Goal: Transaction & Acquisition: Subscribe to service/newsletter

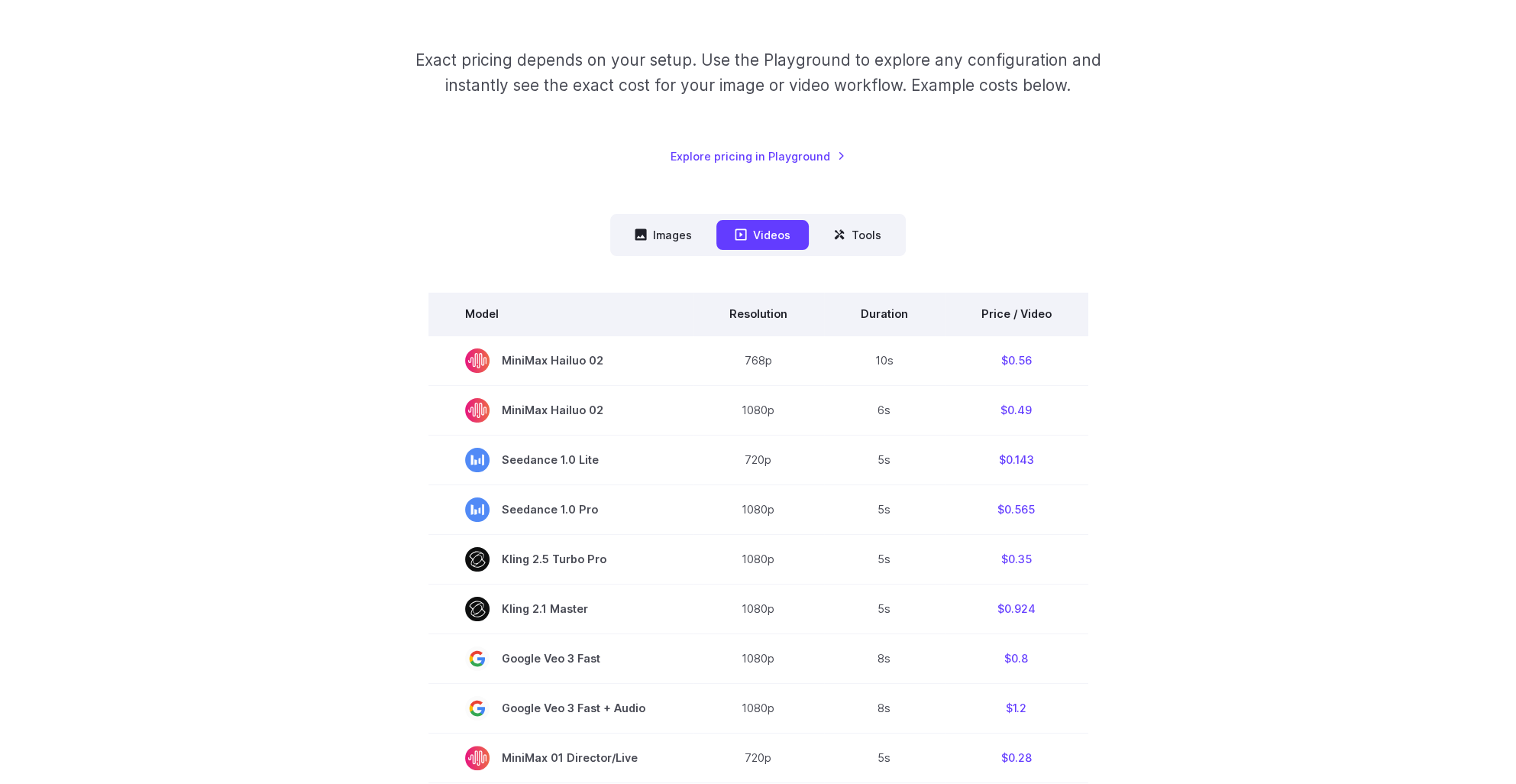
scroll to position [229, 0]
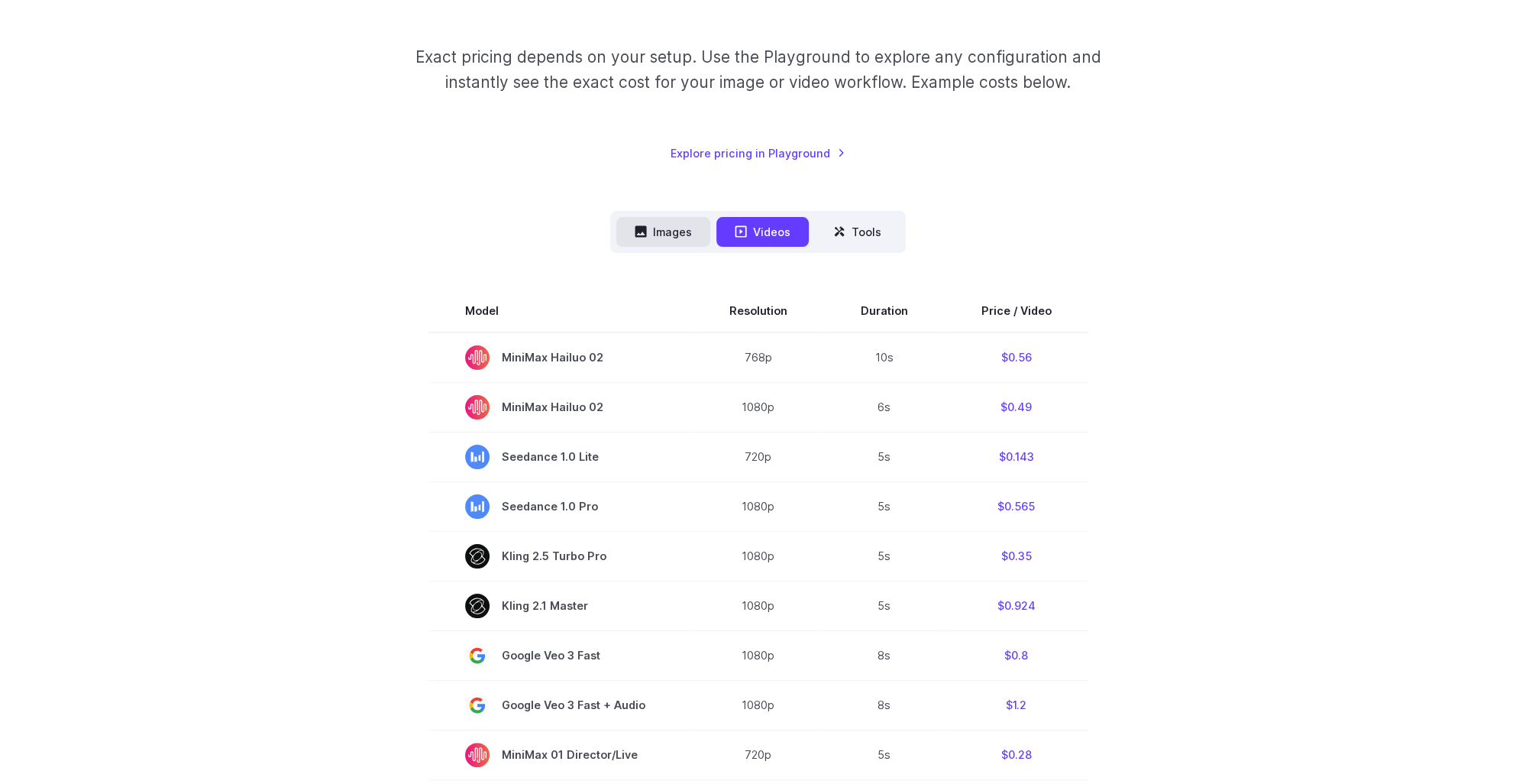
click at [682, 235] on button "Images" at bounding box center [663, 232] width 94 height 30
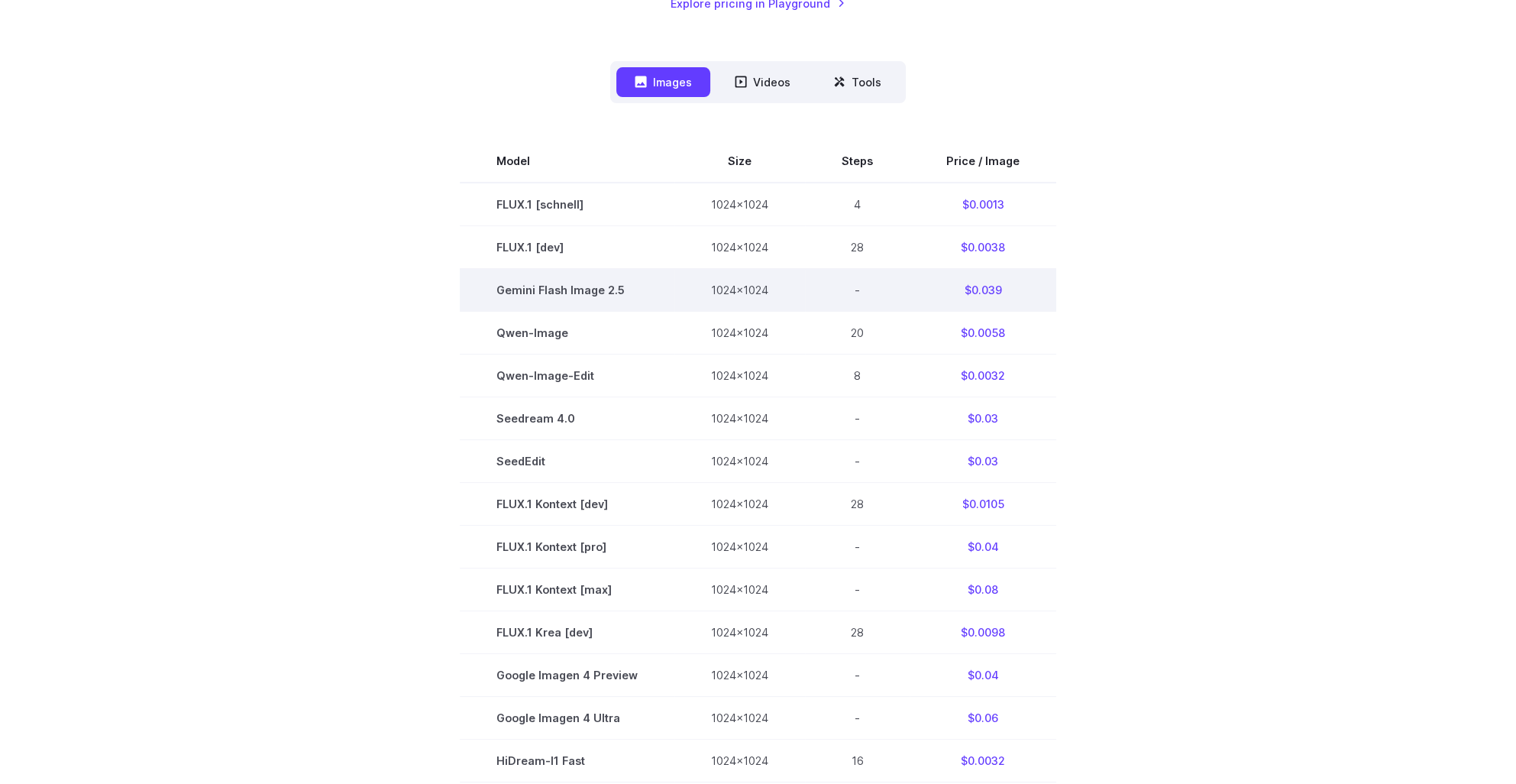
scroll to position [382, 0]
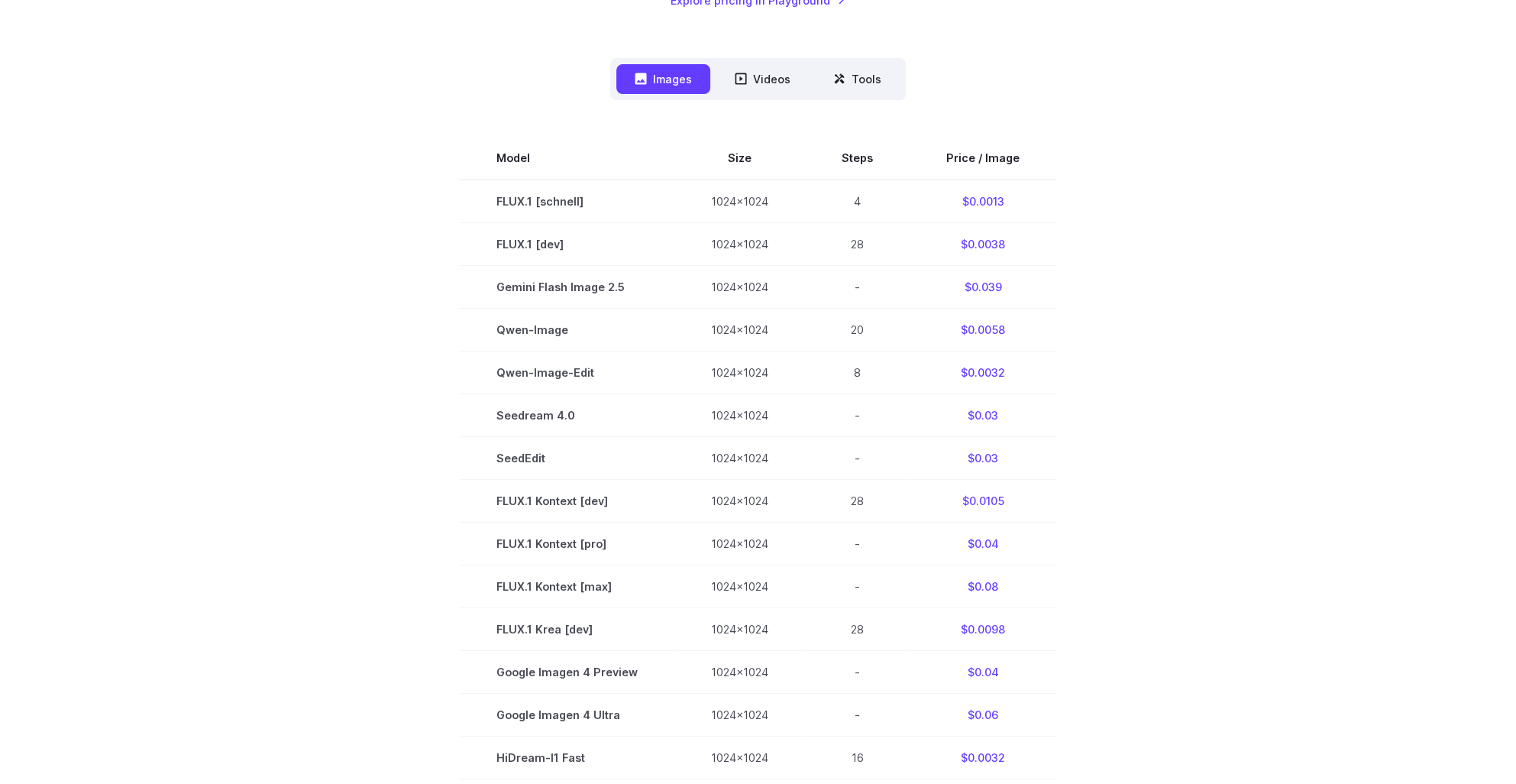
drag, startPoint x: 436, startPoint y: 197, endPoint x: 1112, endPoint y: 247, distance: 677.7
click at [1112, 247] on section "Model Size Steps Price / Image FLUX.1 [schnell] 1024x1024 4 $0.0013 FLUX.1 [dev…" at bounding box center [758, 586] width 1063 height 899
drag, startPoint x: 1112, startPoint y: 247, endPoint x: 1354, endPoint y: 280, distance: 244.3
click at [1354, 280] on div "Pricing based on what you use Exact pricing depends on your setup. Use the Play…" at bounding box center [758, 440] width 1516 height 1473
click at [1280, 345] on section "Model Size Steps Price / Image FLUX.1 [schnell] 1024x1024 4 $0.0013 FLUX.1 [dev…" at bounding box center [758, 586] width 1063 height 899
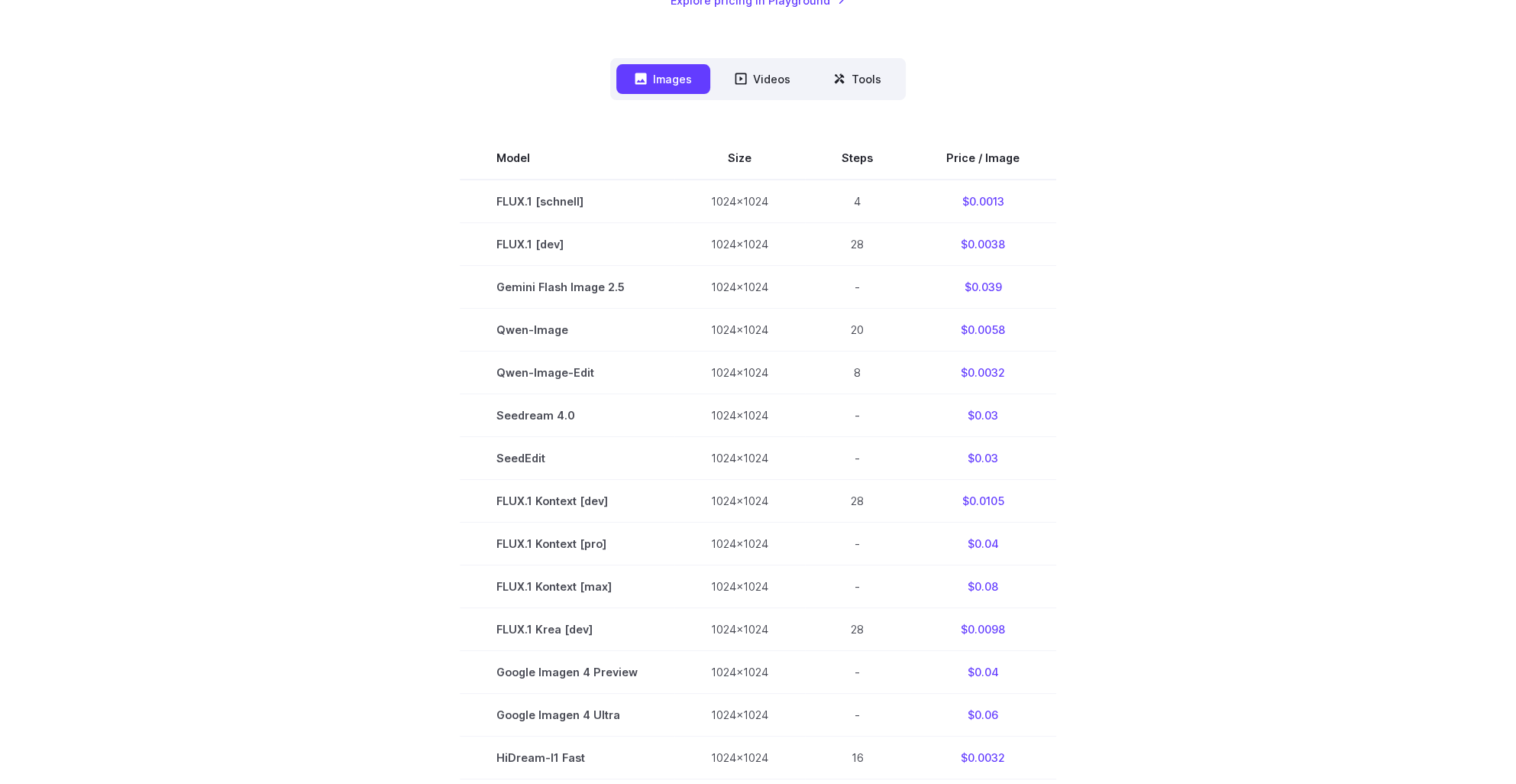
click at [1149, 411] on section "Model Size Steps Price / Image FLUX.1 [schnell] 1024x1024 4 $0.0013 FLUX.1 [dev…" at bounding box center [758, 586] width 1063 height 899
click at [1208, 382] on section "Model Size Steps Price / Image FLUX.1 [schnell] 1024x1024 4 $0.0013 FLUX.1 [dev…" at bounding box center [758, 586] width 1063 height 899
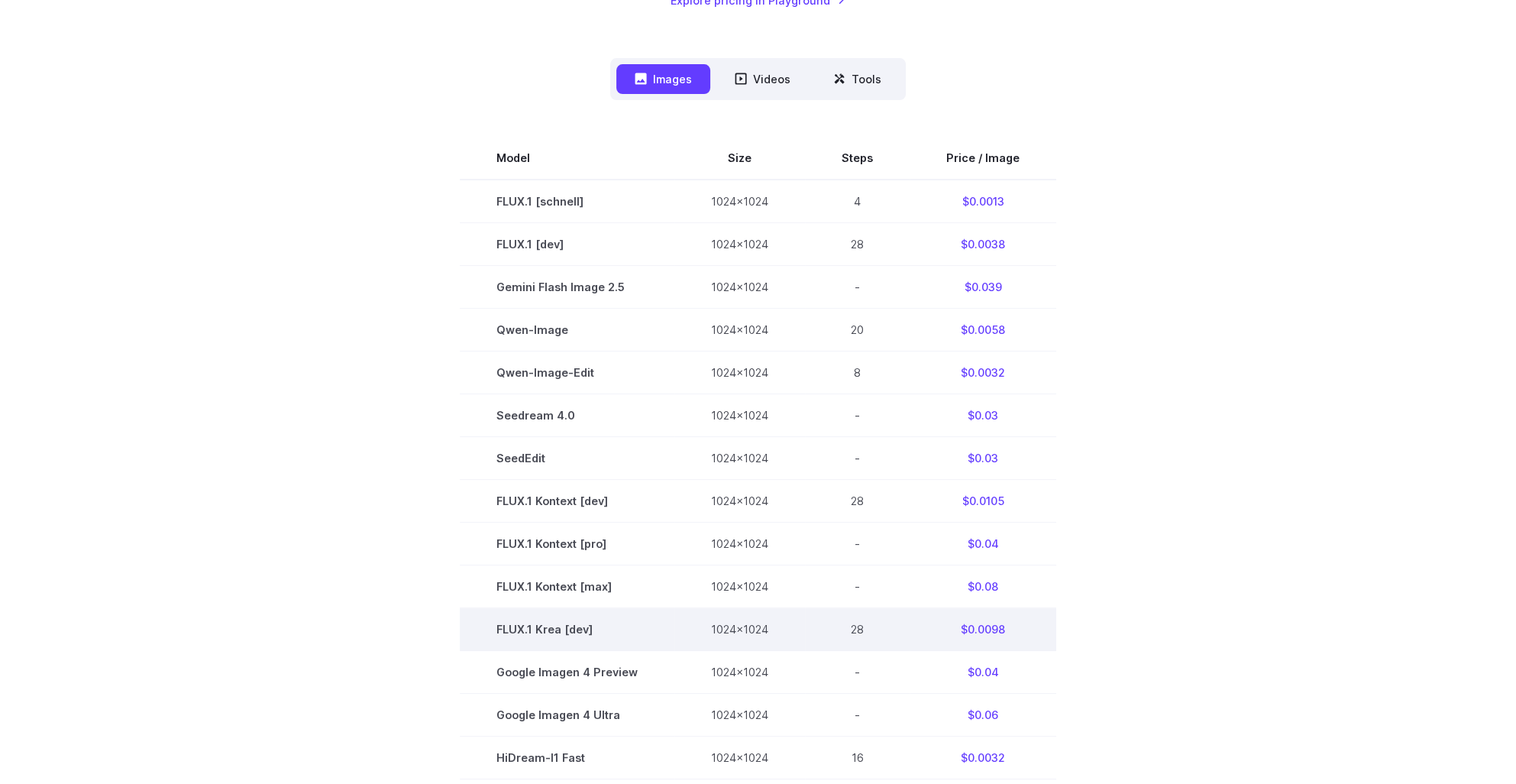
scroll to position [458, 0]
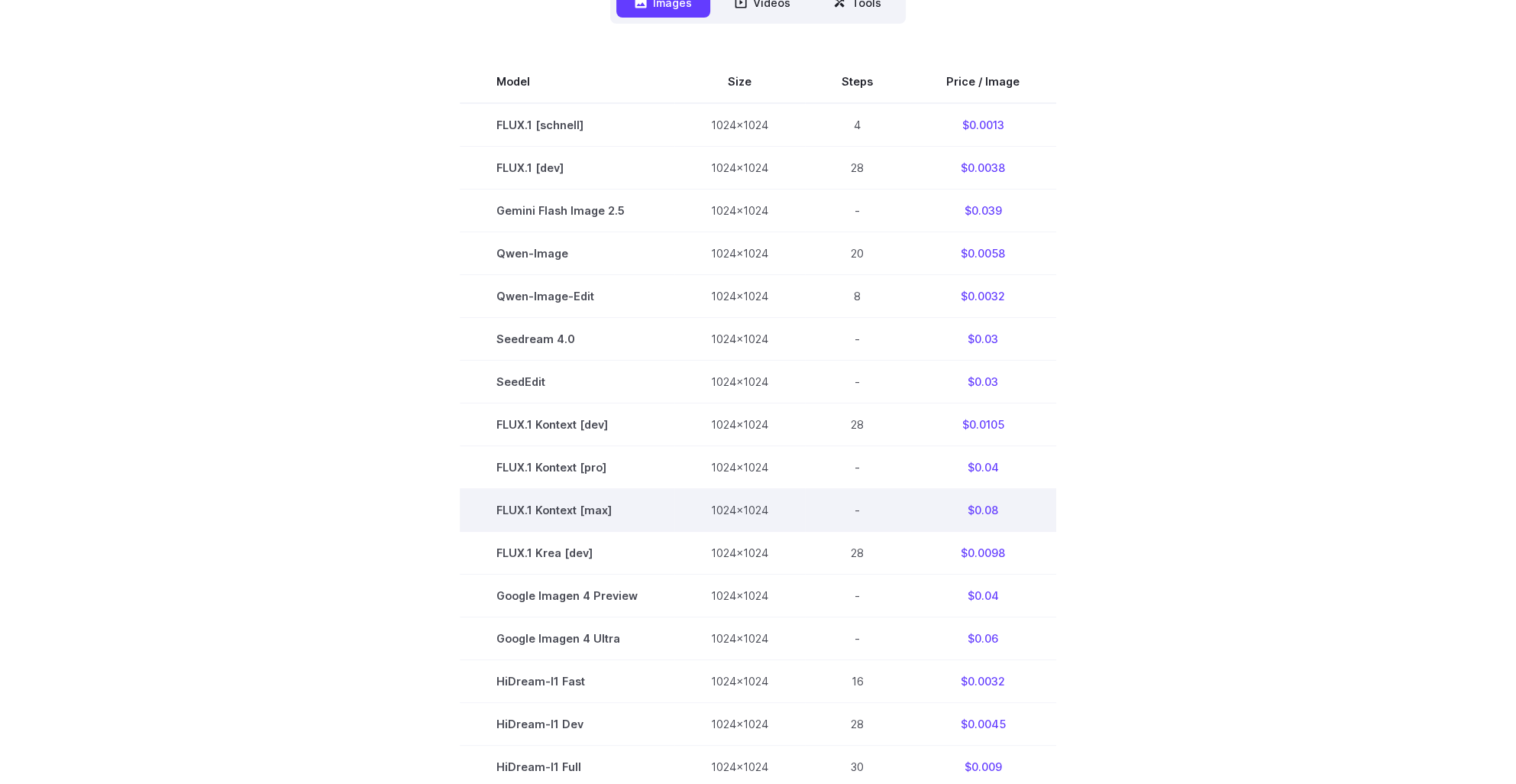
click at [467, 530] on td "FLUX.1 Kontext [max]" at bounding box center [567, 510] width 215 height 43
click at [568, 515] on td "FLUX.1 Kontext [max]" at bounding box center [567, 510] width 215 height 43
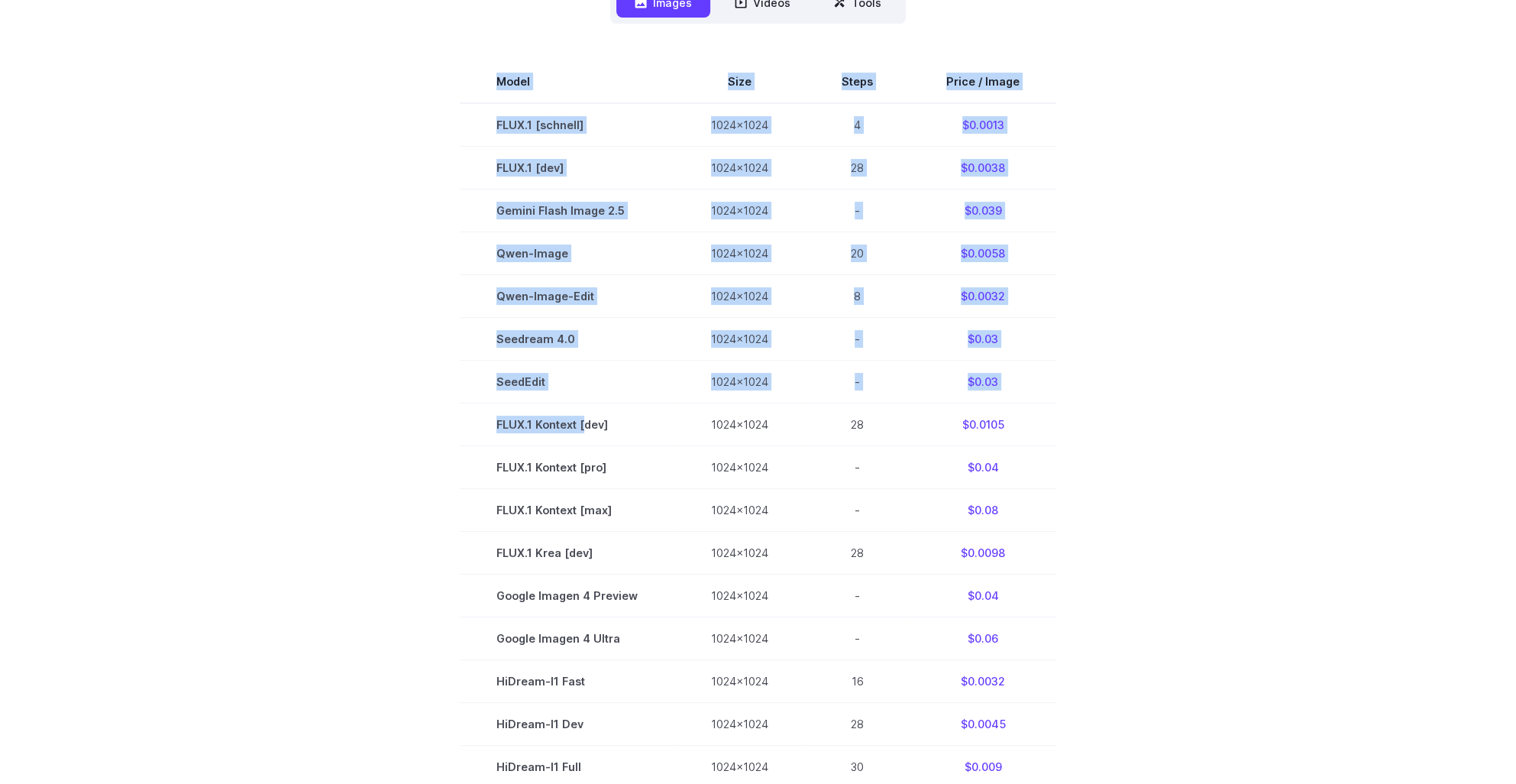
drag, startPoint x: 586, startPoint y: 425, endPoint x: 1078, endPoint y: 426, distance: 491.8
click at [1078, 426] on section "Model Size Steps Price / Image FLUX.1 [schnell] 1024x1024 4 $0.0013 FLUX.1 [dev…" at bounding box center [758, 509] width 1063 height 899
drag, startPoint x: 1078, startPoint y: 426, endPoint x: 1216, endPoint y: 450, distance: 139.5
click at [1216, 450] on section "Model Size Steps Price / Image FLUX.1 [schnell] 1024x1024 4 $0.0013 FLUX.1 [dev…" at bounding box center [758, 509] width 1063 height 899
click at [1031, 427] on td "$0.0105" at bounding box center [983, 424] width 147 height 43
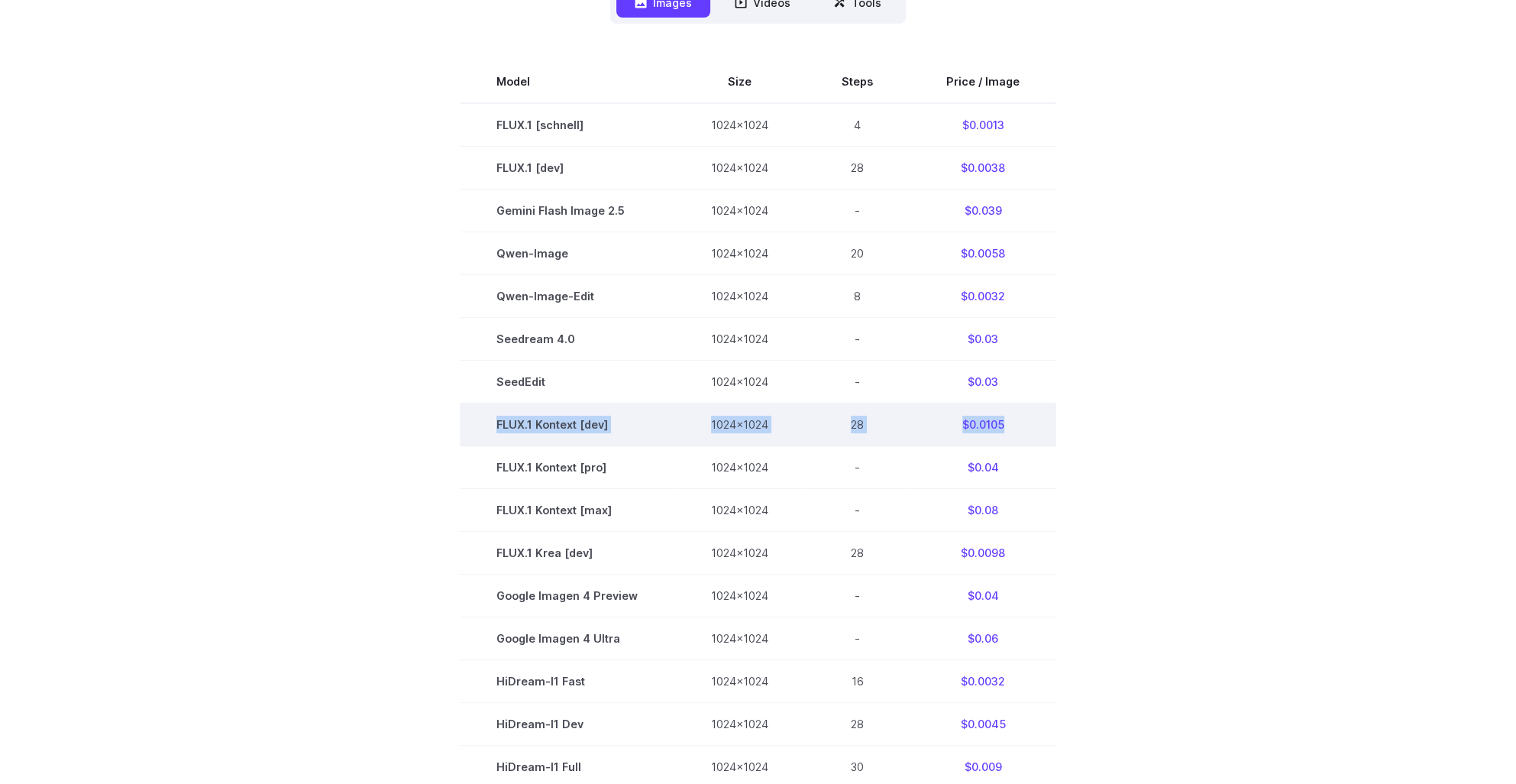
drag, startPoint x: 1020, startPoint y: 432, endPoint x: 498, endPoint y: 422, distance: 522.4
click at [498, 422] on tr "FLUX.1 Kontext [dev] 1024x1024 28 $0.0105" at bounding box center [758, 424] width 596 height 43
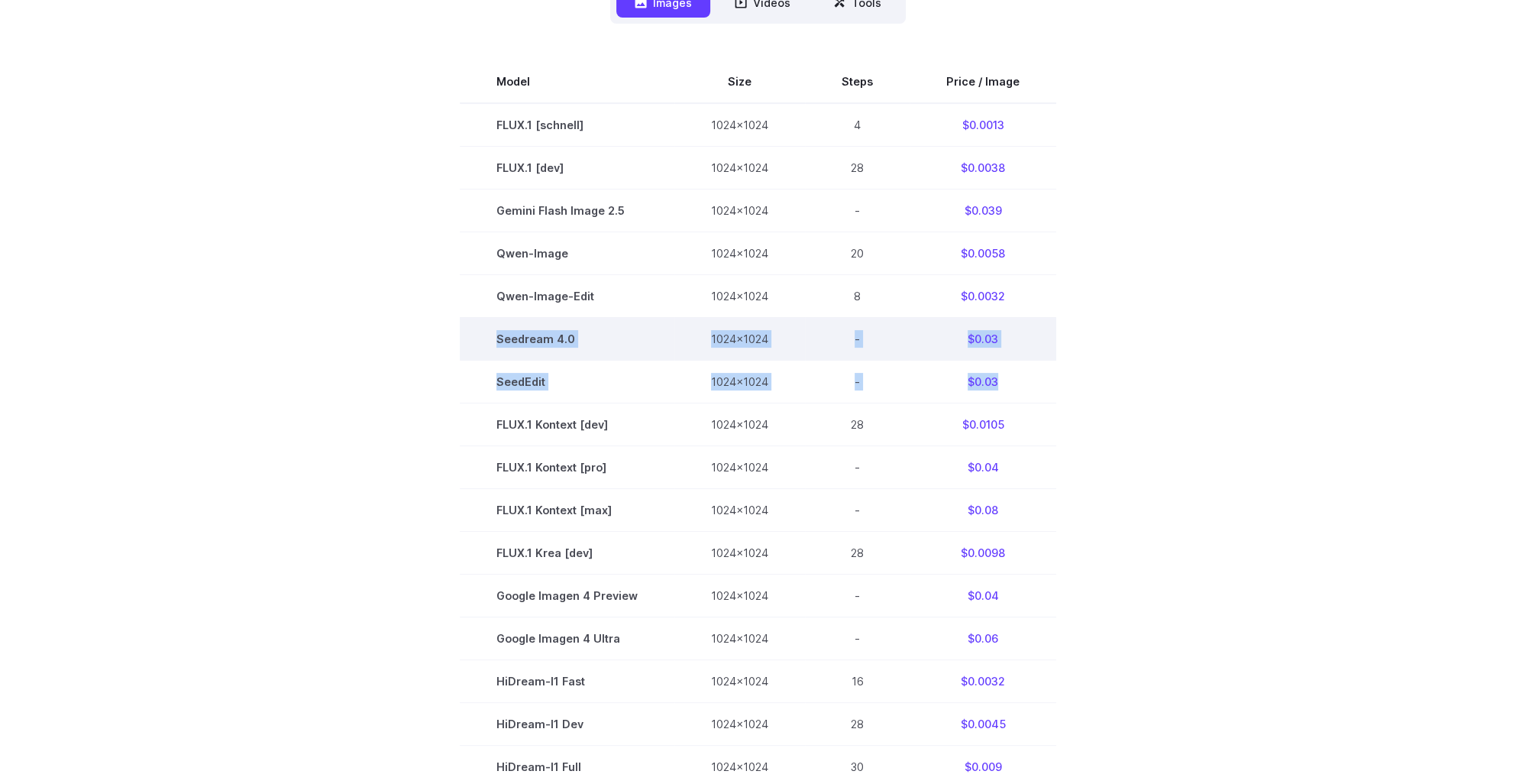
drag, startPoint x: 1008, startPoint y: 386, endPoint x: 492, endPoint y: 344, distance: 518.0
click at [492, 344] on tbody "Model Size Steps Price / Image FLUX.1 [schnell] 1024x1024 4 $0.0013 FLUX.1 [dev…" at bounding box center [758, 509] width 596 height 899
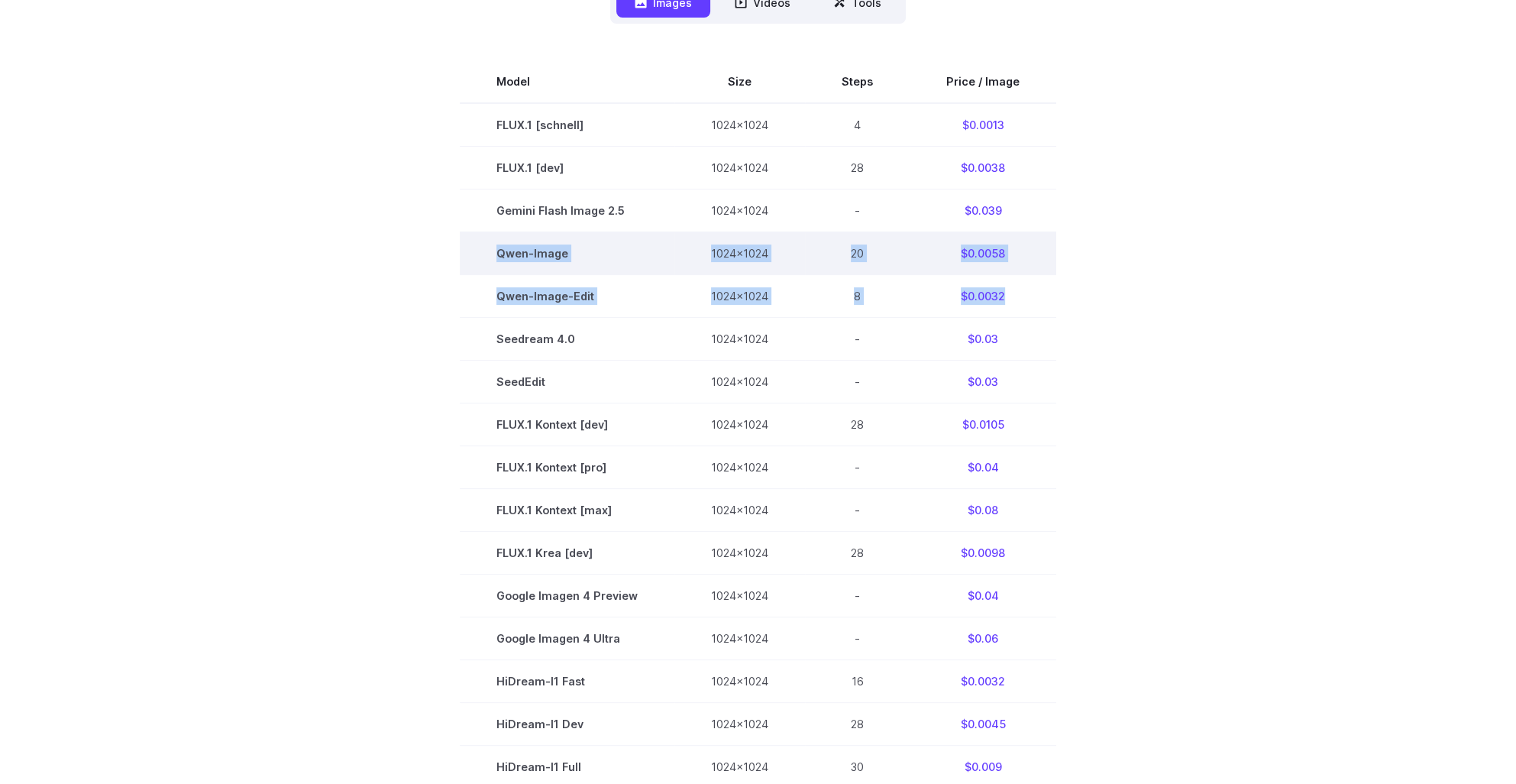
drag, startPoint x: 1008, startPoint y: 295, endPoint x: 496, endPoint y: 250, distance: 514.3
click at [496, 250] on tbody "Model Size Steps Price / Image FLUX.1 [schnell] 1024x1024 4 $0.0013 FLUX.1 [dev…" at bounding box center [758, 509] width 596 height 899
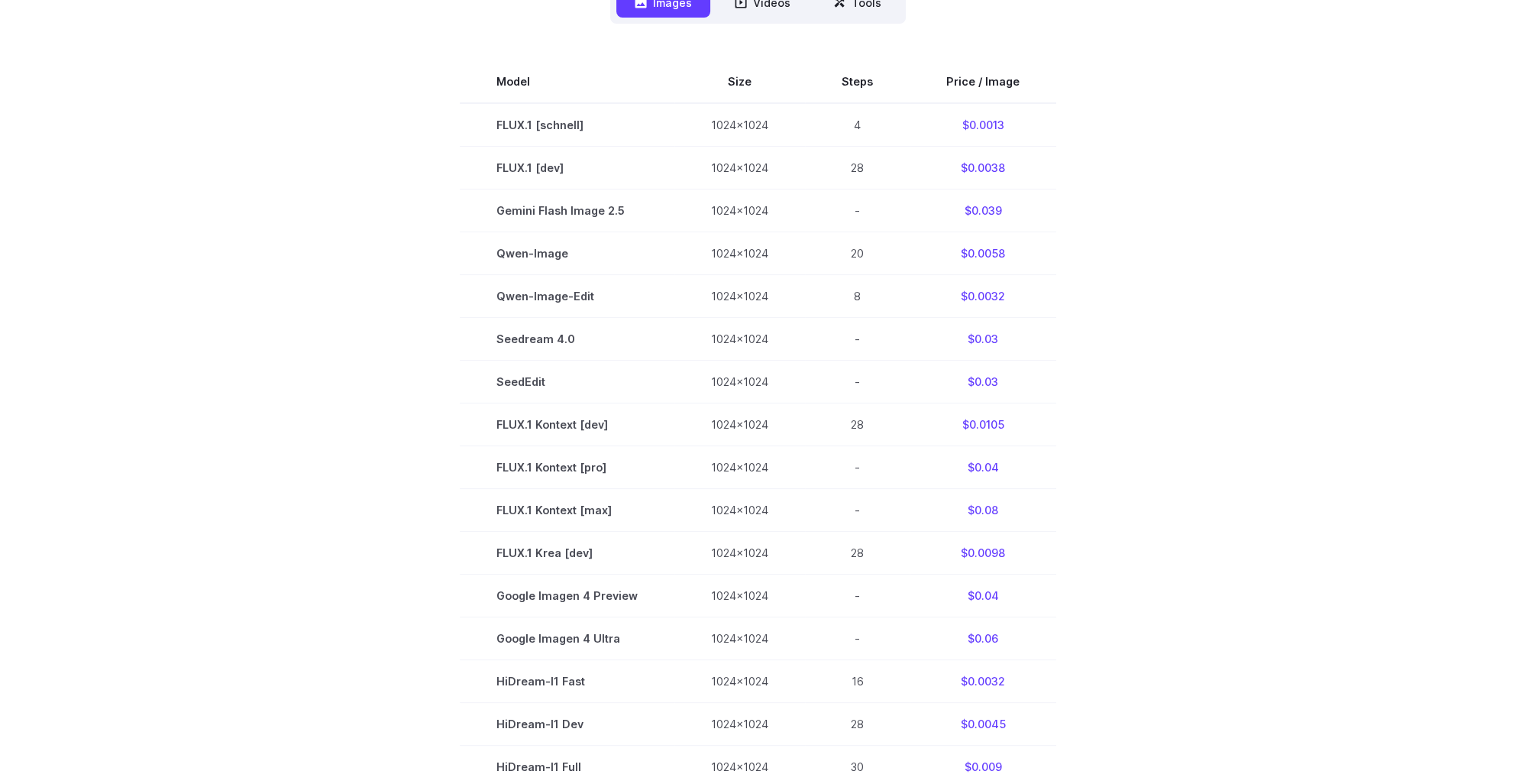
click at [1119, 285] on section "Model Size Steps Price / Image FLUX.1 [schnell] 1024x1024 4 $0.0013 FLUX.1 [dev…" at bounding box center [758, 509] width 1063 height 899
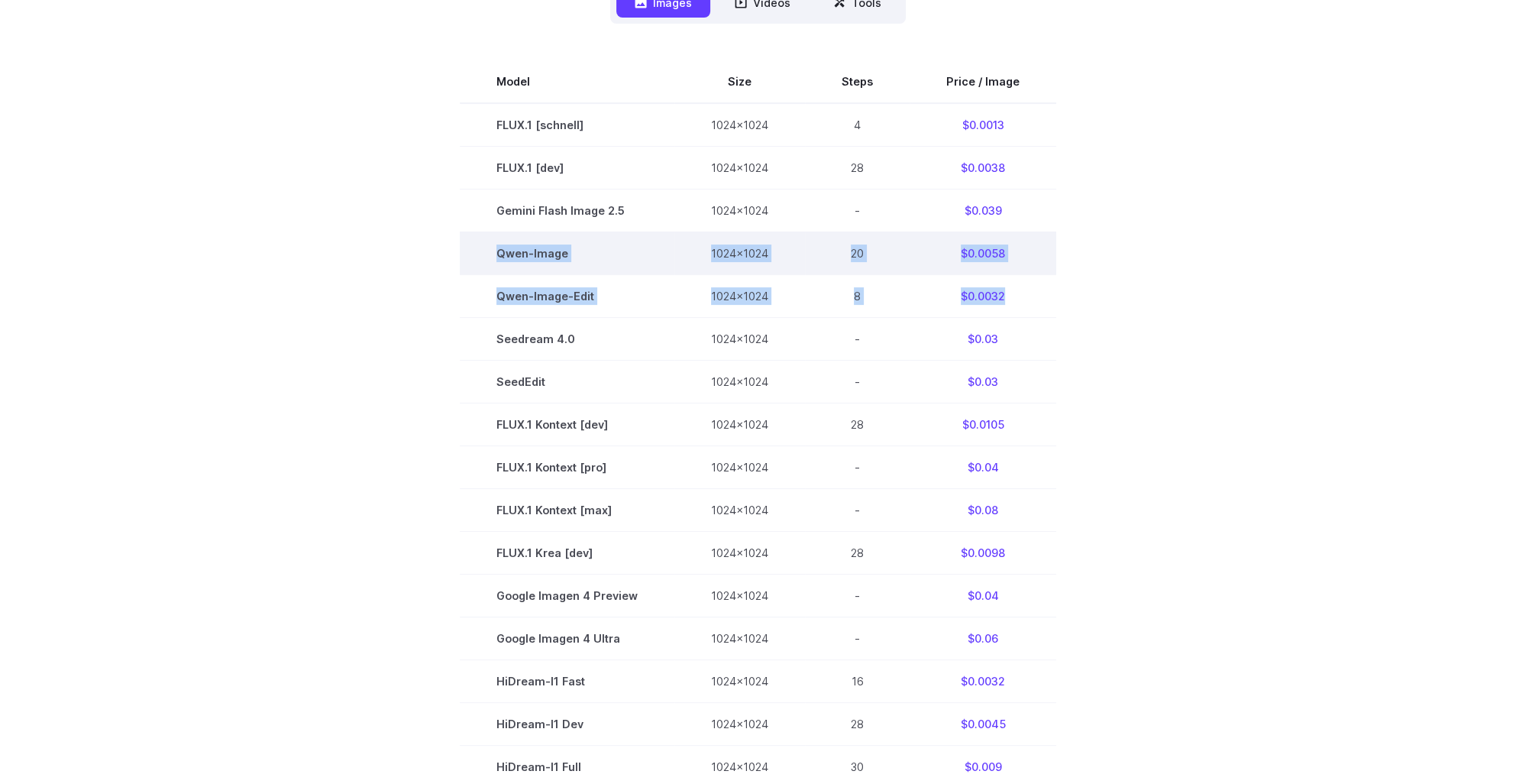
drag, startPoint x: 1017, startPoint y: 304, endPoint x: 496, endPoint y: 256, distance: 523.0
click at [496, 256] on tbody "Model Size Steps Price / Image FLUX.1 [schnell] 1024x1024 4 $0.0013 FLUX.1 [dev…" at bounding box center [758, 509] width 596 height 899
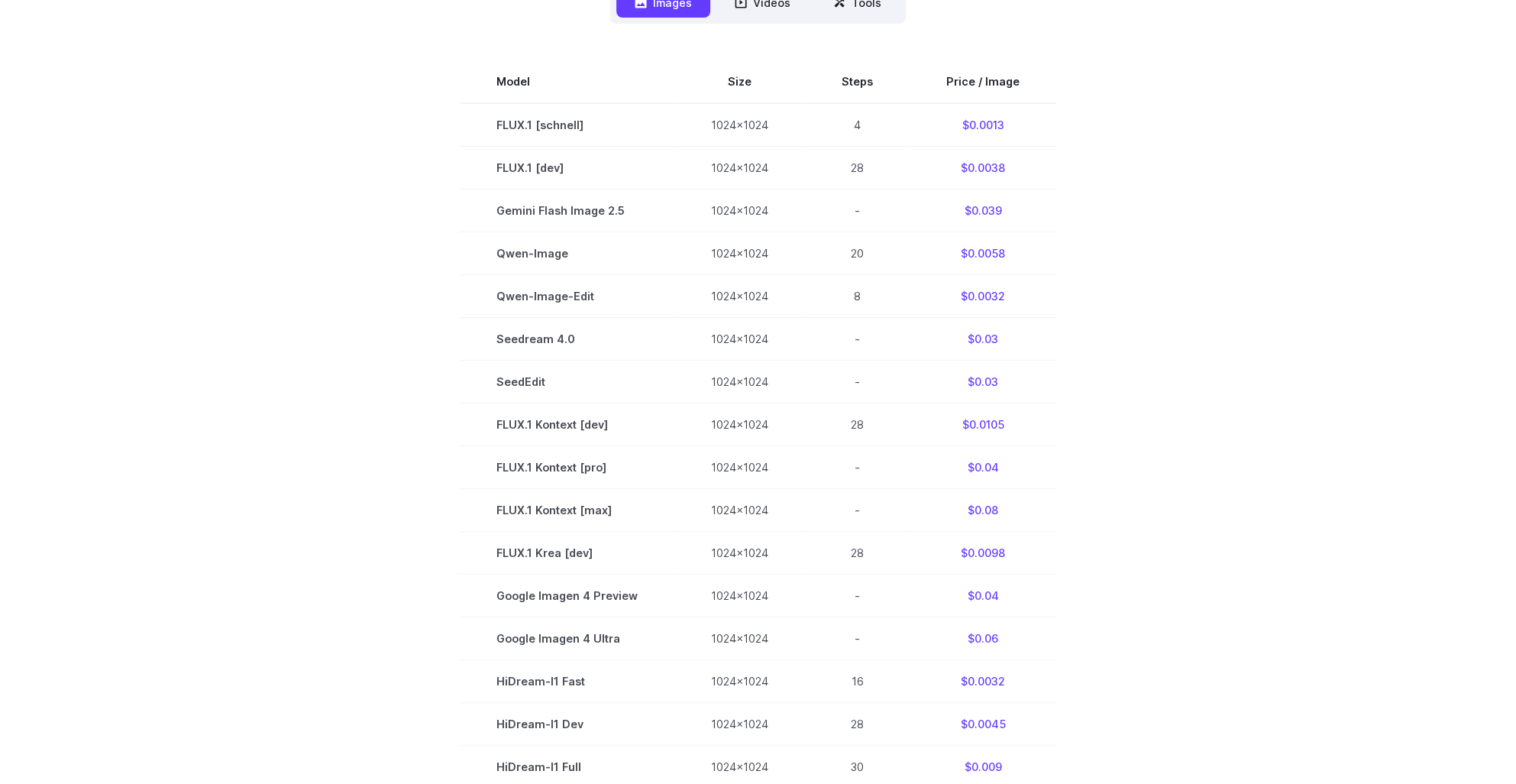
click at [1129, 288] on section "Model Size Steps Price / Image FLUX.1 [schnell] 1024x1024 4 $0.0013 FLUX.1 [dev…" at bounding box center [758, 509] width 1063 height 899
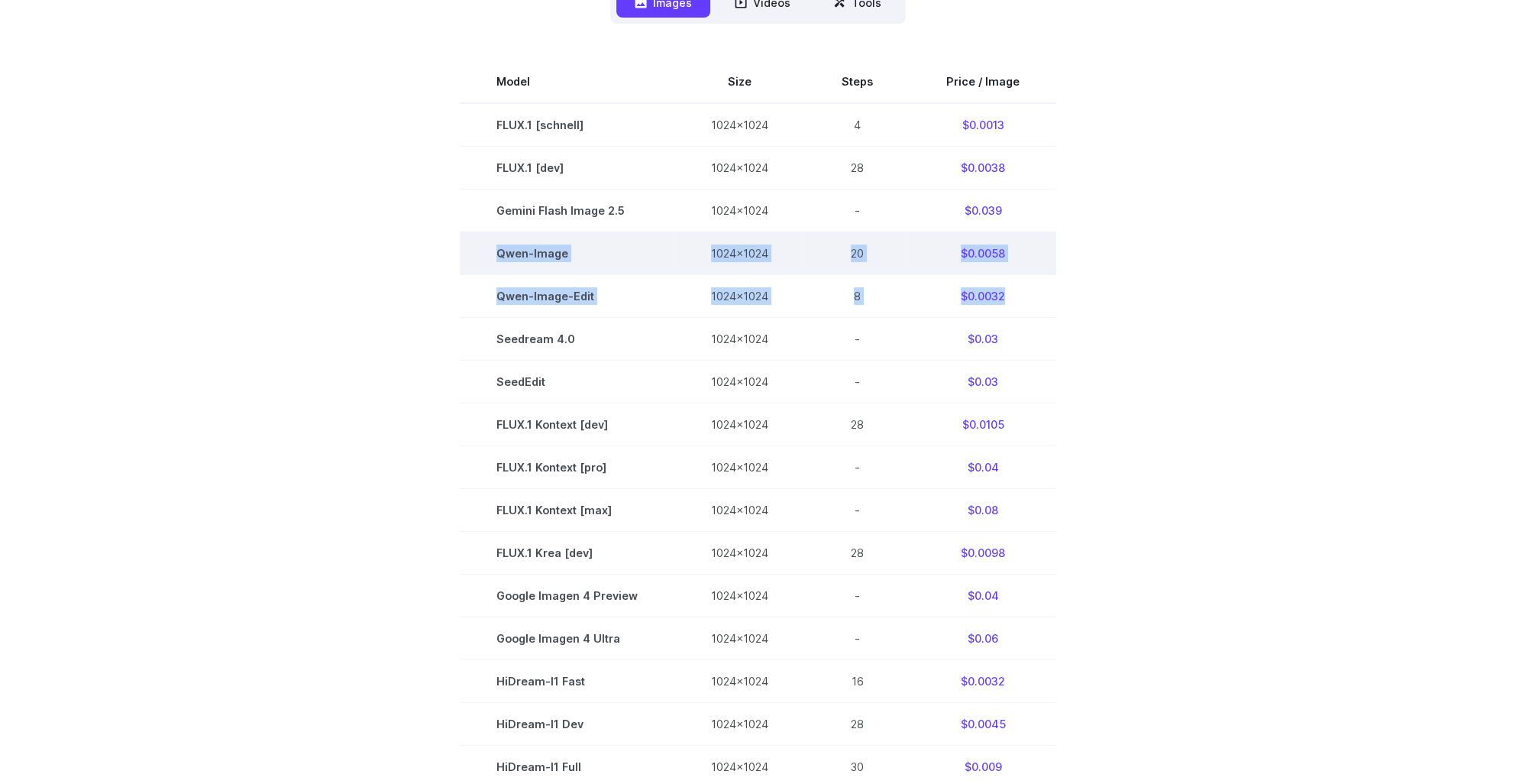
drag, startPoint x: 1010, startPoint y: 298, endPoint x: 493, endPoint y: 258, distance: 517.8
click at [493, 258] on tbody "Model Size Steps Price / Image FLUX.1 [schnell] 1024x1024 4 $0.0013 FLUX.1 [dev…" at bounding box center [758, 509] width 596 height 899
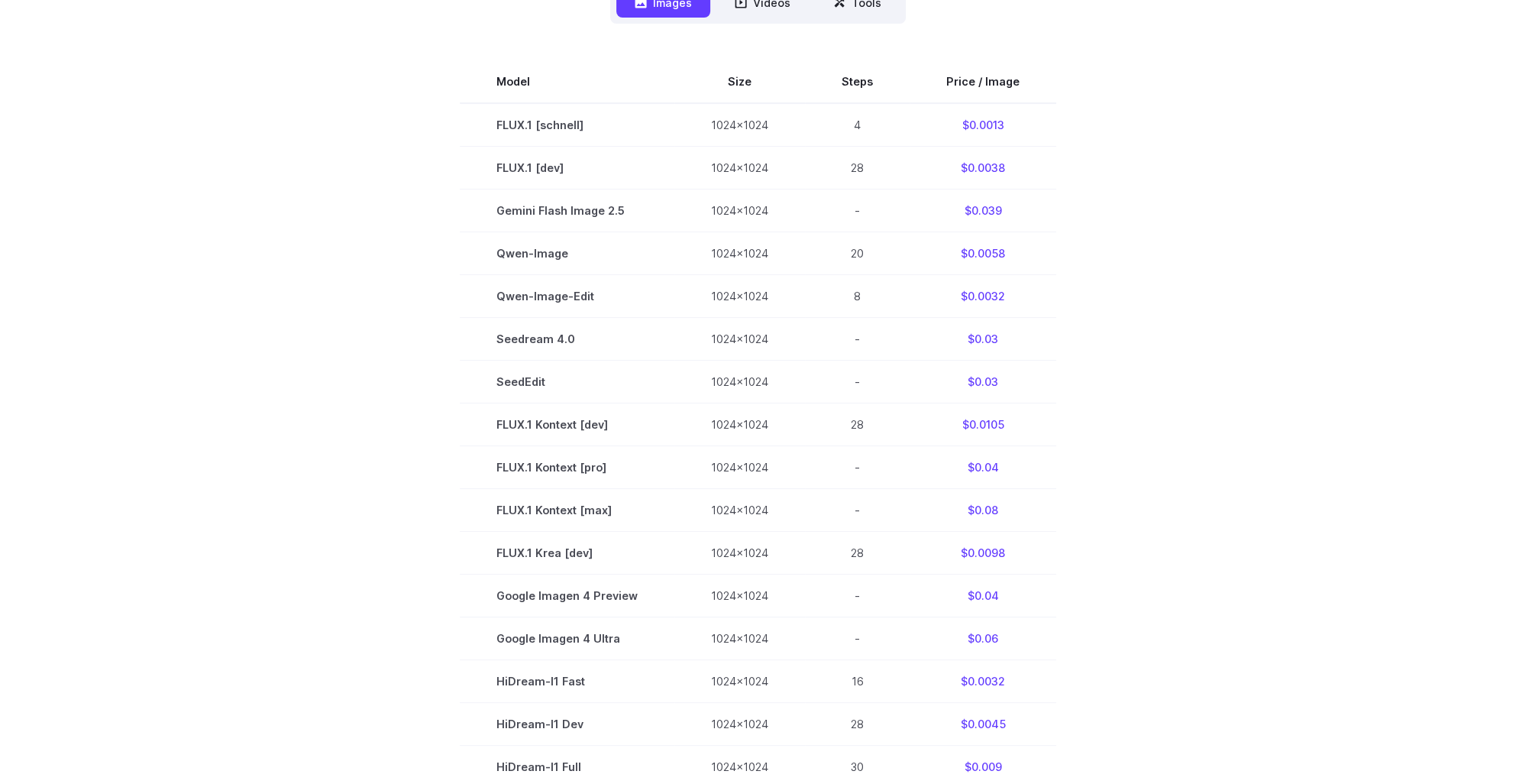
click at [1078, 280] on section "Model Size Steps Price / Image FLUX.1 [schnell] 1024x1024 4 $0.0013 FLUX.1 [dev…" at bounding box center [758, 509] width 1063 height 899
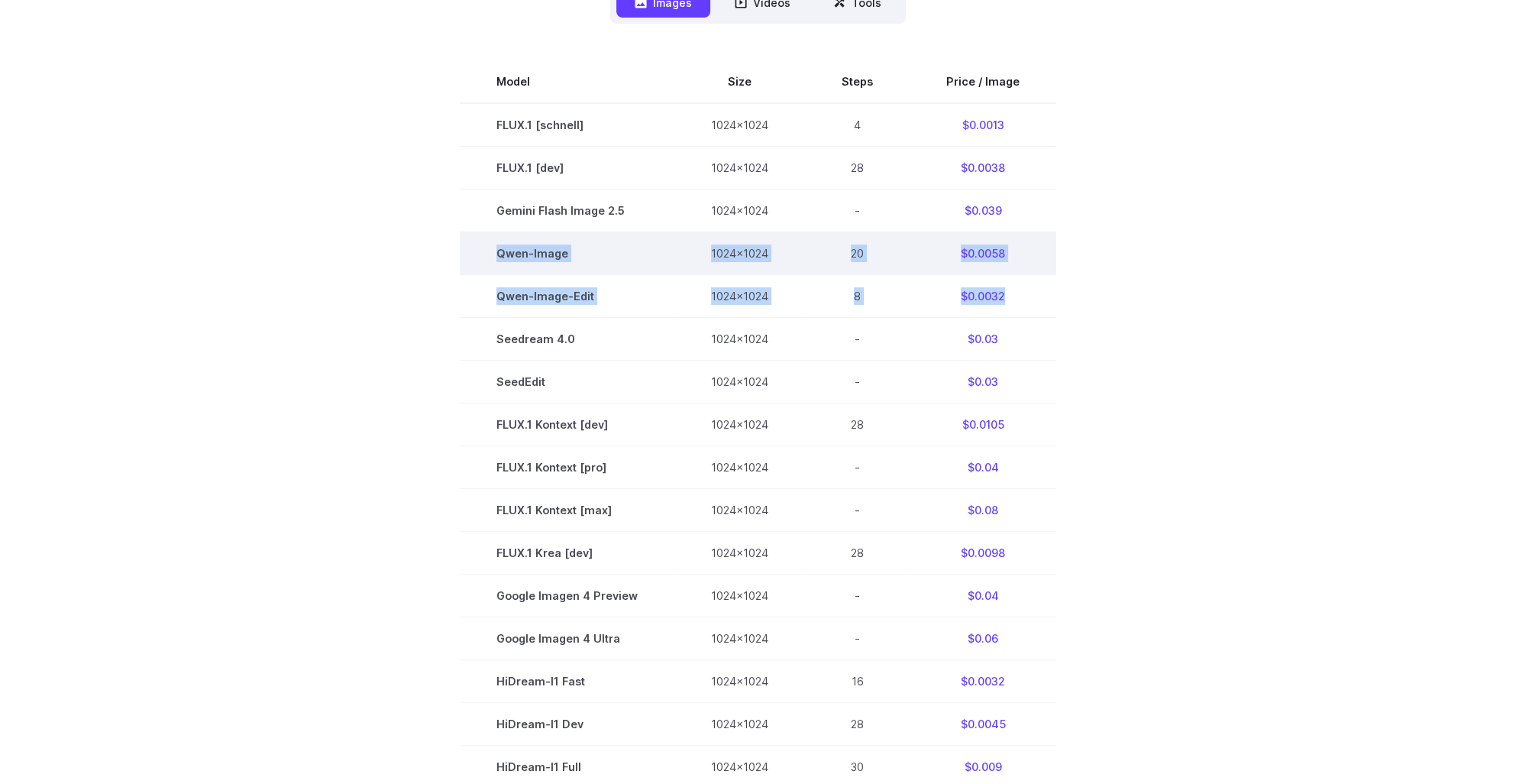
drag, startPoint x: 1017, startPoint y: 299, endPoint x: 466, endPoint y: 245, distance: 554.0
click at [466, 245] on tbody "Model Size Steps Price / Image FLUX.1 [schnell] 1024x1024 4 $0.0013 FLUX.1 [dev…" at bounding box center [758, 509] width 596 height 899
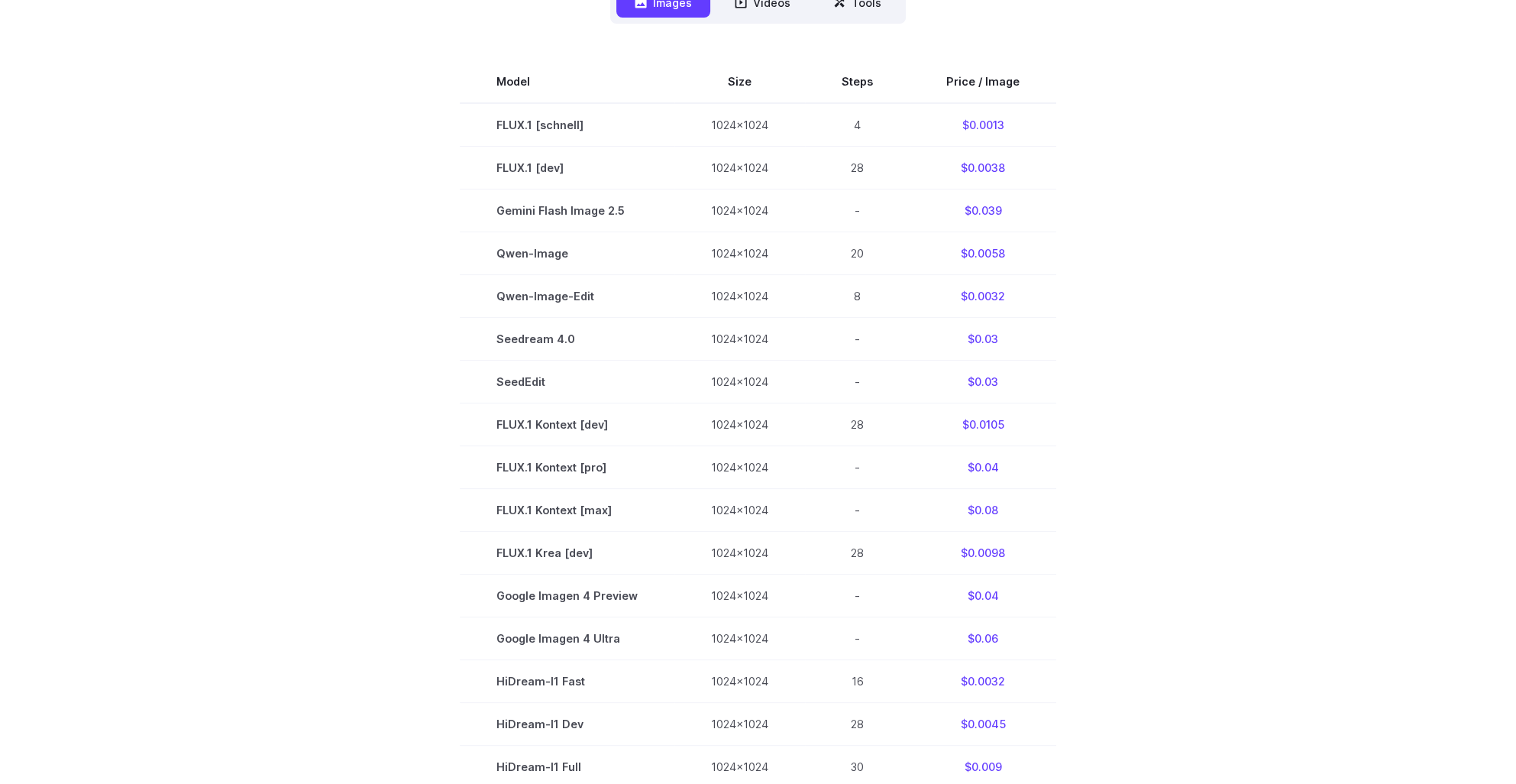
drag, startPoint x: 466, startPoint y: 245, endPoint x: 1075, endPoint y: 289, distance: 611.0
click at [1078, 289] on section "Model Size Steps Price / Image FLUX.1 [schnell] 1024x1024 4 $0.0013 FLUX.1 [dev…" at bounding box center [758, 509] width 1063 height 899
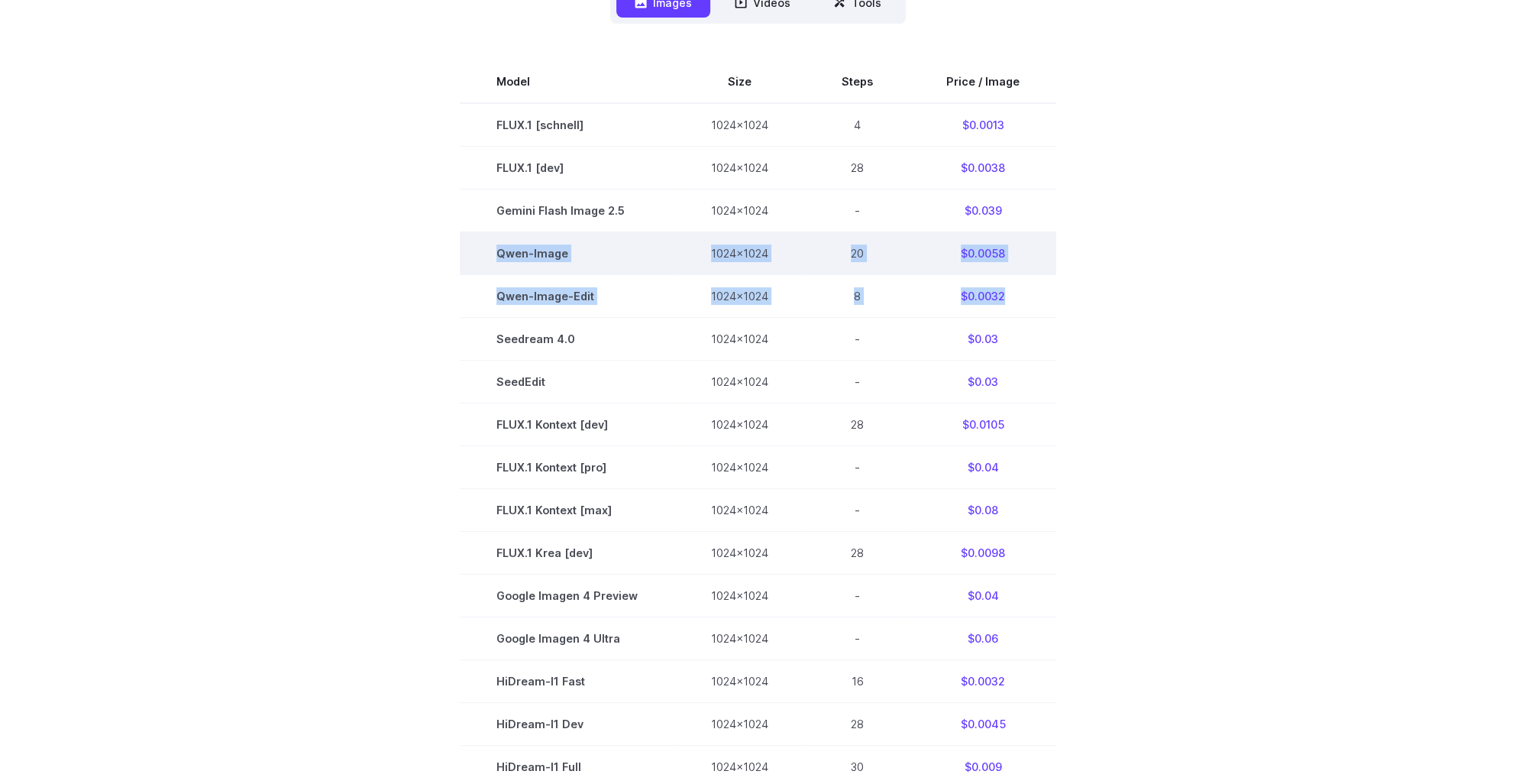
drag, startPoint x: 1011, startPoint y: 297, endPoint x: 492, endPoint y: 243, distance: 522.1
click at [492, 243] on tbody "Model Size Steps Price / Image FLUX.1 [schnell] 1024x1024 4 $0.0013 FLUX.1 [dev…" at bounding box center [758, 509] width 596 height 899
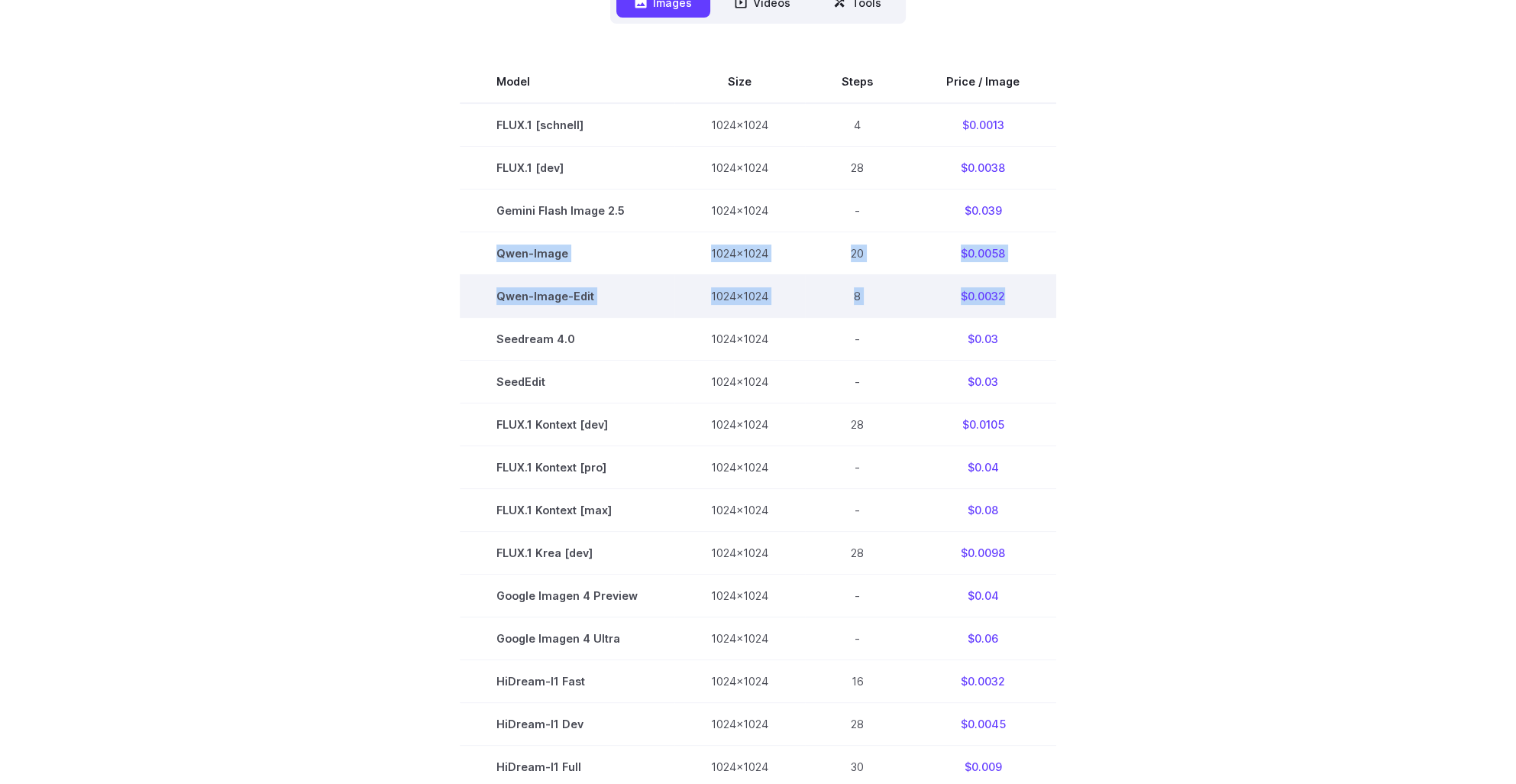
click at [1023, 292] on td "$0.0032" at bounding box center [983, 295] width 147 height 43
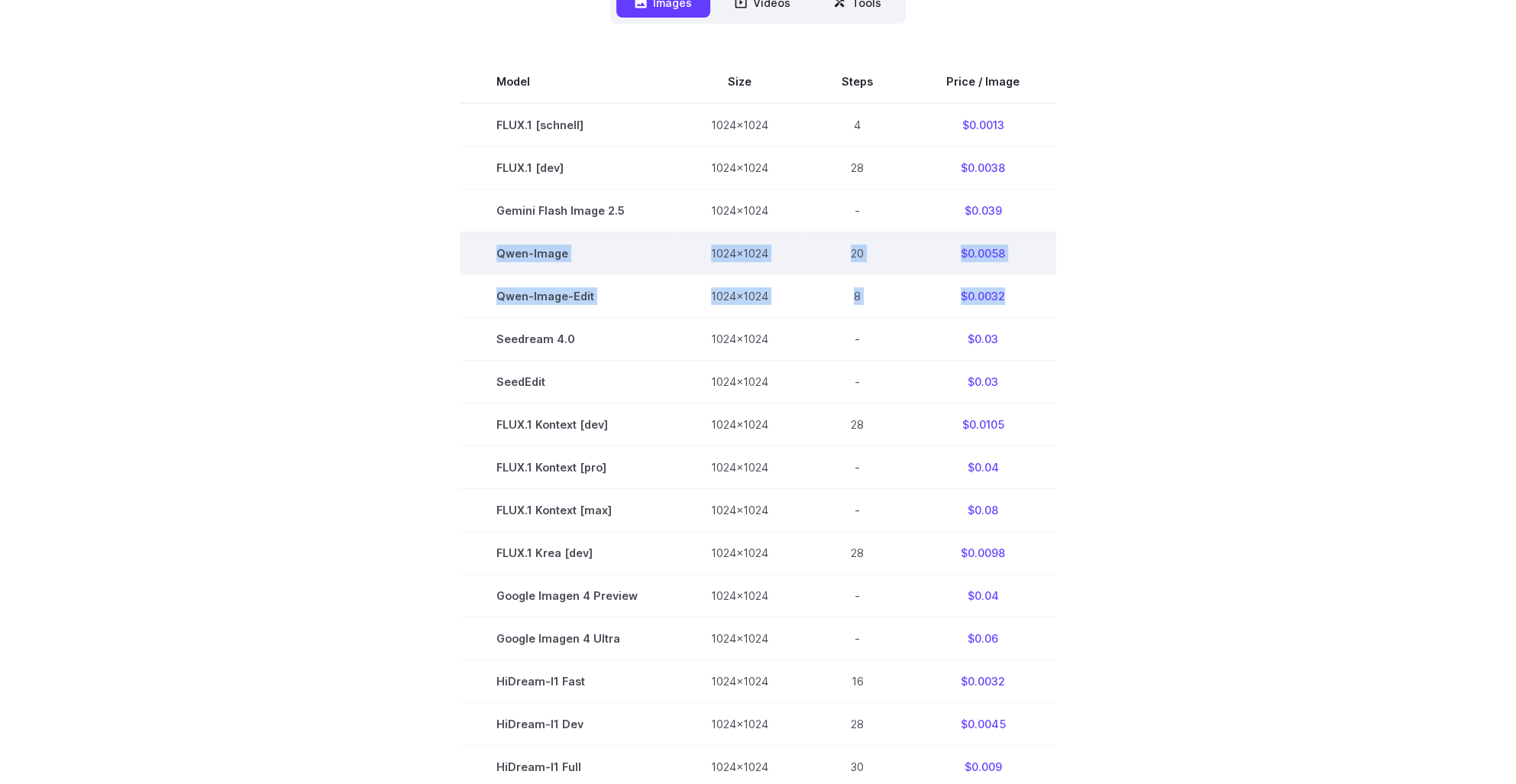
drag, startPoint x: 1050, startPoint y: 293, endPoint x: 492, endPoint y: 256, distance: 559.5
click at [492, 256] on tbody "Model Size Steps Price / Image FLUX.1 [schnell] 1024x1024 4 $0.0013 FLUX.1 [dev…" at bounding box center [758, 509] width 596 height 899
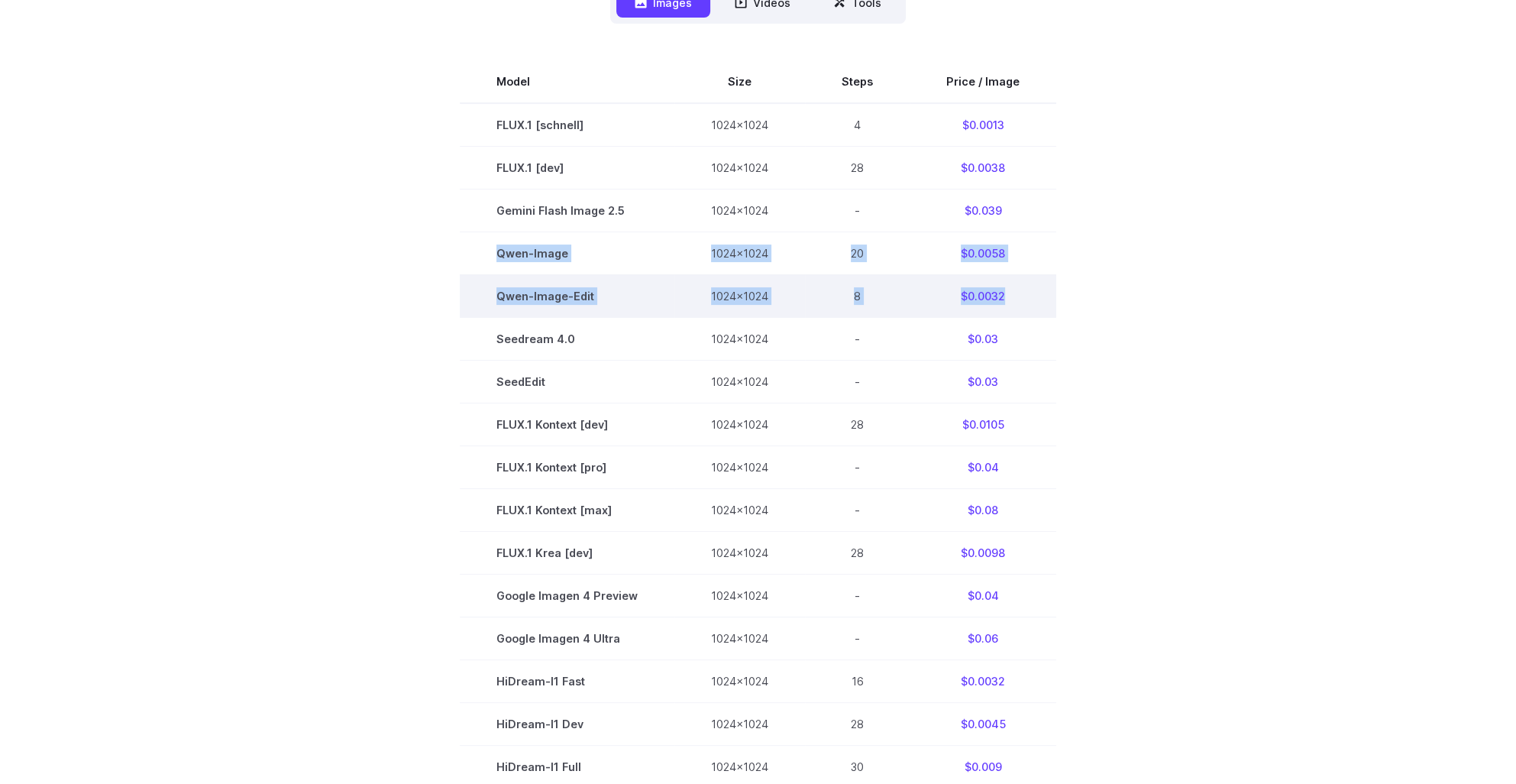
click at [1031, 305] on td "$0.0032" at bounding box center [983, 295] width 147 height 43
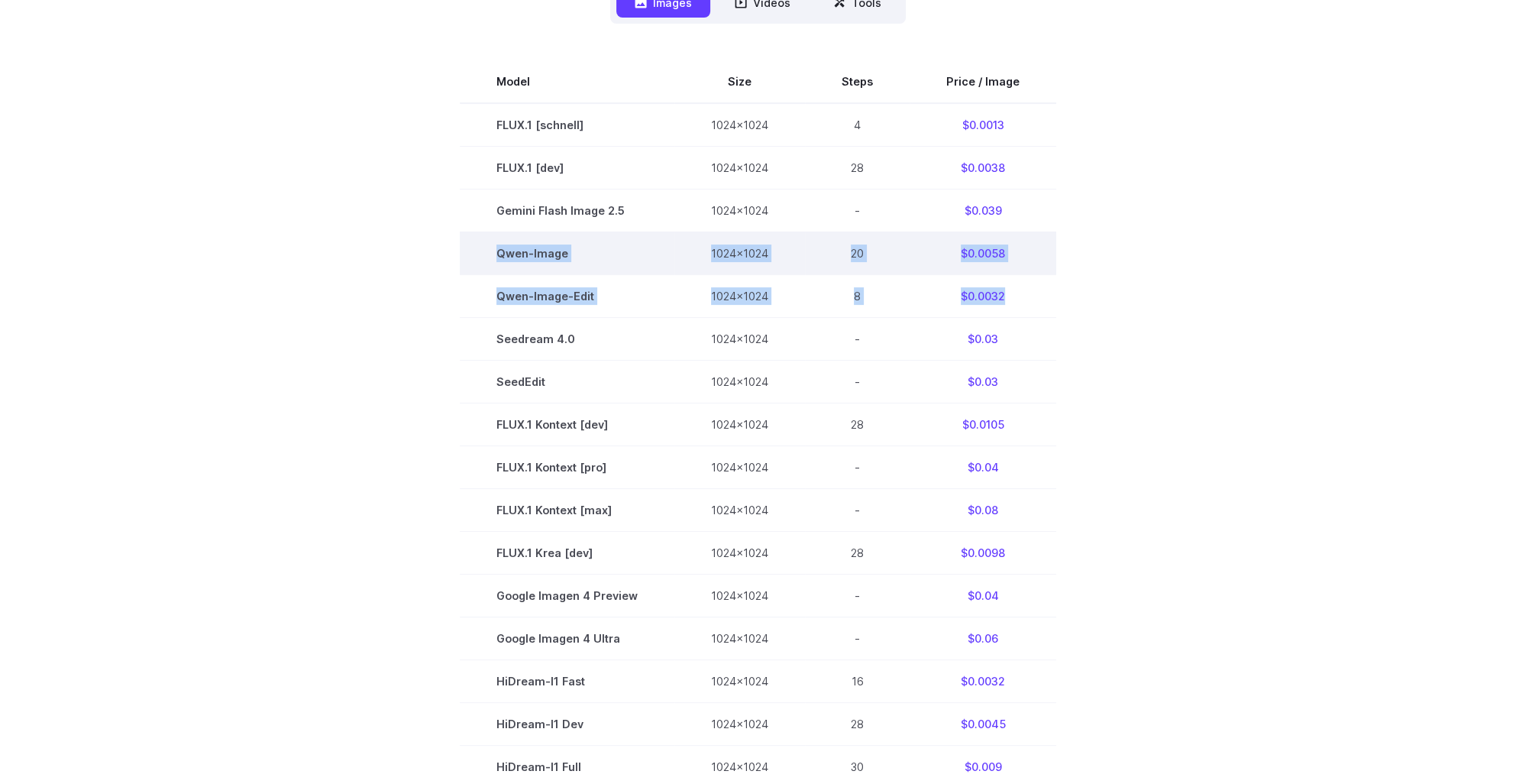
drag, startPoint x: 1010, startPoint y: 299, endPoint x: 480, endPoint y: 260, distance: 530.6
click at [480, 260] on tbody "Model Size Steps Price / Image FLUX.1 [schnell] 1024x1024 4 $0.0013 FLUX.1 [dev…" at bounding box center [758, 509] width 596 height 899
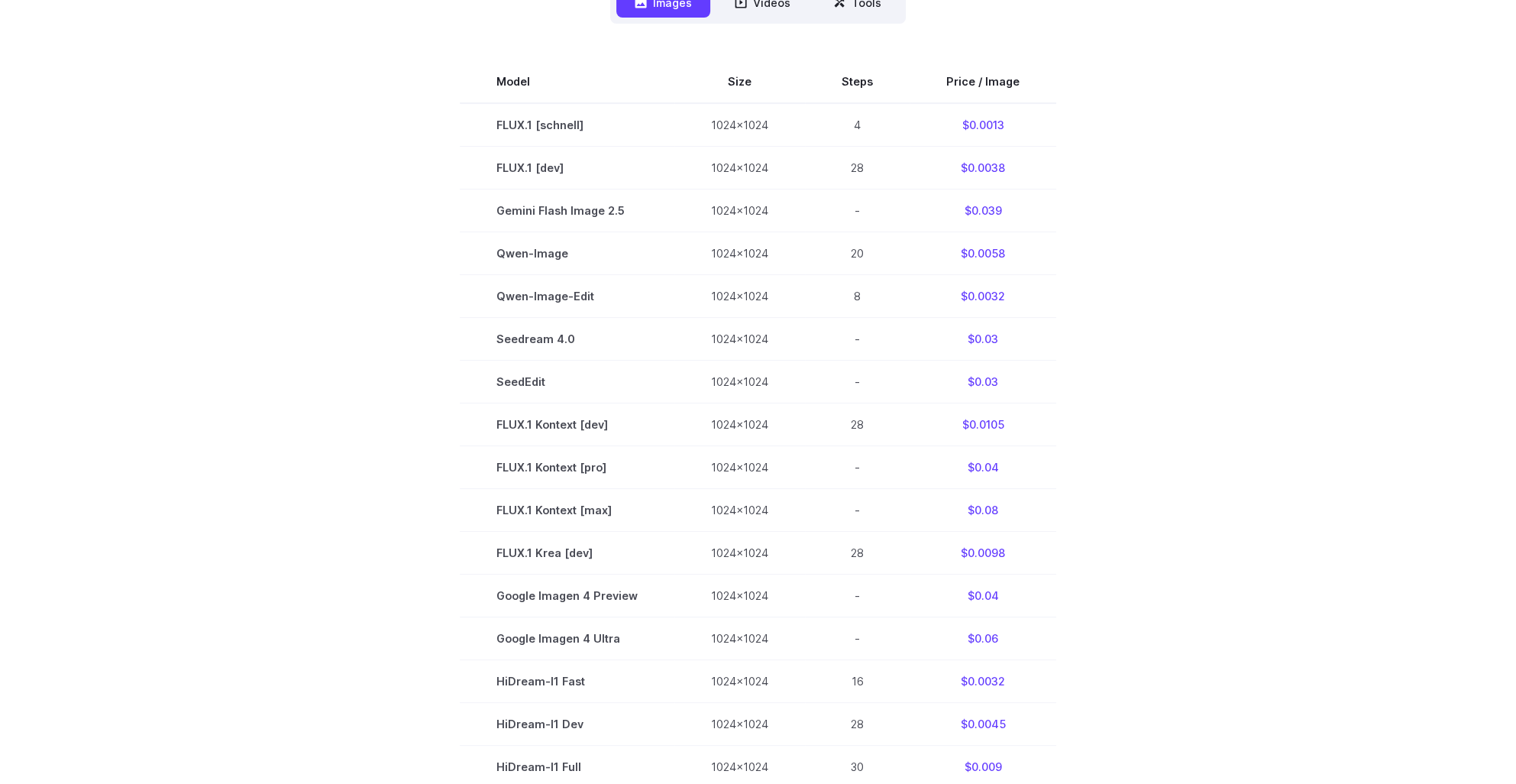
click at [1224, 282] on section "Model Size Steps Price / Image FLUX.1 [schnell] 1024x1024 4 $0.0013 FLUX.1 [dev…" at bounding box center [758, 509] width 1063 height 899
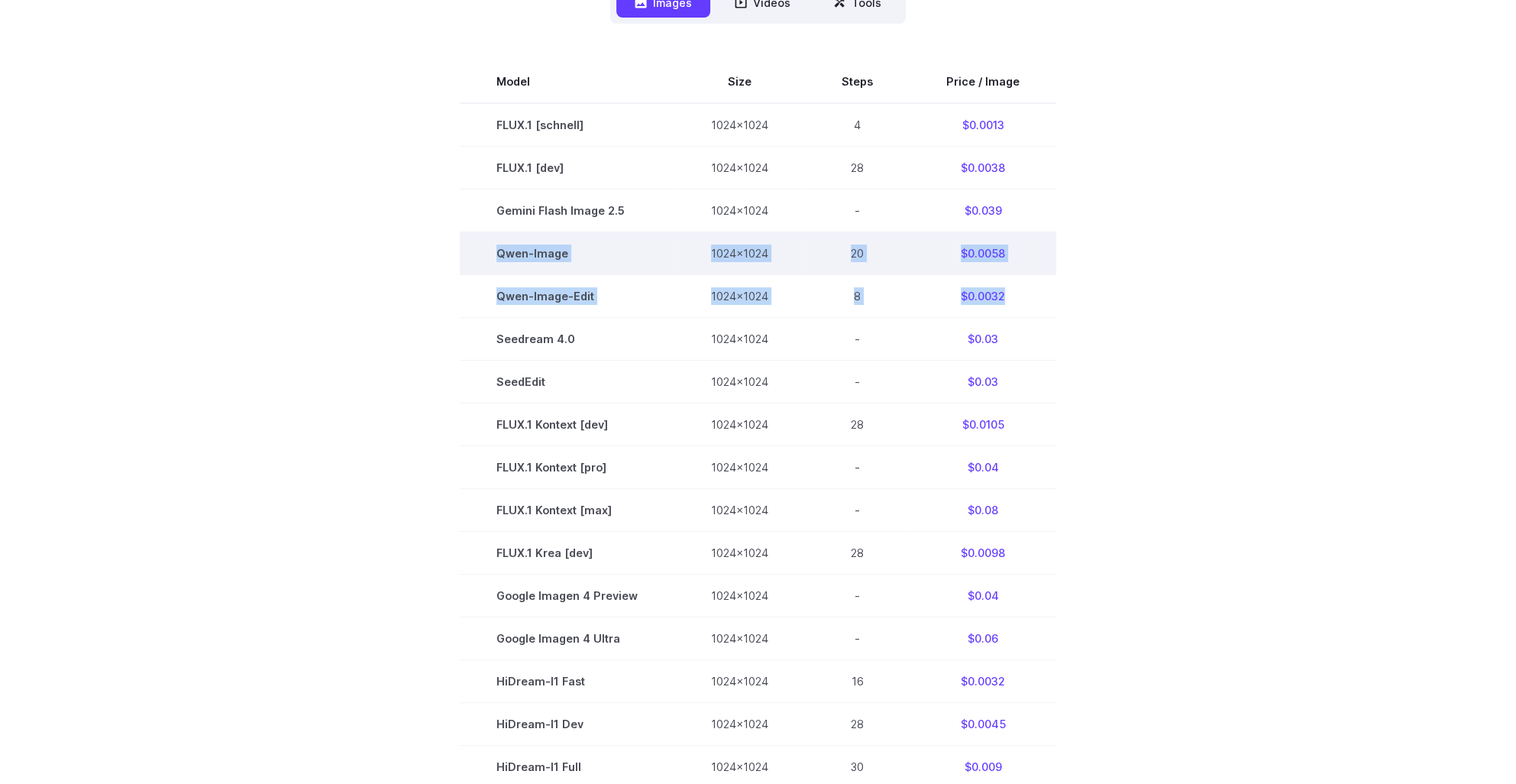
drag, startPoint x: 947, startPoint y: 295, endPoint x: 495, endPoint y: 255, distance: 453.8
click at [495, 255] on tbody "Model Size Steps Price / Image FLUX.1 [schnell] 1024x1024 4 $0.0013 FLUX.1 [dev…" at bounding box center [758, 509] width 596 height 899
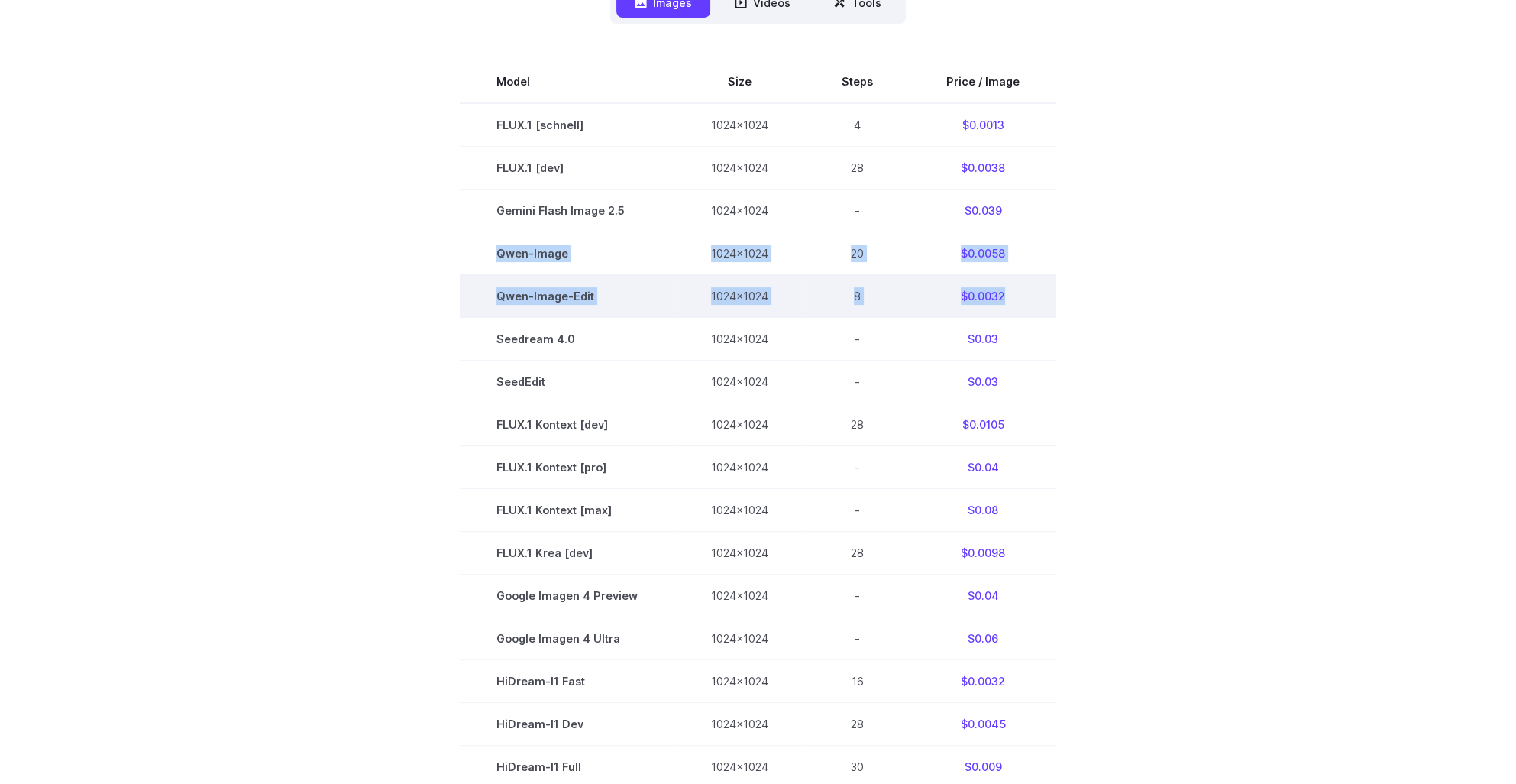
click at [1018, 276] on td "$0.0032" at bounding box center [983, 295] width 147 height 43
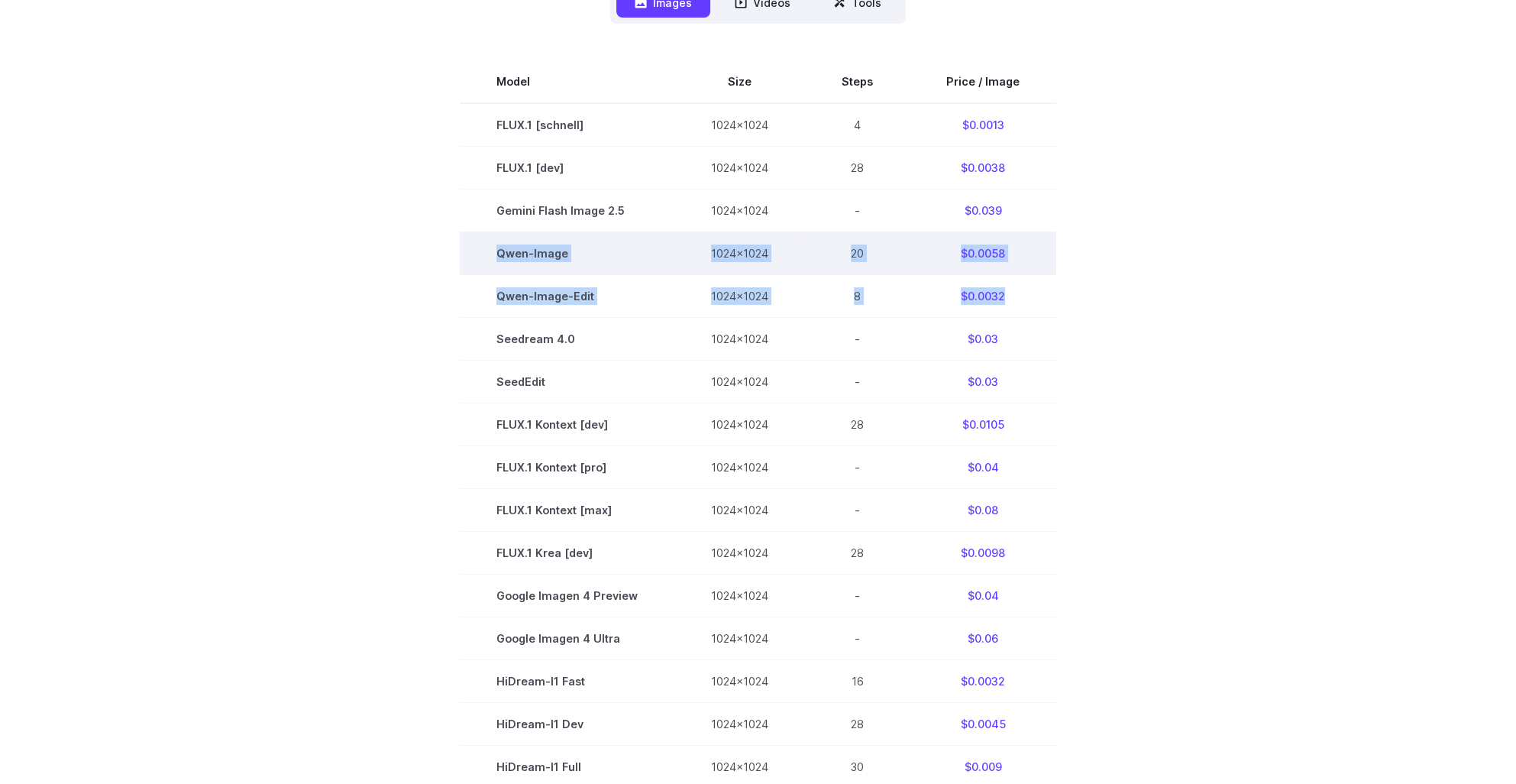
drag, startPoint x: 786, startPoint y: 283, endPoint x: 499, endPoint y: 255, distance: 288.5
click at [499, 255] on tbody "Model Size Steps Price / Image FLUX.1 [schnell] 1024x1024 4 $0.0013 FLUX.1 [dev…" at bounding box center [758, 509] width 596 height 899
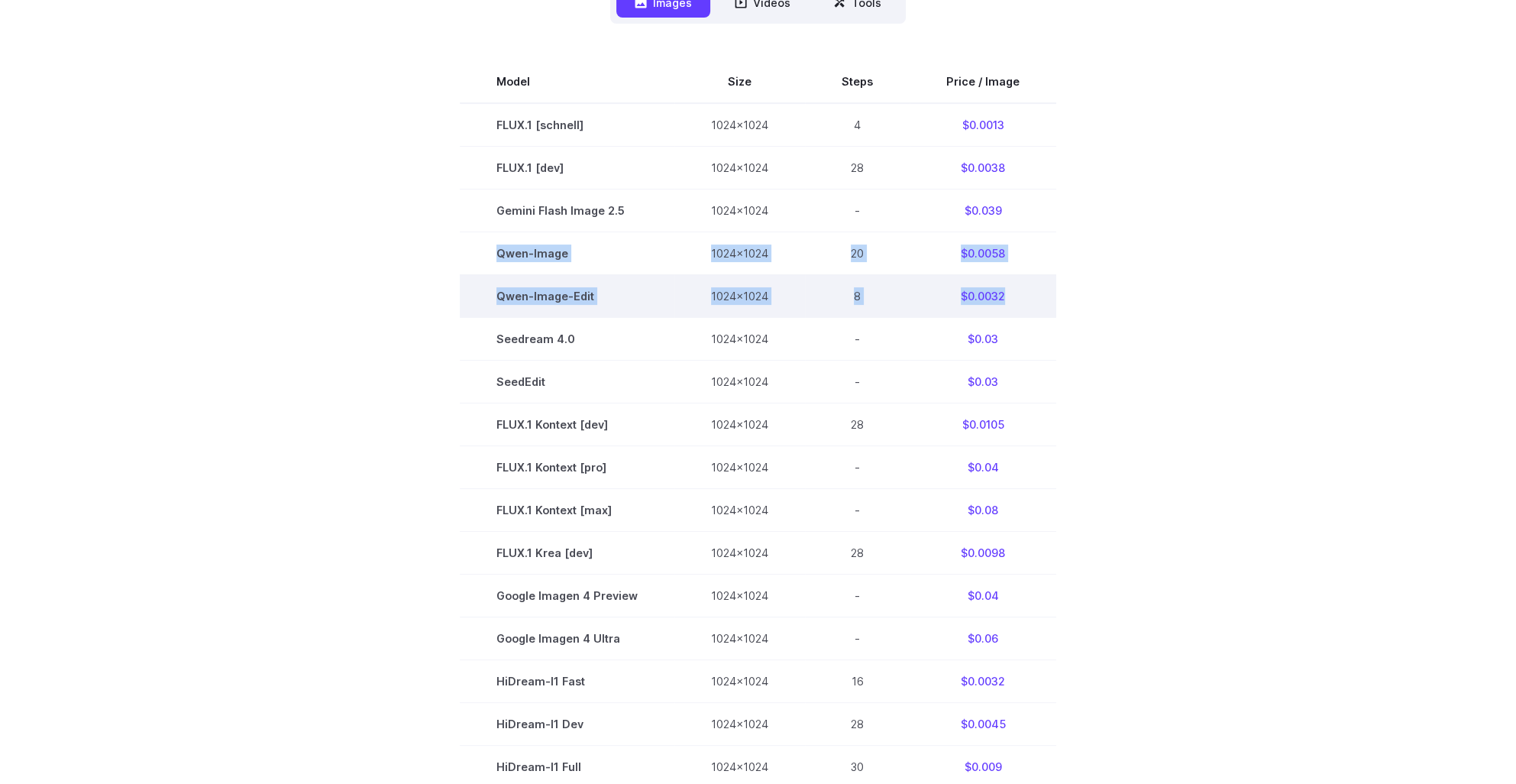
click at [974, 291] on td "$0.0032" at bounding box center [983, 295] width 147 height 43
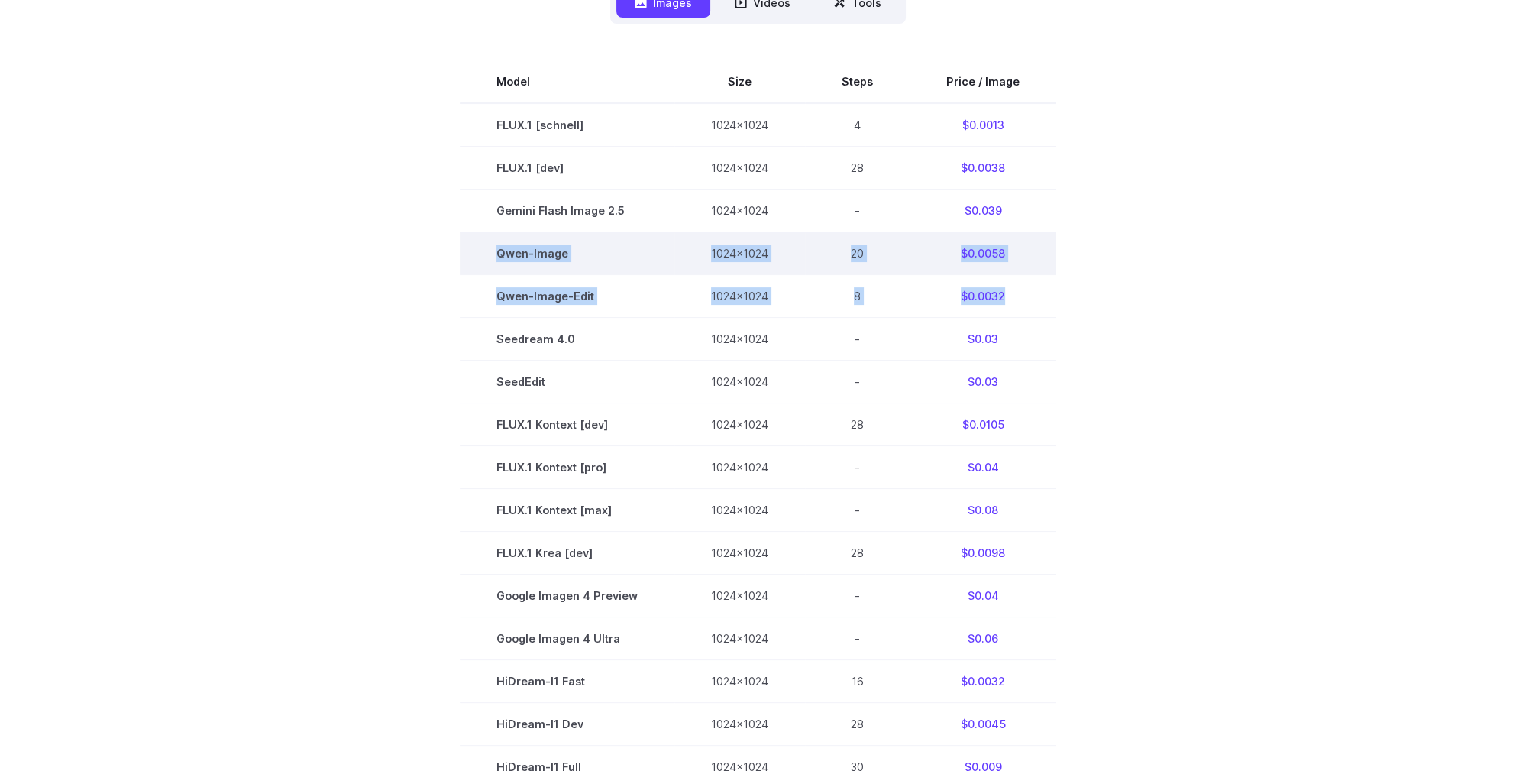
drag, startPoint x: 982, startPoint y: 295, endPoint x: 499, endPoint y: 263, distance: 483.7
click at [499, 263] on tbody "Model Size Steps Price / Image FLUX.1 [schnell] 1024x1024 4 $0.0013 FLUX.1 [dev…" at bounding box center [758, 509] width 596 height 899
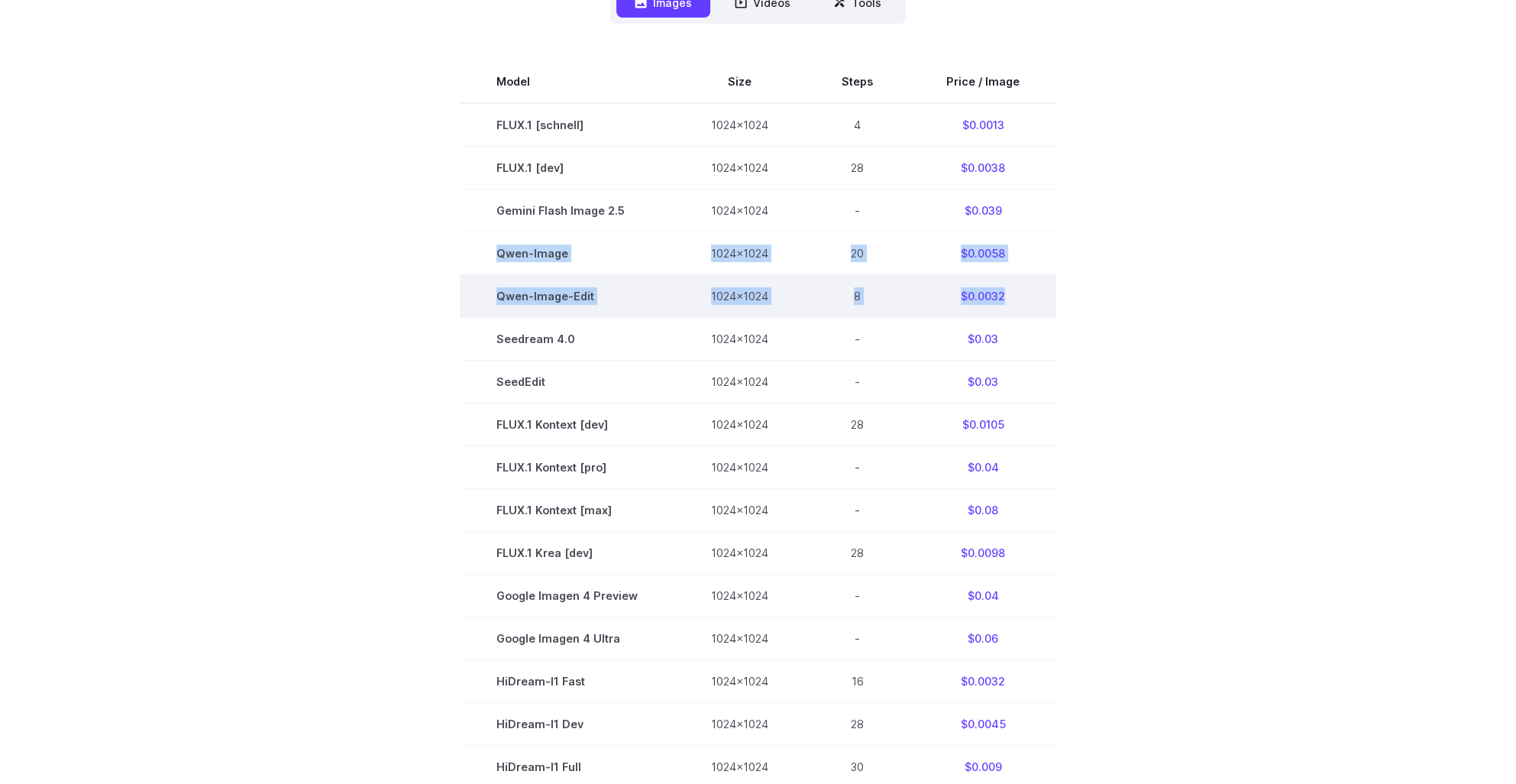
click at [944, 297] on td "$0.0032" at bounding box center [983, 295] width 147 height 43
click at [1020, 303] on td "$0.0032" at bounding box center [983, 295] width 147 height 43
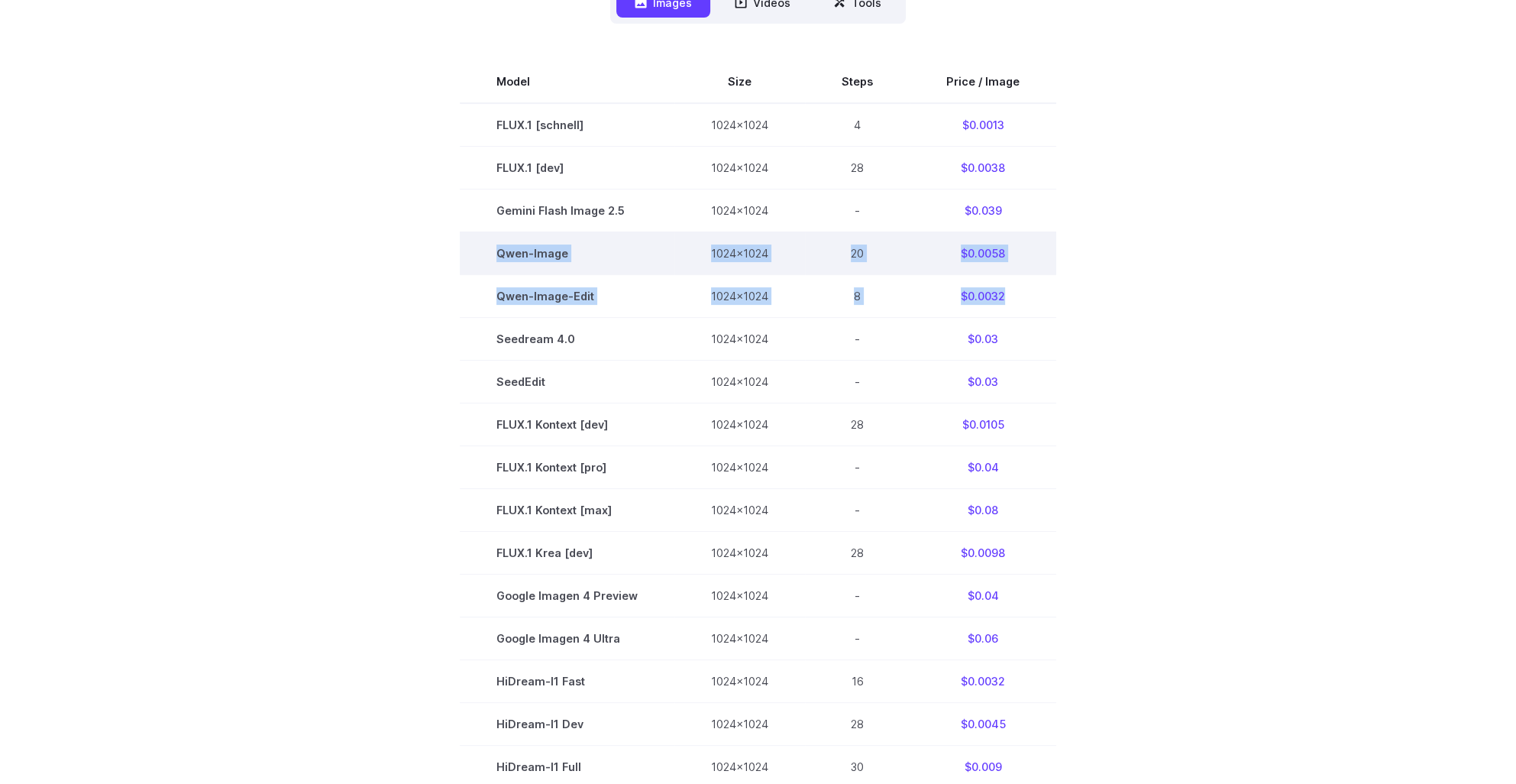
drag, startPoint x: 803, startPoint y: 283, endPoint x: 496, endPoint y: 260, distance: 307.8
click at [496, 260] on tbody "Model Size Steps Price / Image FLUX.1 [schnell] 1024x1024 4 $0.0013 FLUX.1 [dev…" at bounding box center [758, 509] width 596 height 899
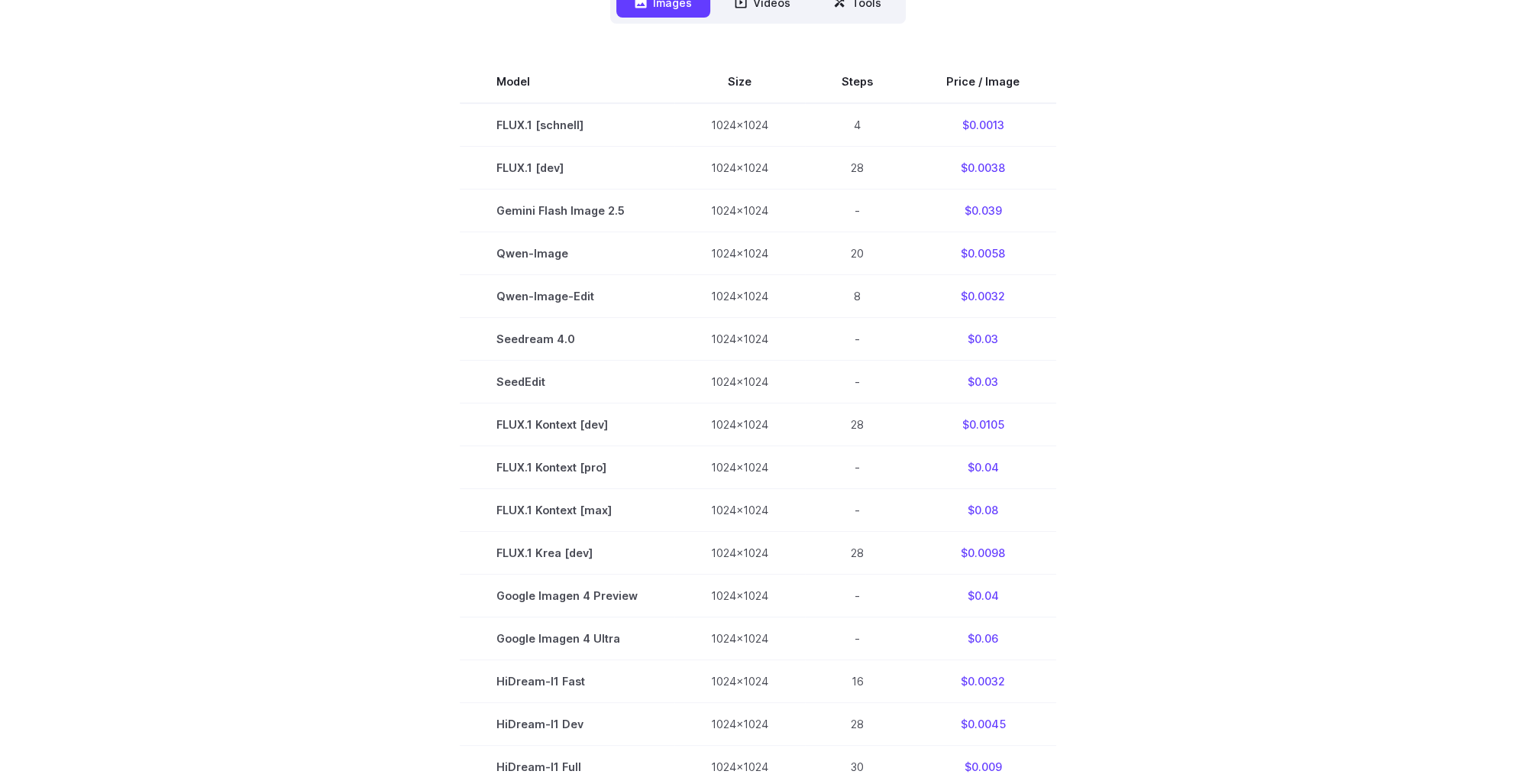
click at [1207, 292] on section "Model Size Steps Price / Image FLUX.1 [schnell] 1024x1024 4 $0.0013 FLUX.1 [dev…" at bounding box center [758, 509] width 1063 height 899
click at [1252, 295] on section "Model Size Steps Price / Image FLUX.1 [schnell] 1024x1024 4 $0.0013 FLUX.1 [dev…" at bounding box center [758, 509] width 1063 height 899
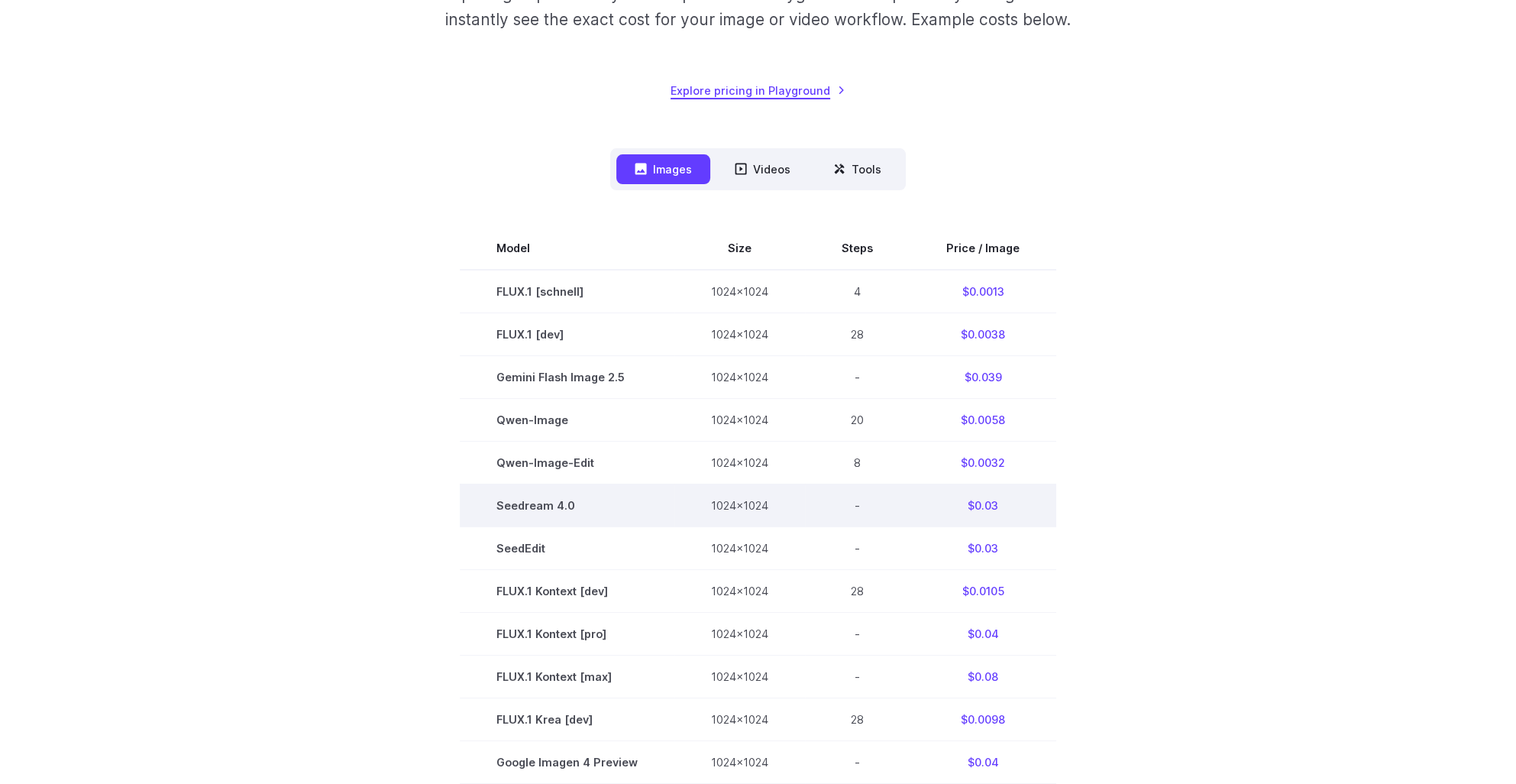
scroll to position [382, 0]
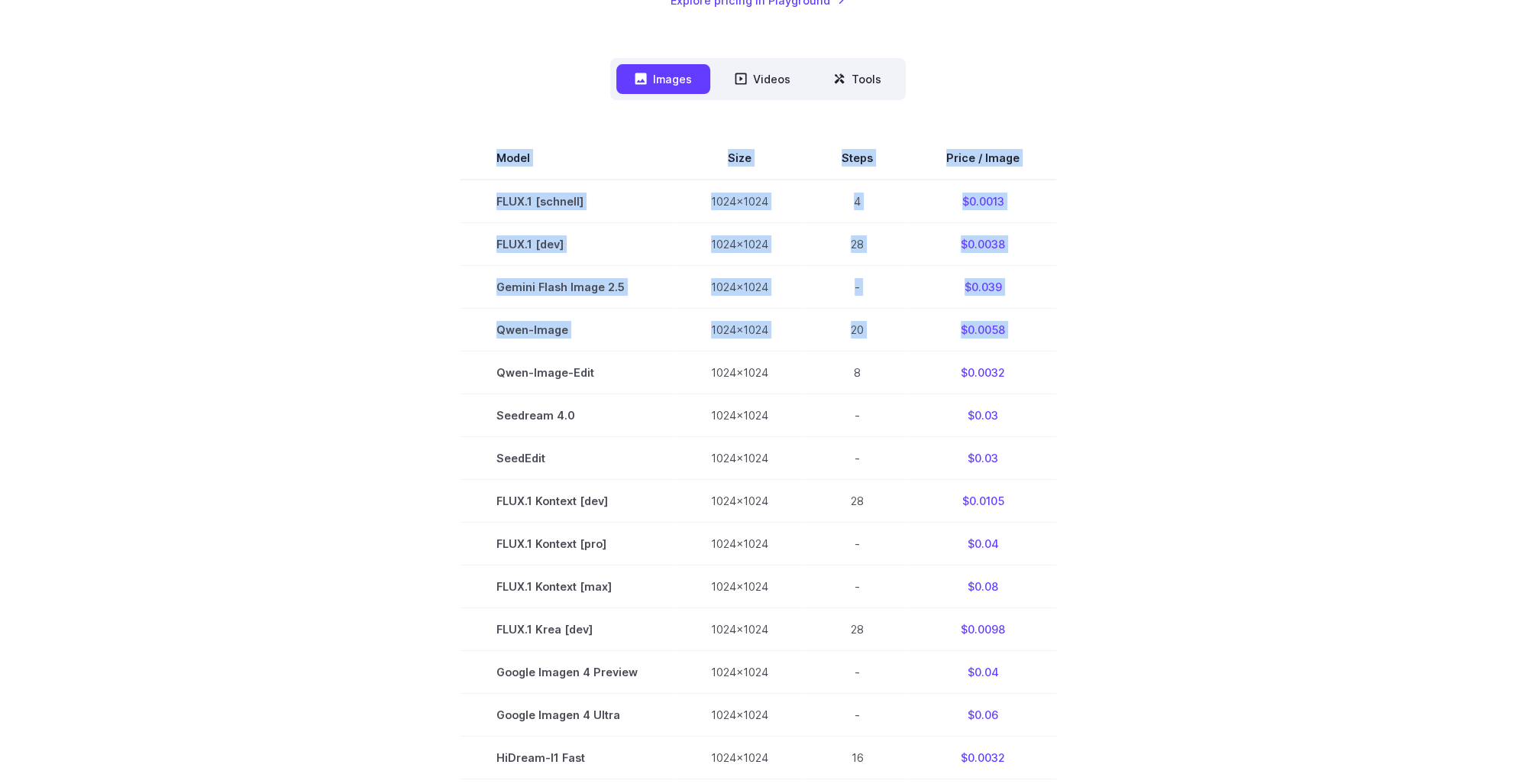
drag, startPoint x: 528, startPoint y: 383, endPoint x: 1074, endPoint y: 364, distance: 546.3
click at [1074, 364] on section "Model Size Steps Price / Image FLUX.1 [schnell] 1024x1024 4 $0.0013 FLUX.1 [dev…" at bounding box center [758, 586] width 1063 height 899
drag, startPoint x: 1074, startPoint y: 364, endPoint x: 1264, endPoint y: 393, distance: 192.2
click at [1264, 393] on section "Model Size Steps Price / Image FLUX.1 [schnell] 1024x1024 4 $0.0013 FLUX.1 [dev…" at bounding box center [758, 586] width 1063 height 899
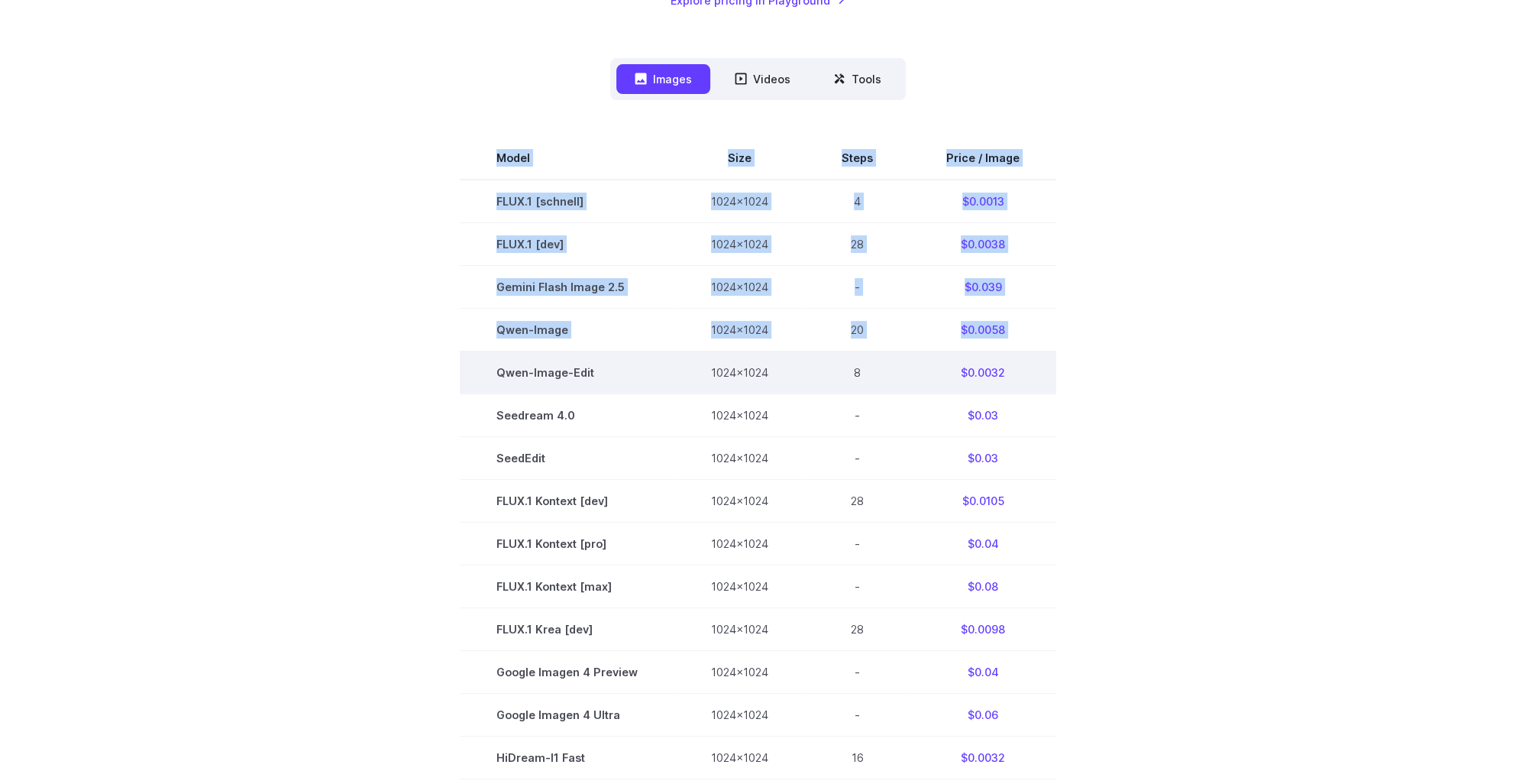
click at [1026, 380] on td "$0.0032" at bounding box center [983, 372] width 147 height 43
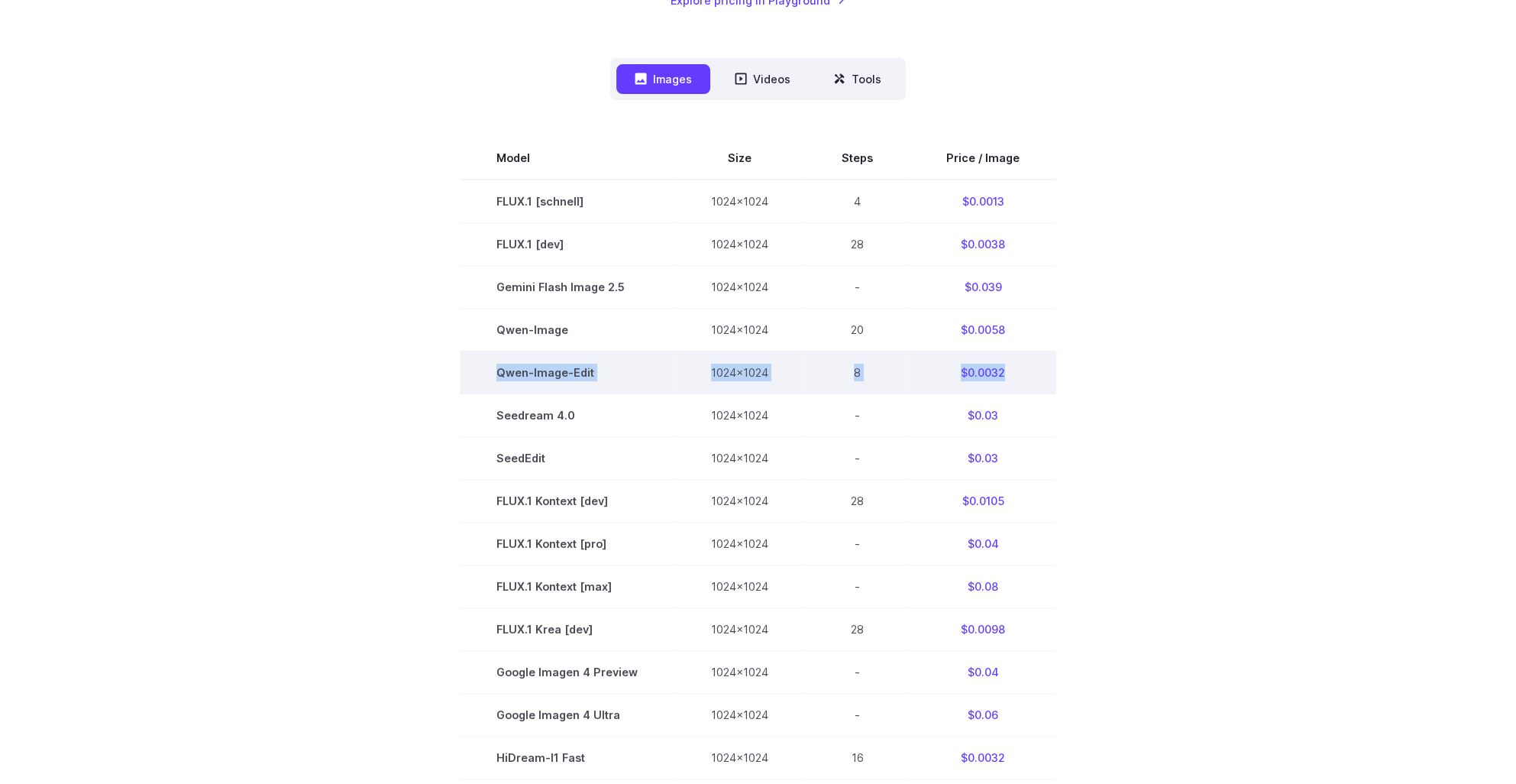
drag, startPoint x: 1004, startPoint y: 376, endPoint x: 494, endPoint y: 373, distance: 510.1
click at [494, 373] on tr "Qwen-Image-Edit 1024x1024 8 $0.0032" at bounding box center [758, 372] width 596 height 43
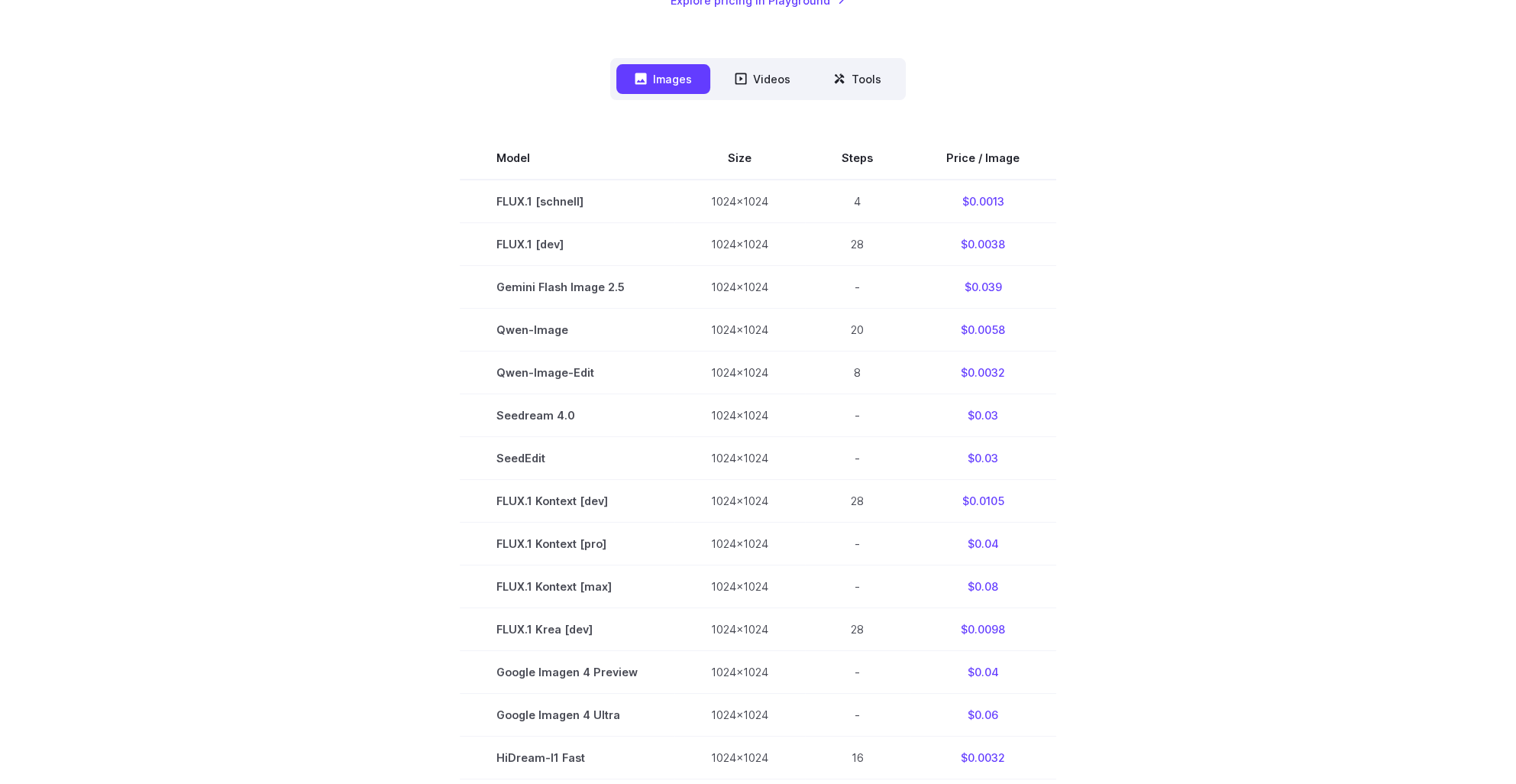
scroll to position [0, 0]
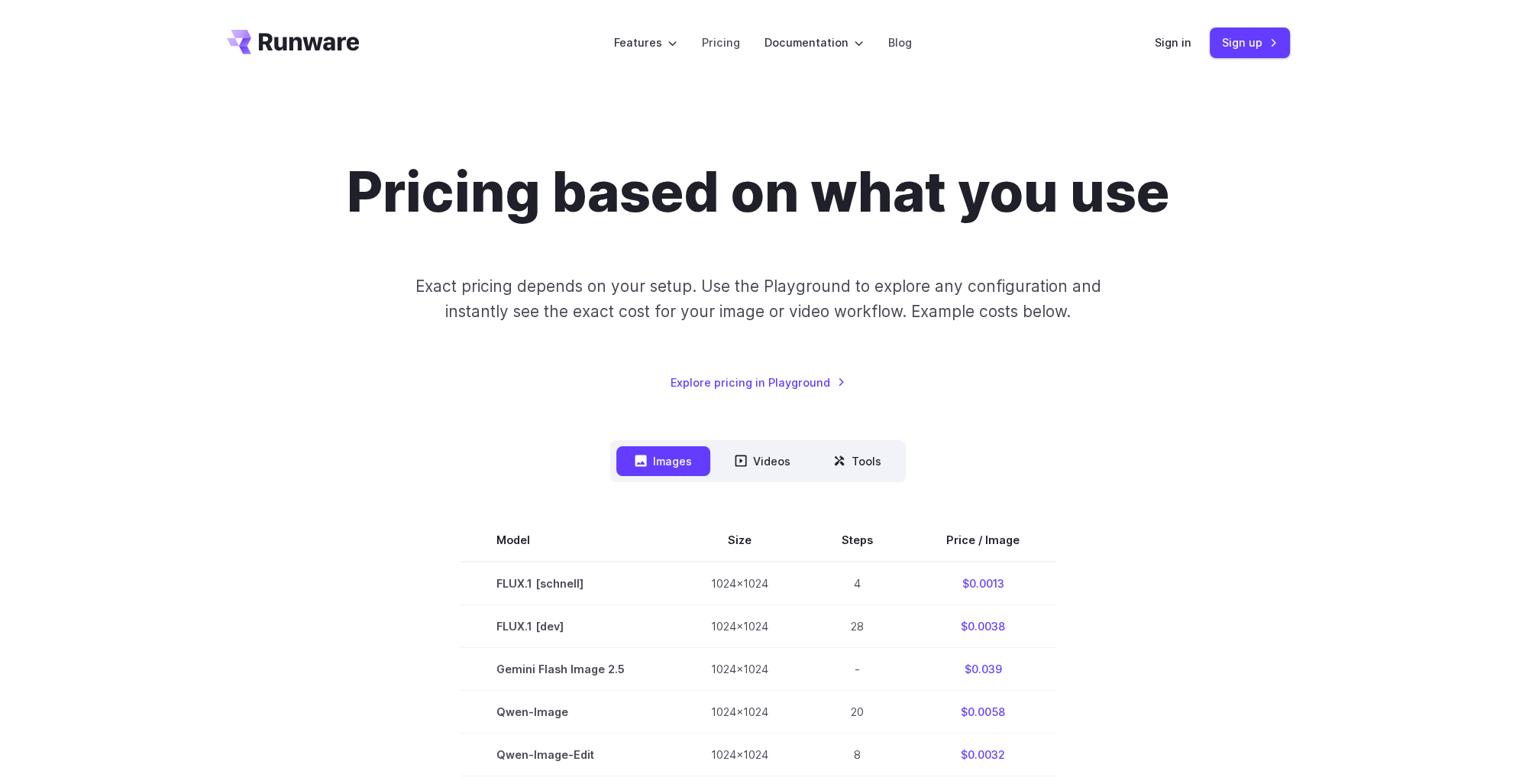
drag, startPoint x: 1369, startPoint y: 92, endPoint x: 1343, endPoint y: 84, distance: 27.8
drag, startPoint x: 1348, startPoint y: 153, endPoint x: 1118, endPoint y: 66, distance: 245.5
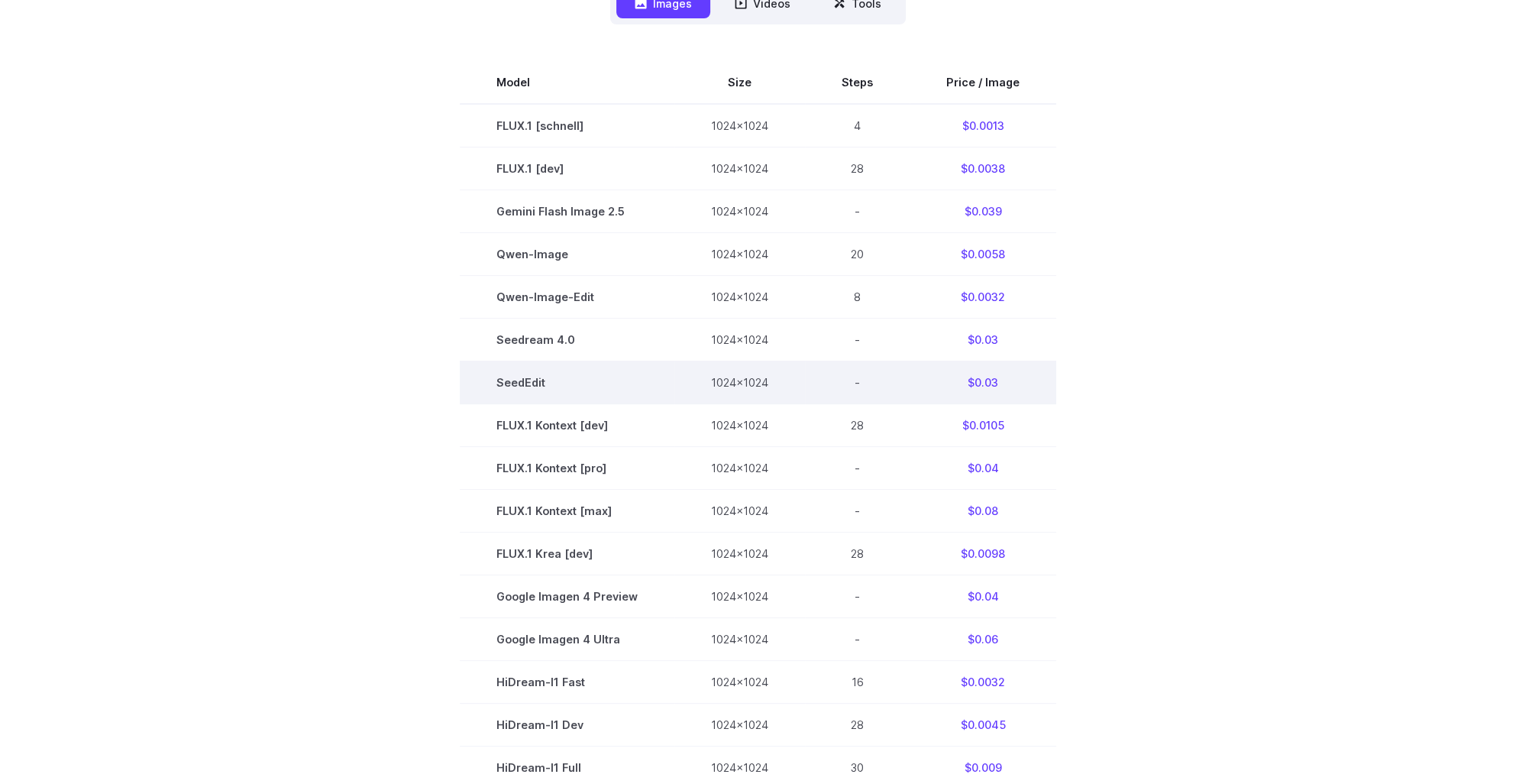
scroll to position [458, 0]
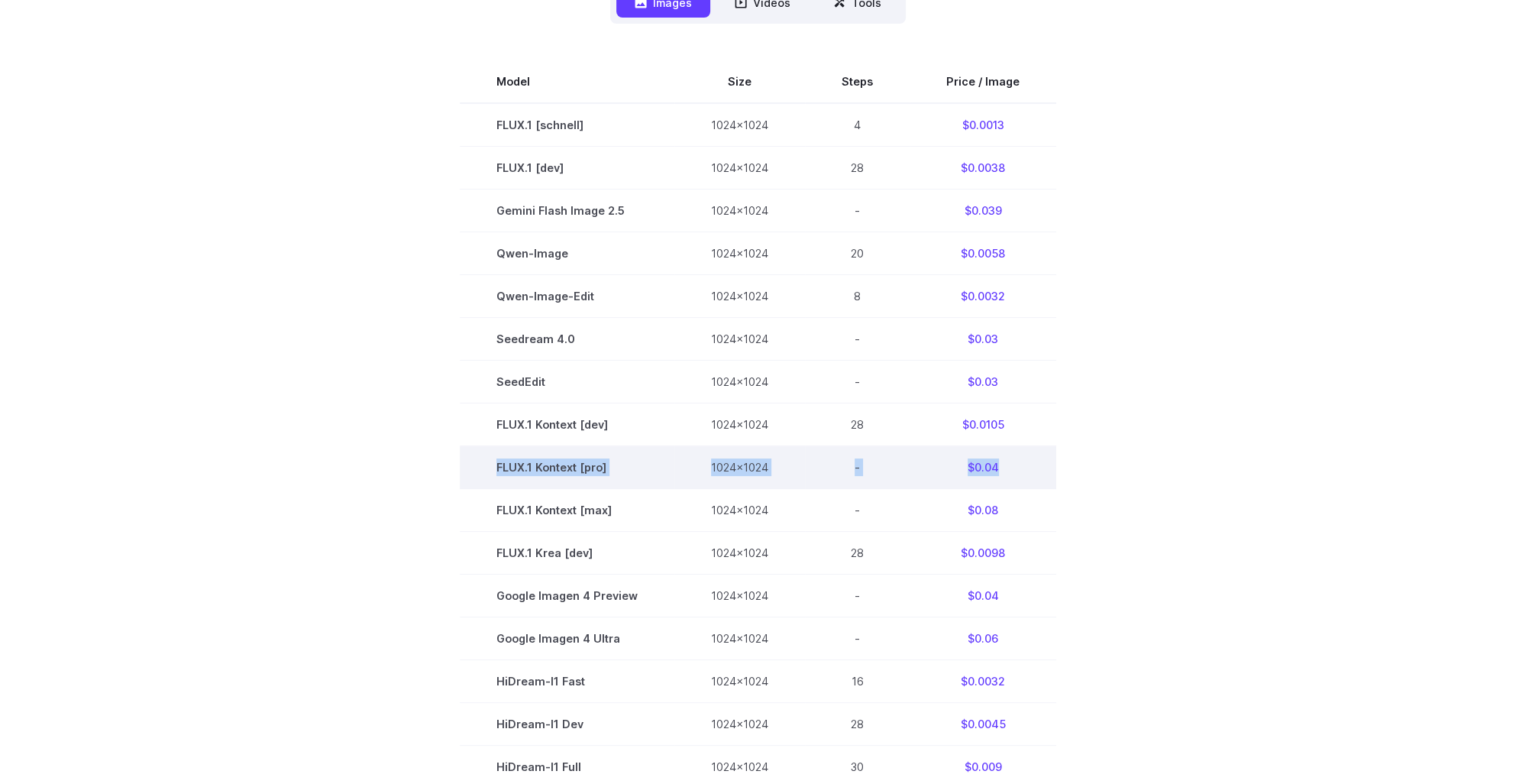
drag, startPoint x: 612, startPoint y: 478, endPoint x: 1015, endPoint y: 477, distance: 403.2
click at [1015, 477] on tr "FLUX.1 Kontext [pro] 1024x1024 - $0.04" at bounding box center [758, 467] width 596 height 43
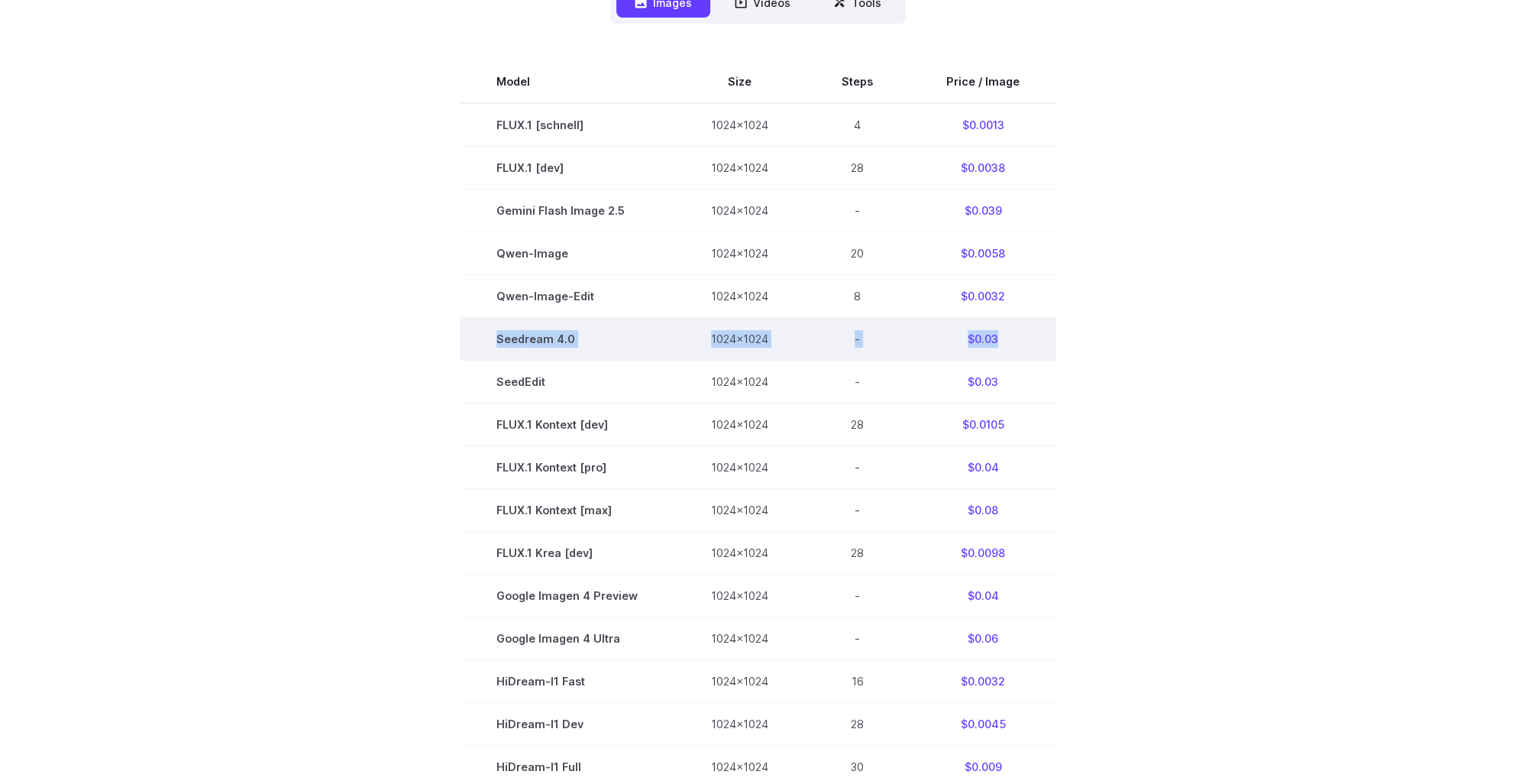
drag, startPoint x: 570, startPoint y: 344, endPoint x: 1032, endPoint y: 350, distance: 462.8
click at [1032, 350] on tr "Seedream 4.0 1024x1024 - $0.03" at bounding box center [758, 338] width 596 height 43
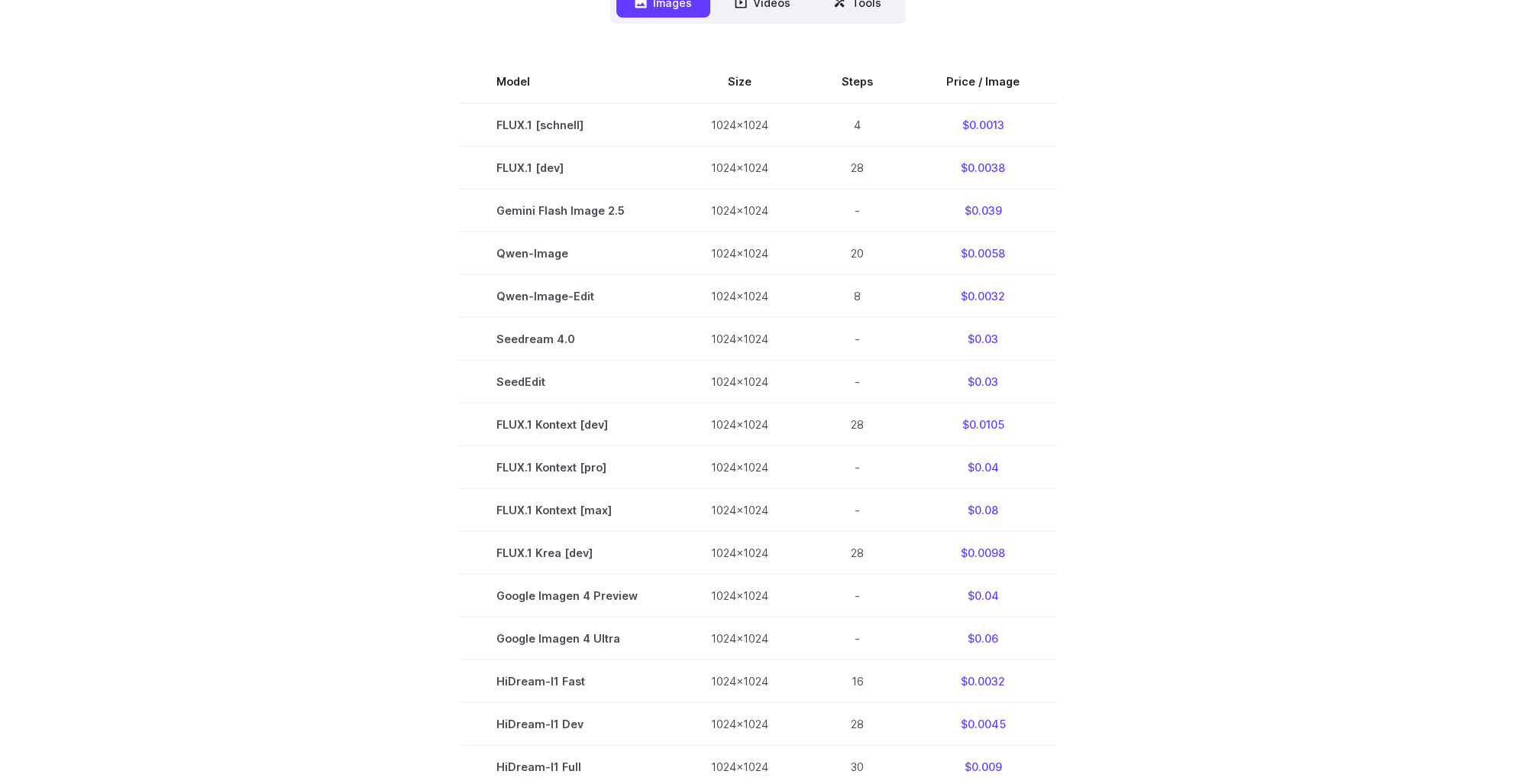
drag, startPoint x: 1032, startPoint y: 350, endPoint x: 1295, endPoint y: 360, distance: 262.9
click at [1295, 360] on div "Pricing based on what you use Exact pricing depends on your setup. Use the Play…" at bounding box center [758, 364] width 1100 height 1326
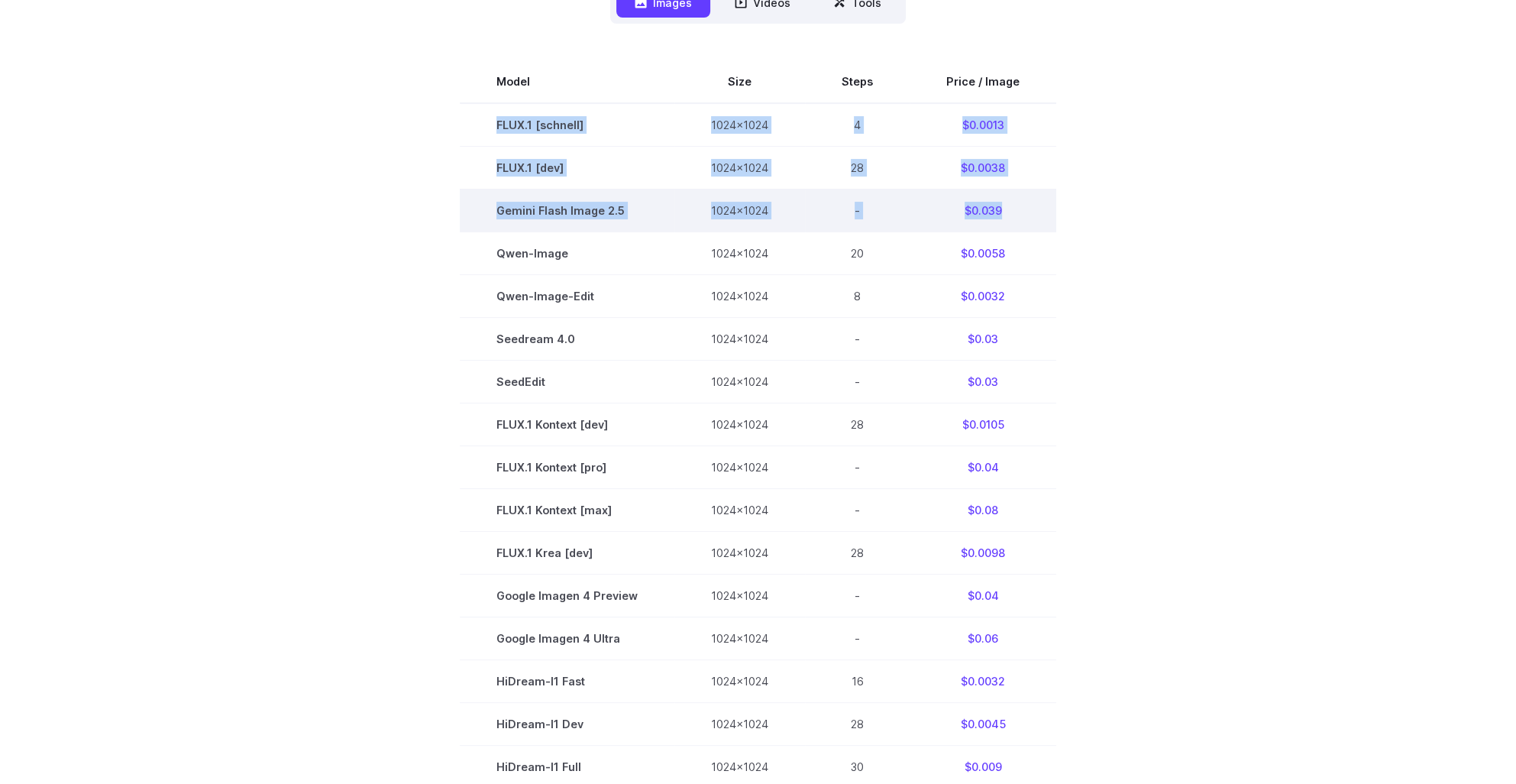
drag, startPoint x: 470, startPoint y: 126, endPoint x: 1023, endPoint y: 202, distance: 557.4
click at [1023, 202] on tbody "Model Size Steps Price / Image FLUX.1 [schnell] 1024x1024 4 $0.0013 FLUX.1 [dev…" at bounding box center [758, 509] width 596 height 899
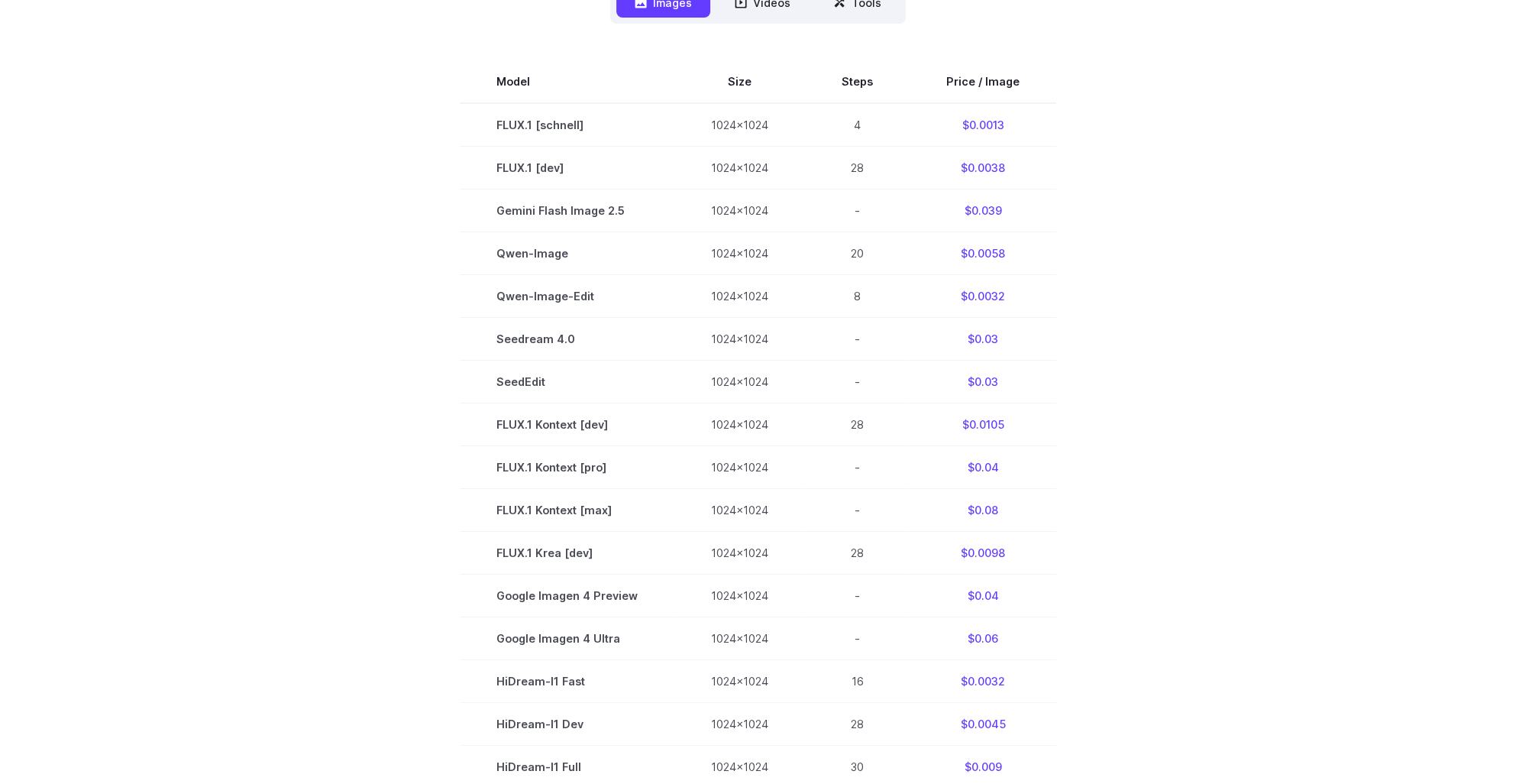
drag, startPoint x: 1023, startPoint y: 202, endPoint x: 1224, endPoint y: 239, distance: 204.9
click at [1224, 239] on section "Model Size Steps Price / Image FLUX.1 [schnell] 1024x1024 4 $0.0013 FLUX.1 [dev…" at bounding box center [758, 509] width 1063 height 899
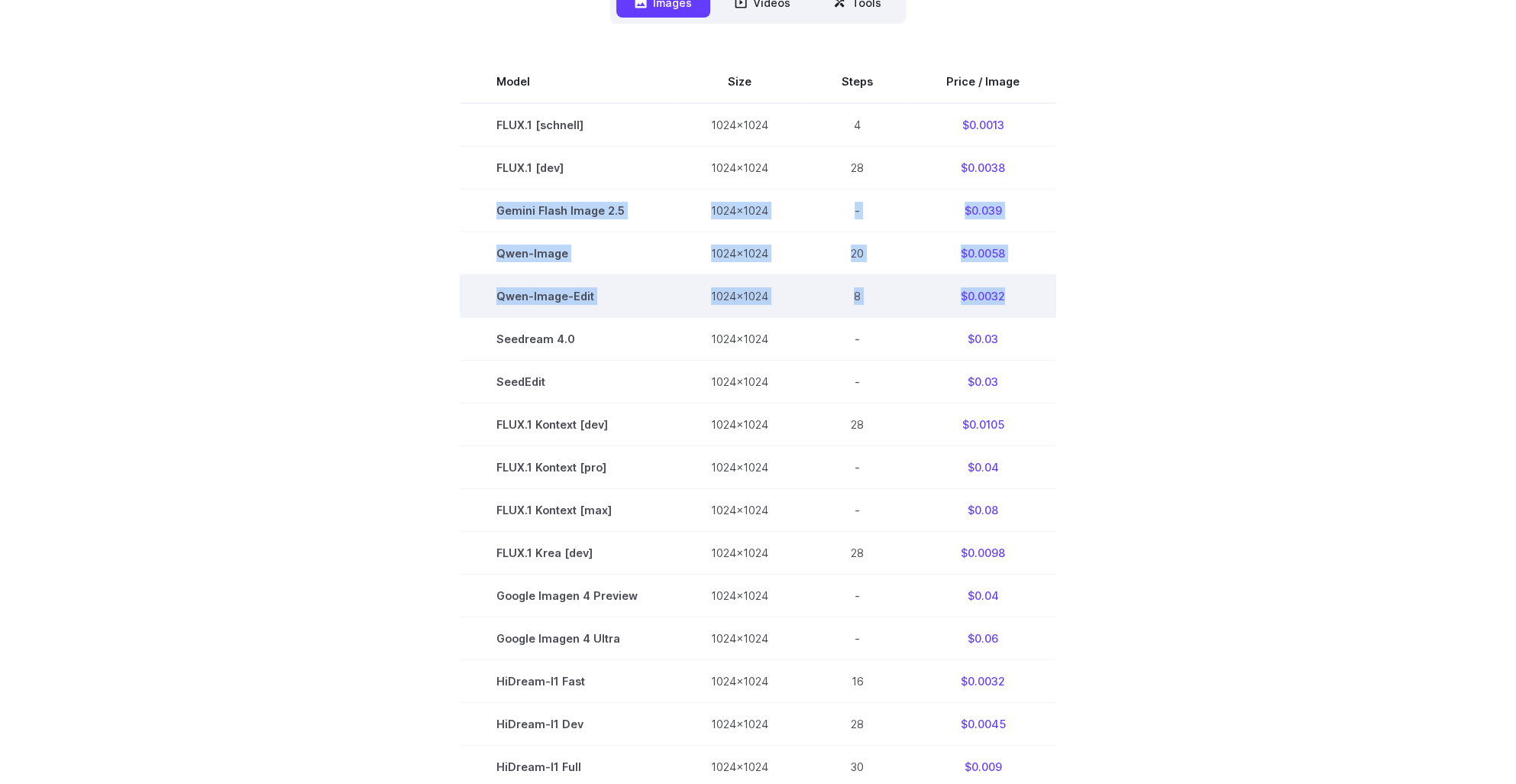
drag, startPoint x: 480, startPoint y: 217, endPoint x: 1032, endPoint y: 291, distance: 557.1
click at [1032, 291] on tbody "Model Size Steps Price / Image FLUX.1 [schnell] 1024x1024 4 $0.0013 FLUX.1 [dev…" at bounding box center [758, 509] width 596 height 899
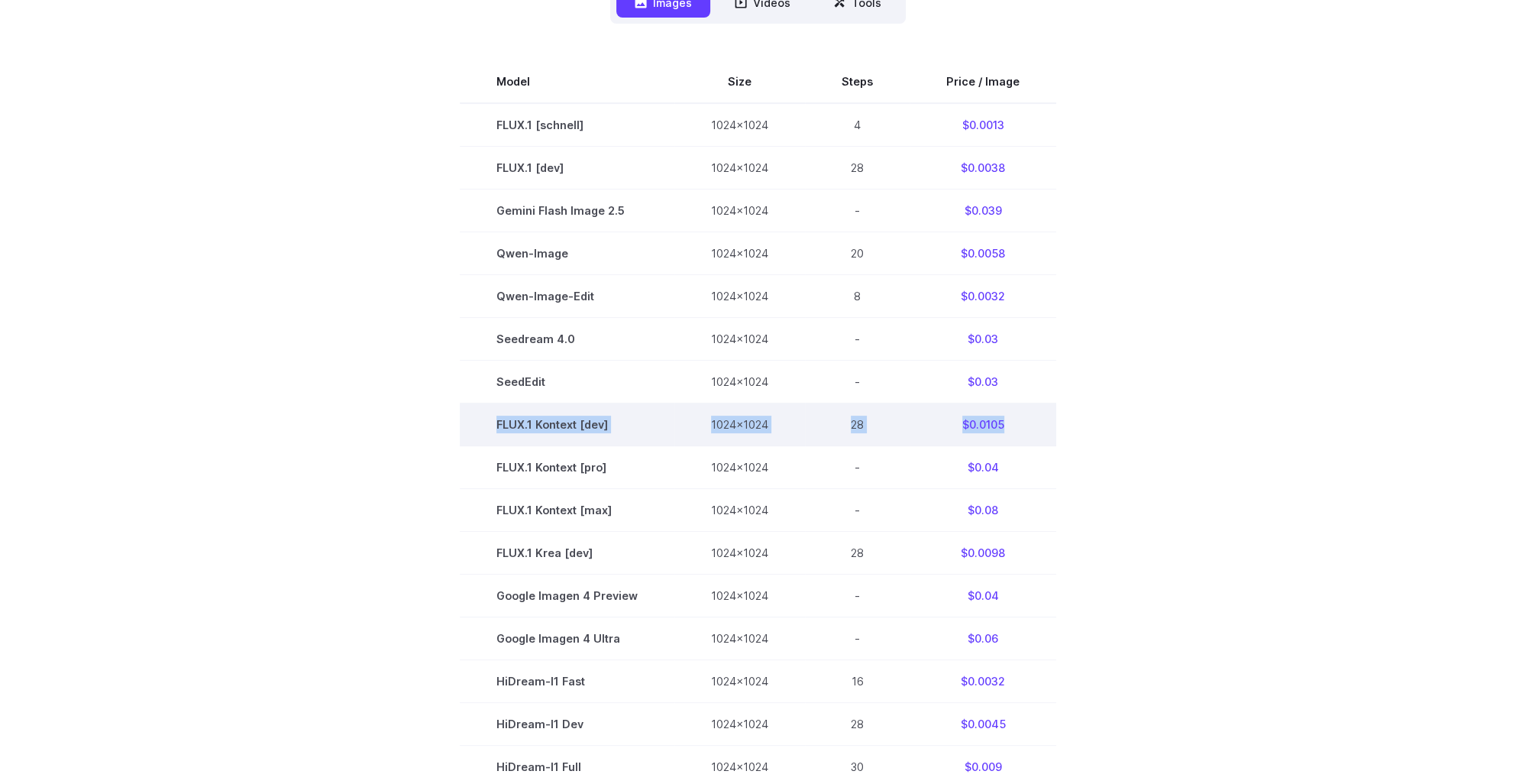
drag, startPoint x: 1007, startPoint y: 431, endPoint x: 487, endPoint y: 420, distance: 519.4
click at [487, 420] on tr "FLUX.1 Kontext [dev] 1024x1024 28 $0.0105" at bounding box center [758, 424] width 596 height 43
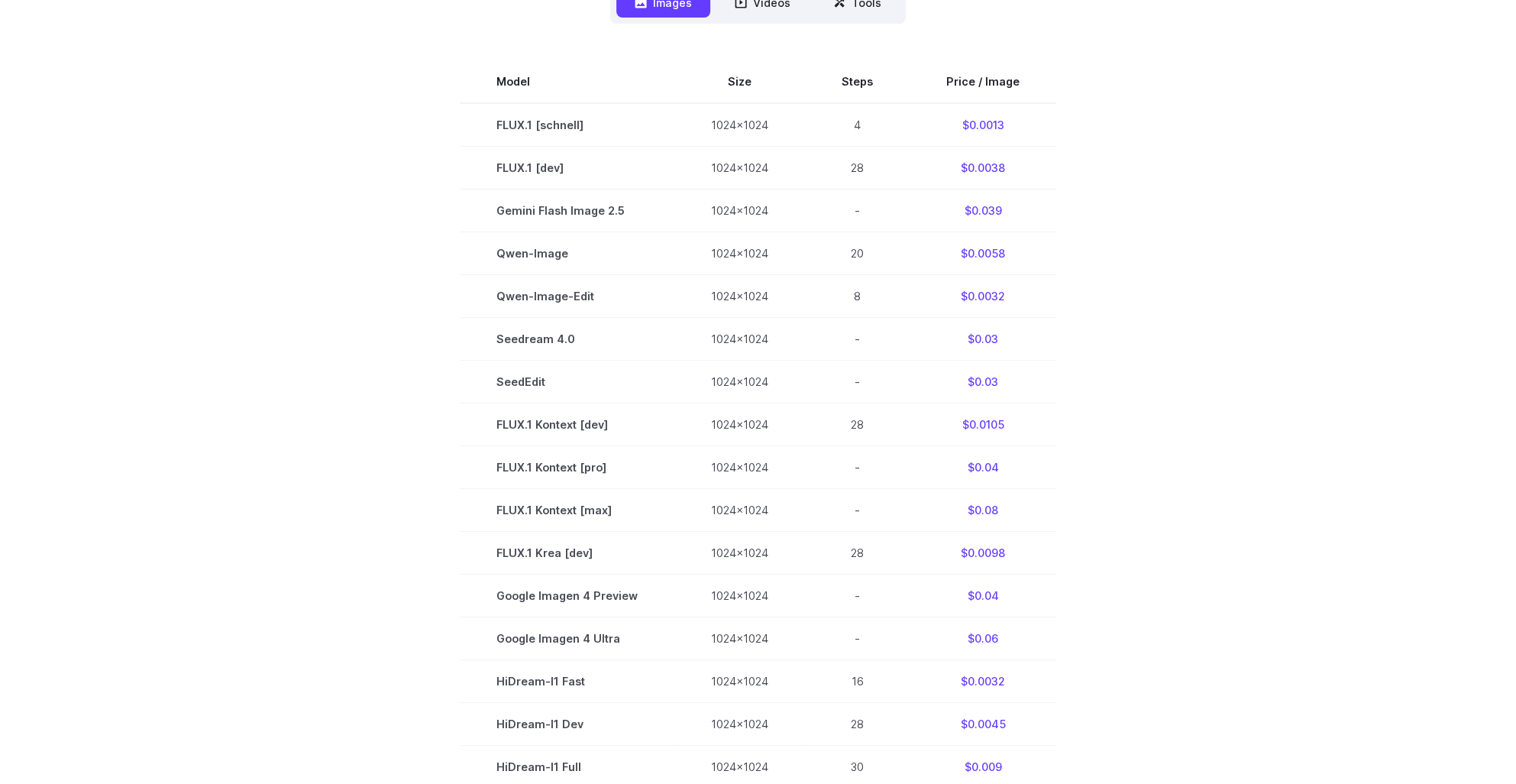
drag, startPoint x: 1181, startPoint y: 428, endPoint x: 1162, endPoint y: 429, distance: 19.2
click at [1181, 428] on section "Model Size Steps Price / Image FLUX.1 [schnell] 1024x1024 4 $0.0013 FLUX.1 [dev…" at bounding box center [758, 509] width 1063 height 899
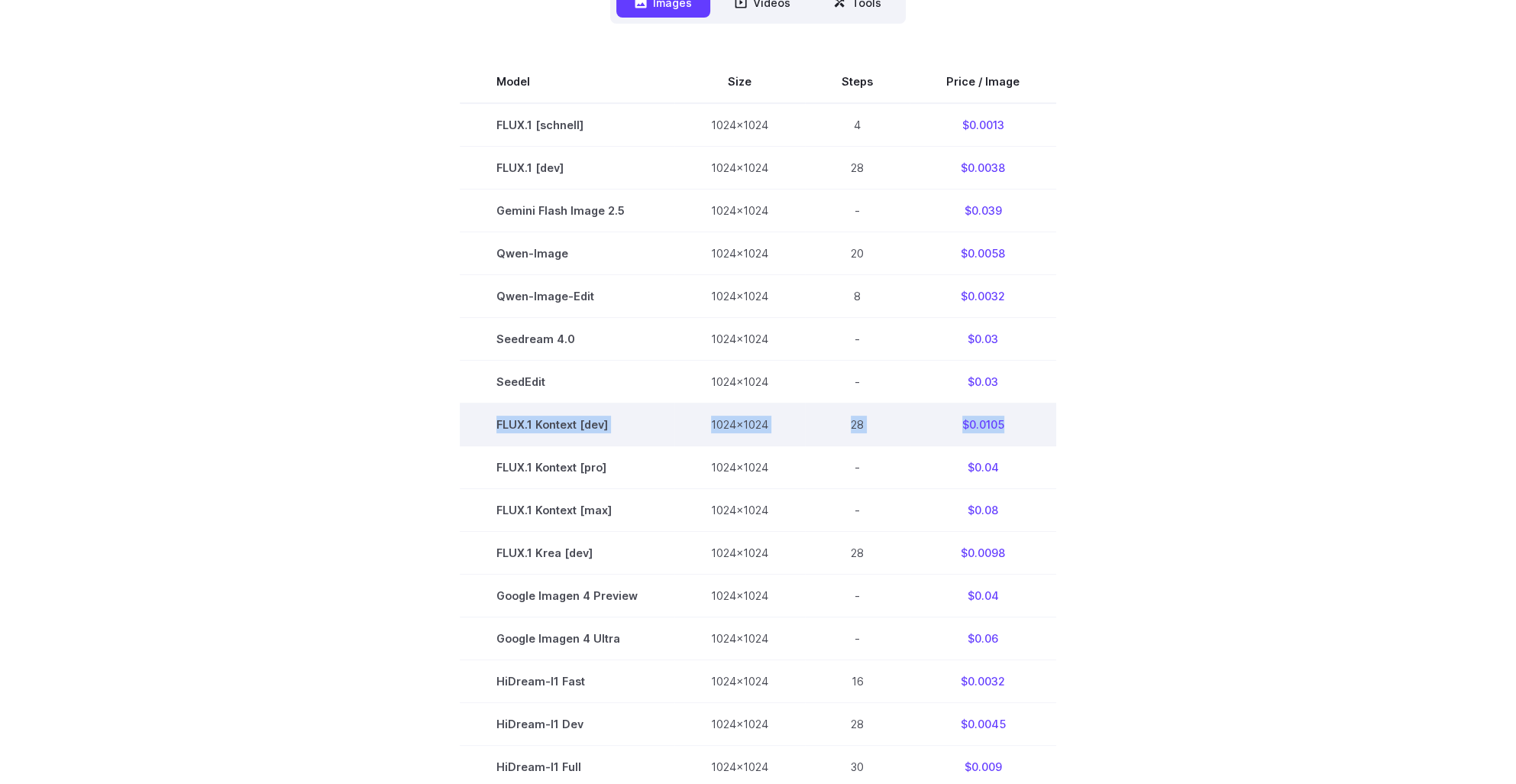
drag, startPoint x: 1013, startPoint y: 431, endPoint x: 480, endPoint y: 431, distance: 533.8
click at [480, 431] on tr "FLUX.1 Kontext [dev] 1024x1024 28 $0.0105" at bounding box center [758, 424] width 596 height 43
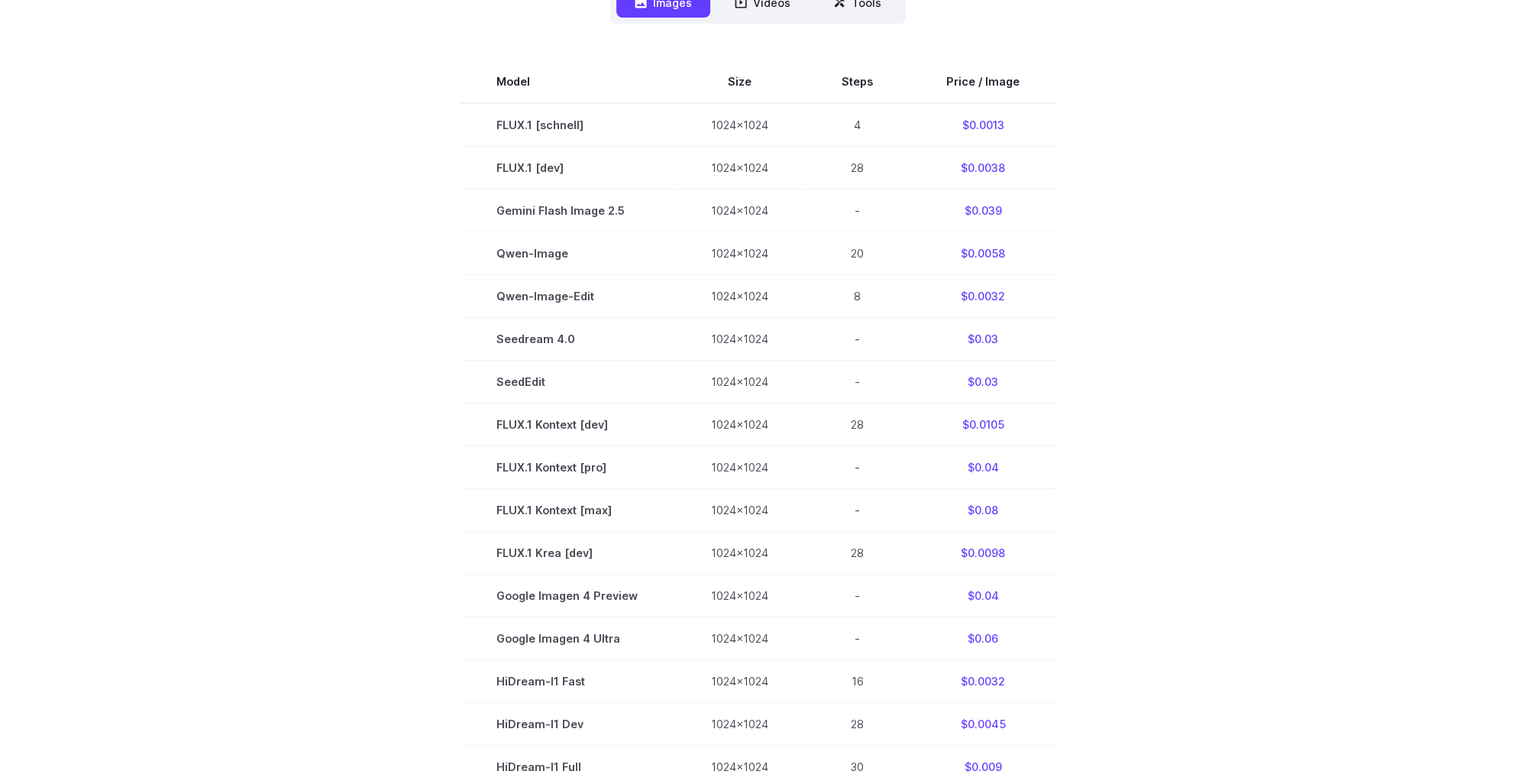
click at [284, 438] on section "Model Size Steps Price / Image FLUX.1 [schnell] 1024x1024 4 $0.0013 FLUX.1 [dev…" at bounding box center [758, 509] width 1063 height 899
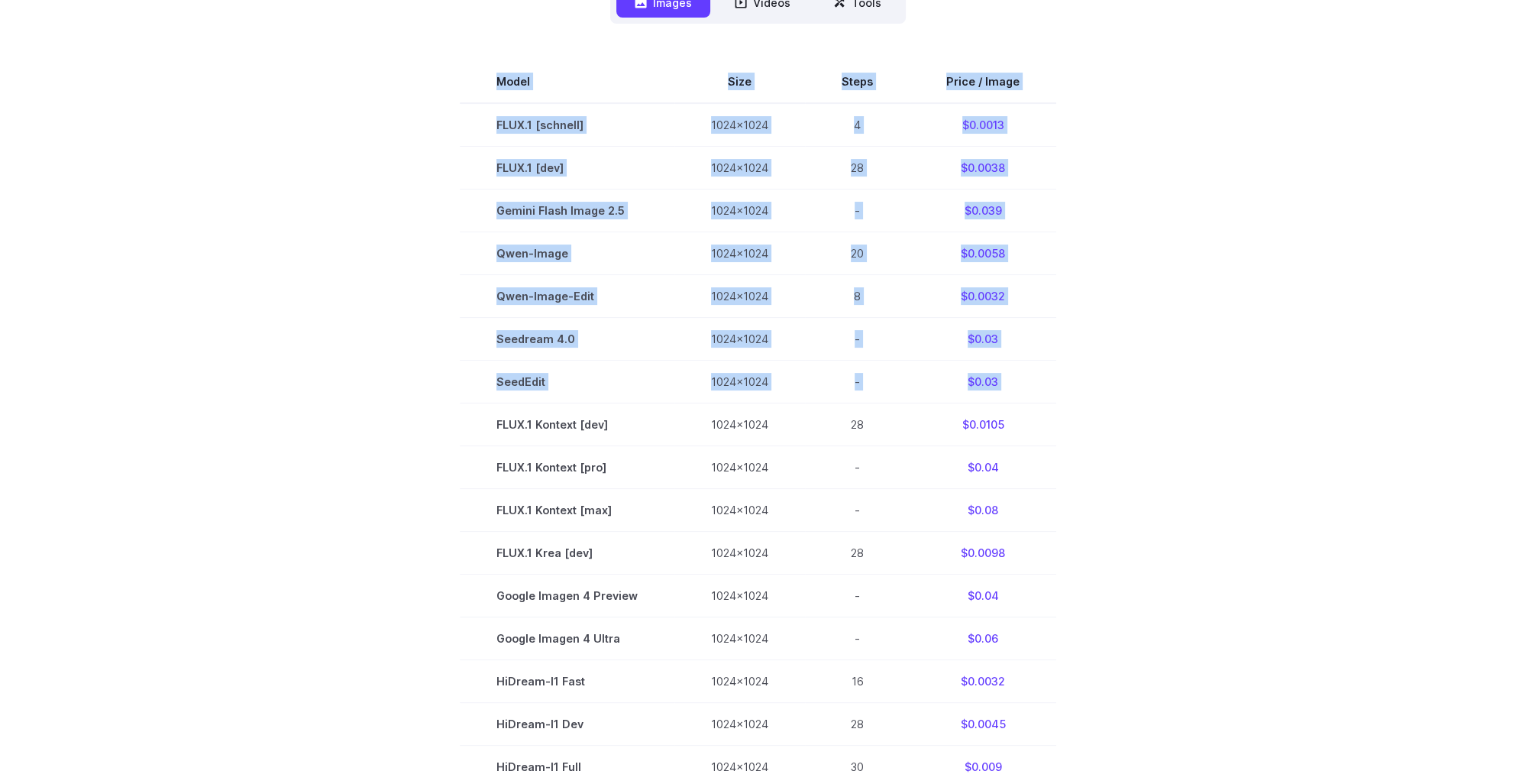
drag, startPoint x: 576, startPoint y: 426, endPoint x: 1067, endPoint y: 422, distance: 491.1
click at [1067, 422] on section "Model Size Steps Price / Image FLUX.1 [schnell] 1024x1024 4 $0.0013 FLUX.1 [dev…" at bounding box center [758, 509] width 1063 height 899
drag, startPoint x: 1067, startPoint y: 422, endPoint x: 1267, endPoint y: 450, distance: 202.1
click at [1270, 451] on section "Model Size Steps Price / Image FLUX.1 [schnell] 1024x1024 4 $0.0013 FLUX.1 [dev…" at bounding box center [758, 509] width 1063 height 899
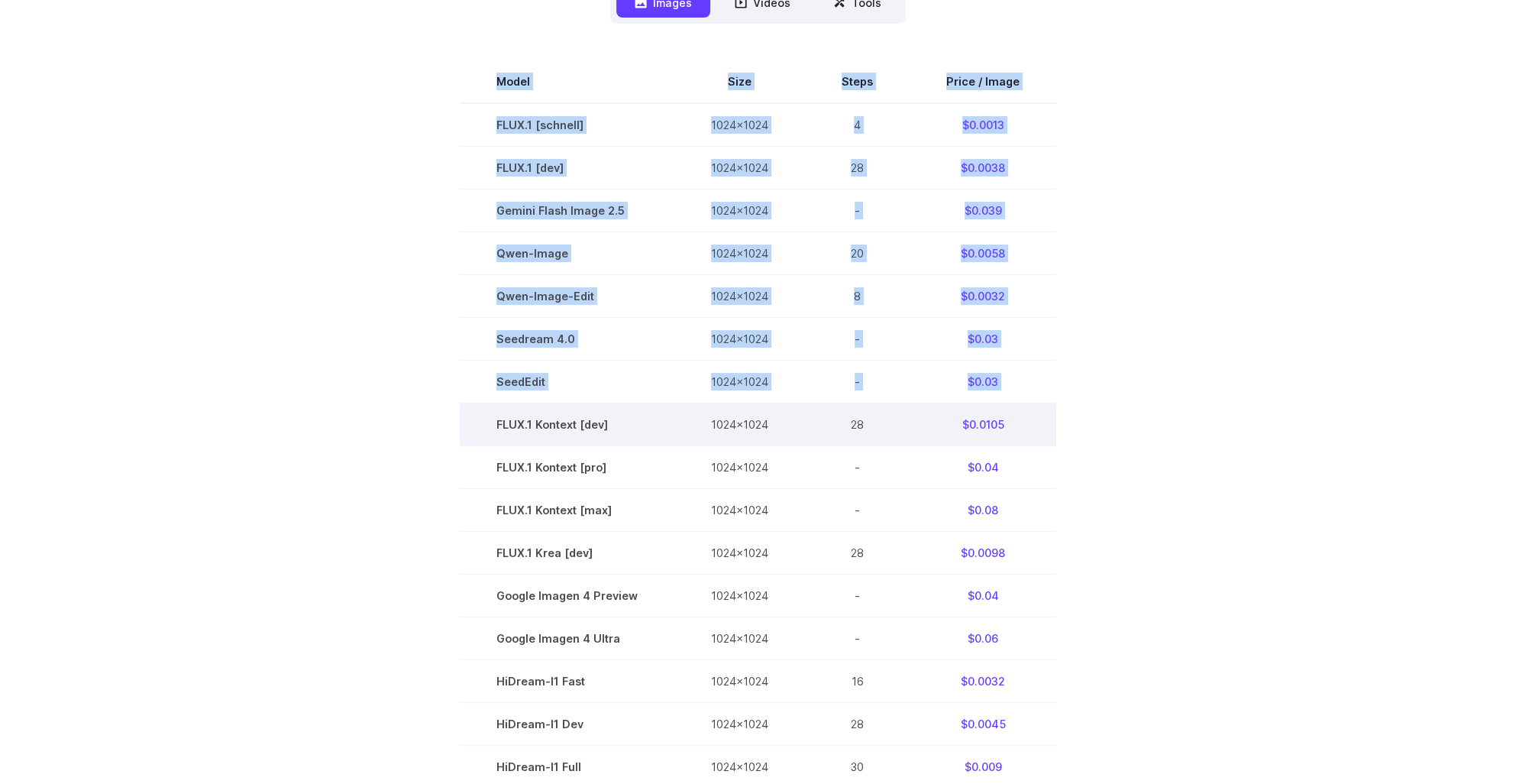
click at [1026, 423] on td "$0.0105" at bounding box center [983, 424] width 147 height 43
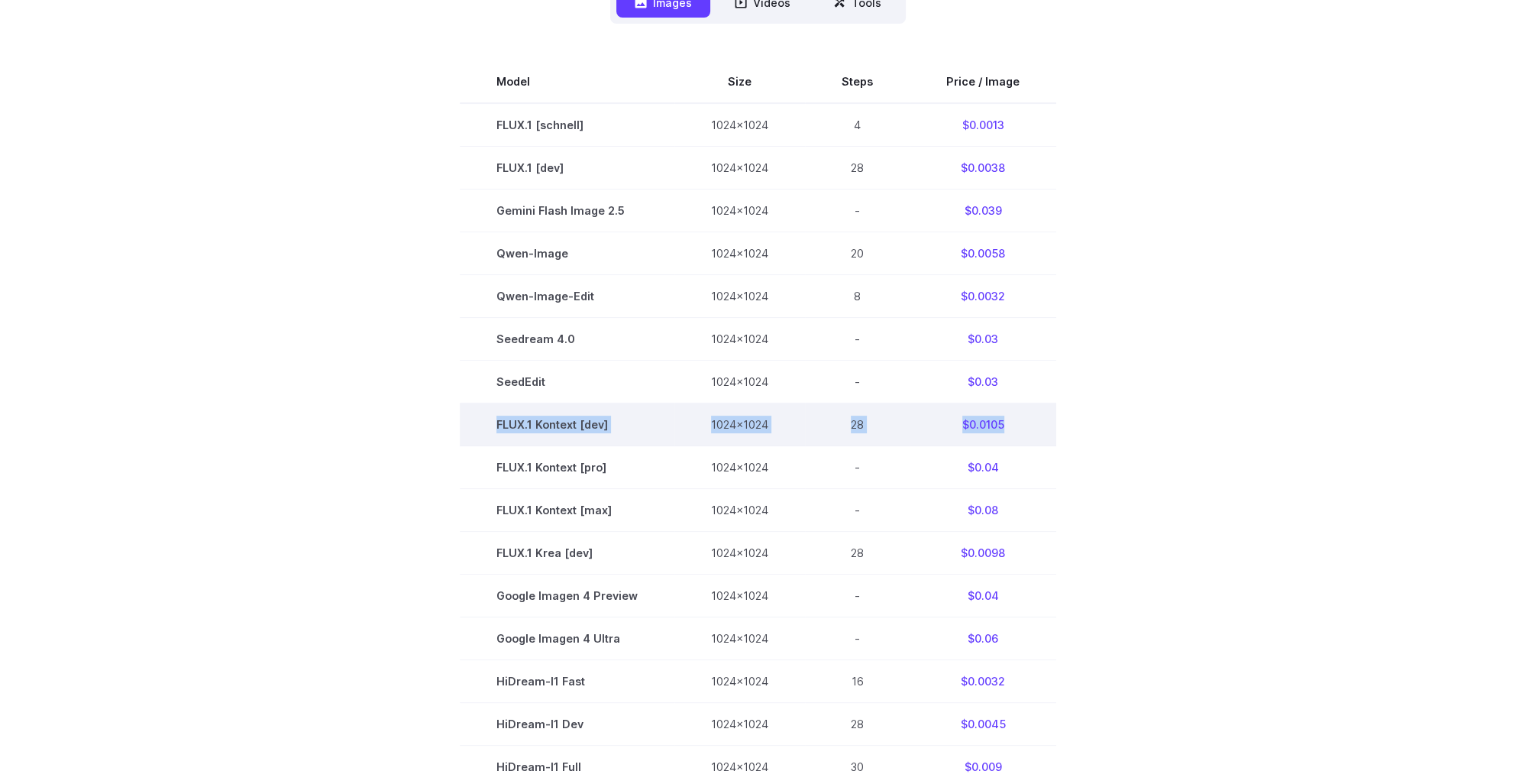
drag, startPoint x: 1007, startPoint y: 426, endPoint x: 486, endPoint y: 427, distance: 520.1
click at [486, 427] on tr "FLUX.1 Kontext [dev] 1024x1024 28 $0.0105" at bounding box center [758, 424] width 596 height 43
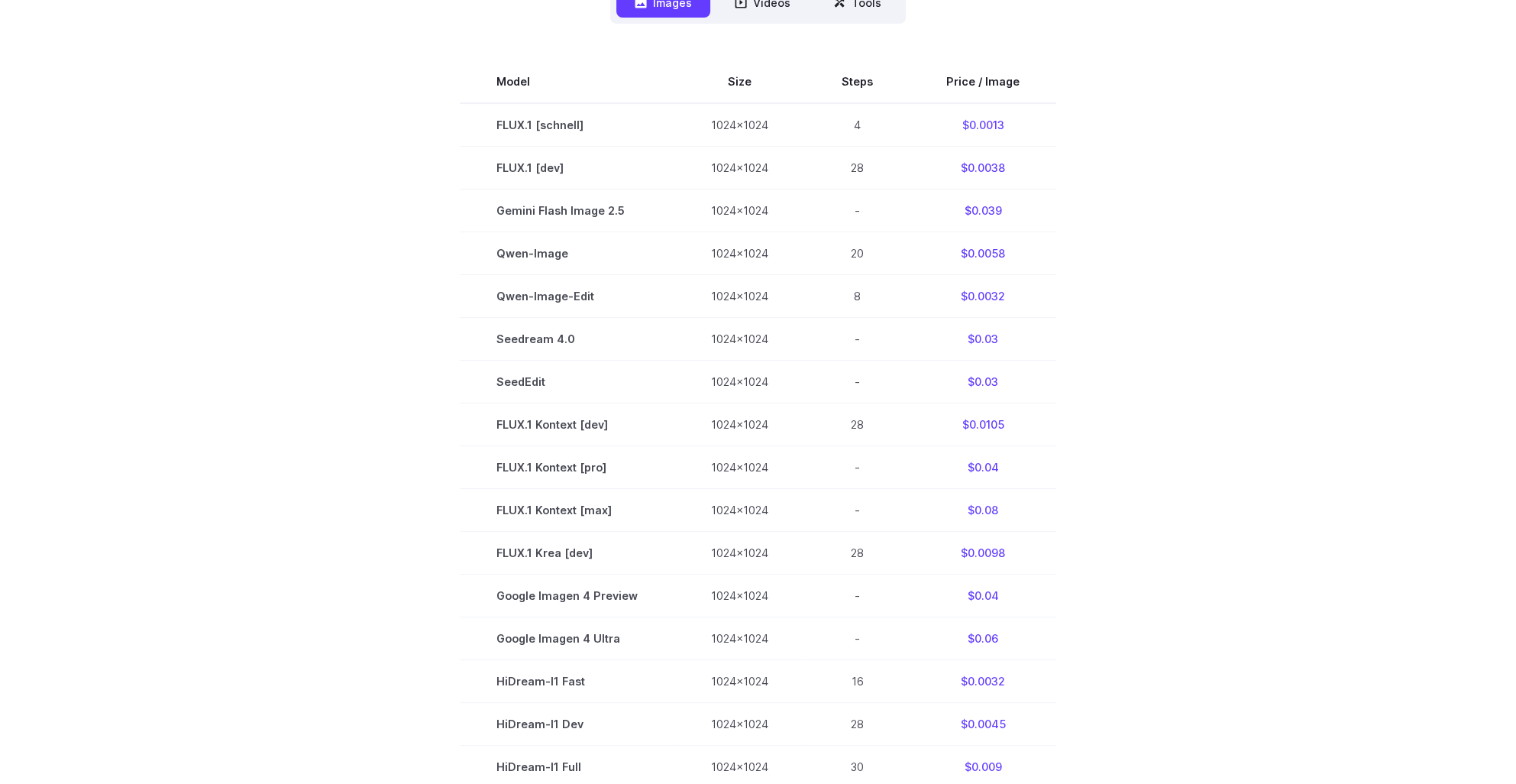
click at [1252, 384] on section "Model Size Steps Price / Image FLUX.1 [schnell] 1024x1024 4 $0.0013 FLUX.1 [dev…" at bounding box center [758, 509] width 1063 height 899
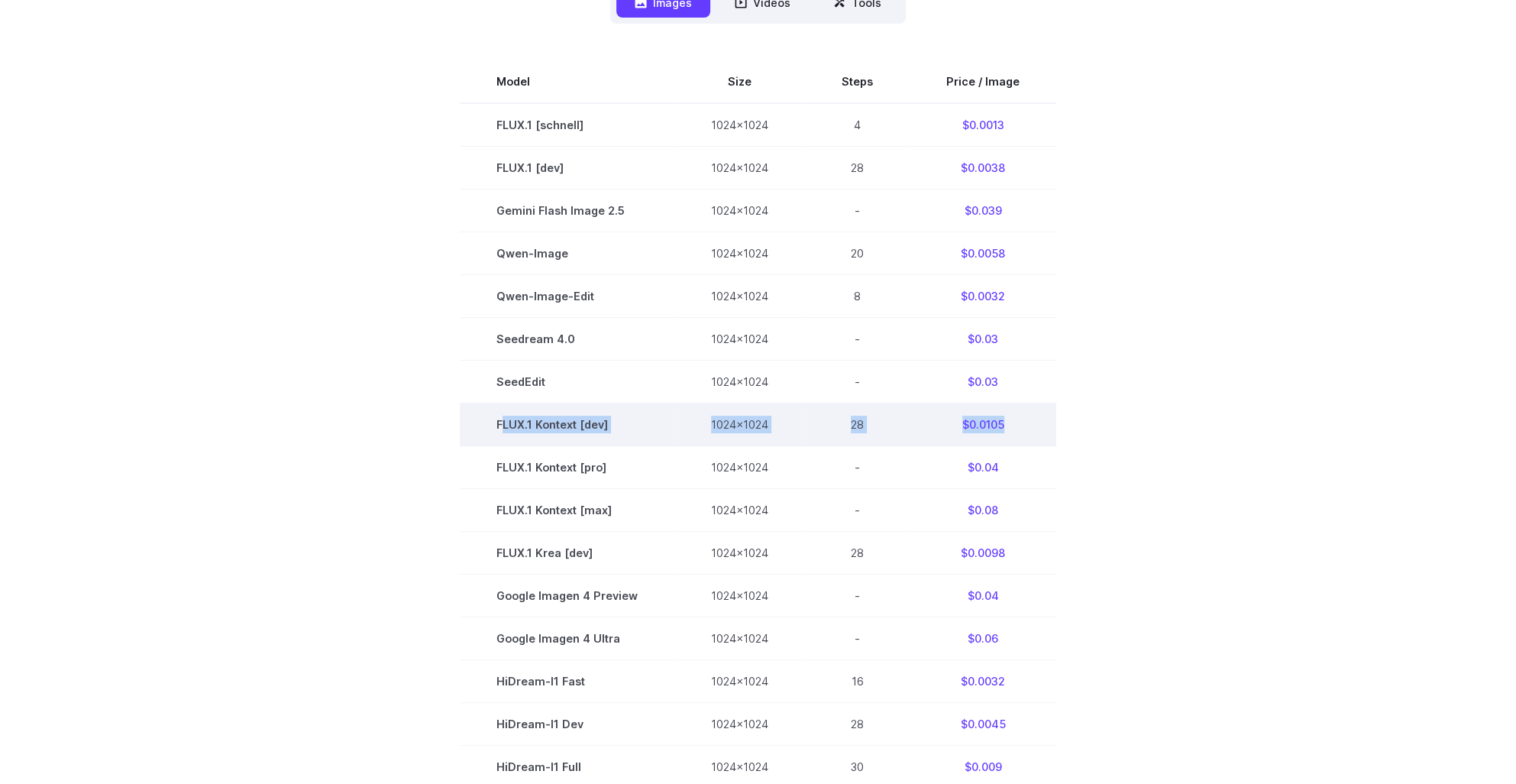
drag, startPoint x: 1005, startPoint y: 428, endPoint x: 506, endPoint y: 416, distance: 499.6
click at [506, 416] on tr "FLUX.1 Kontext [dev] 1024x1024 28 $0.0105" at bounding box center [758, 424] width 596 height 43
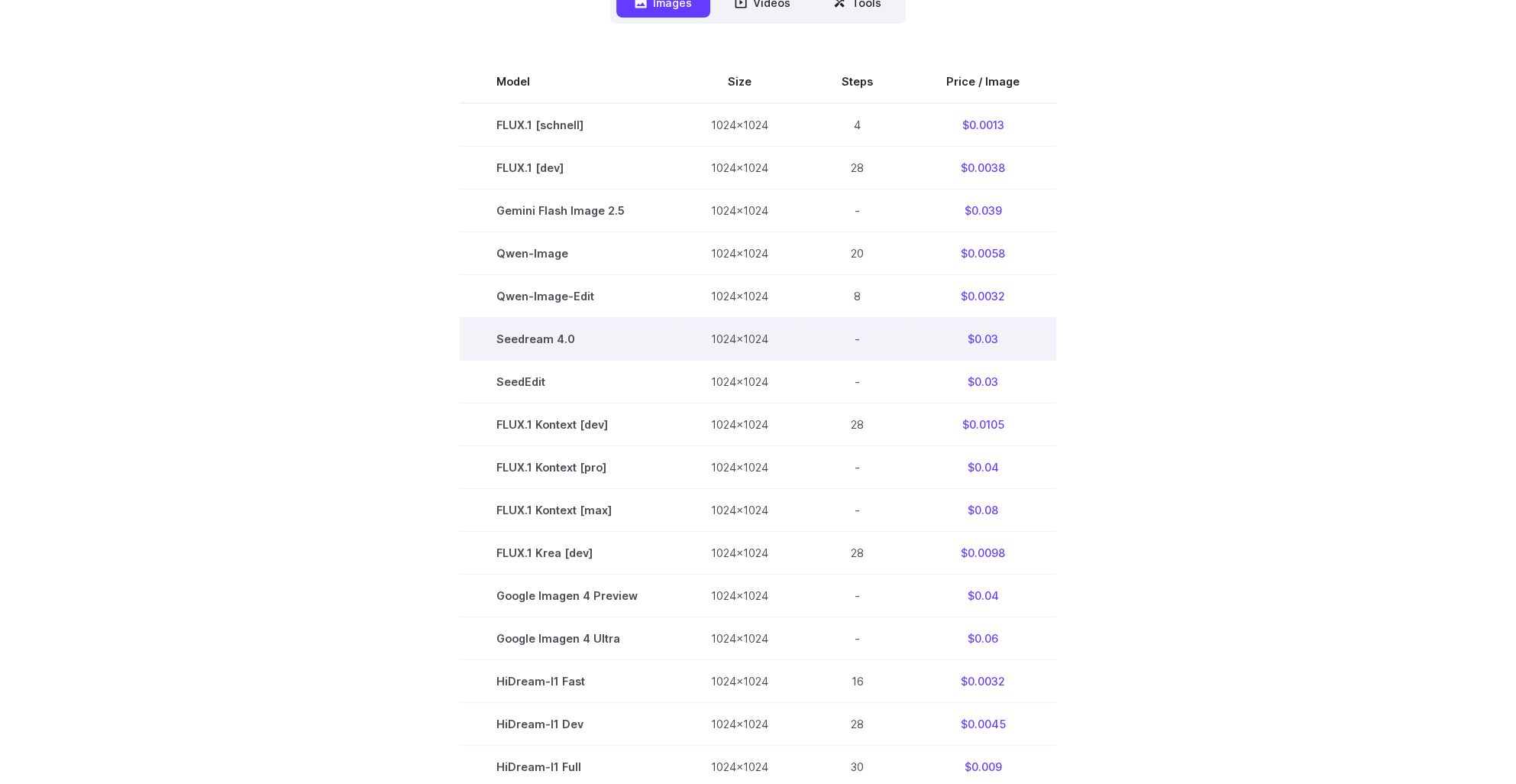
drag, startPoint x: 1196, startPoint y: 339, endPoint x: 1019, endPoint y: 328, distance: 177.5
click at [1194, 338] on section "Model Size Steps Price / Image FLUX.1 [schnell] 1024x1024 4 $0.0013 FLUX.1 [dev…" at bounding box center [758, 509] width 1063 height 899
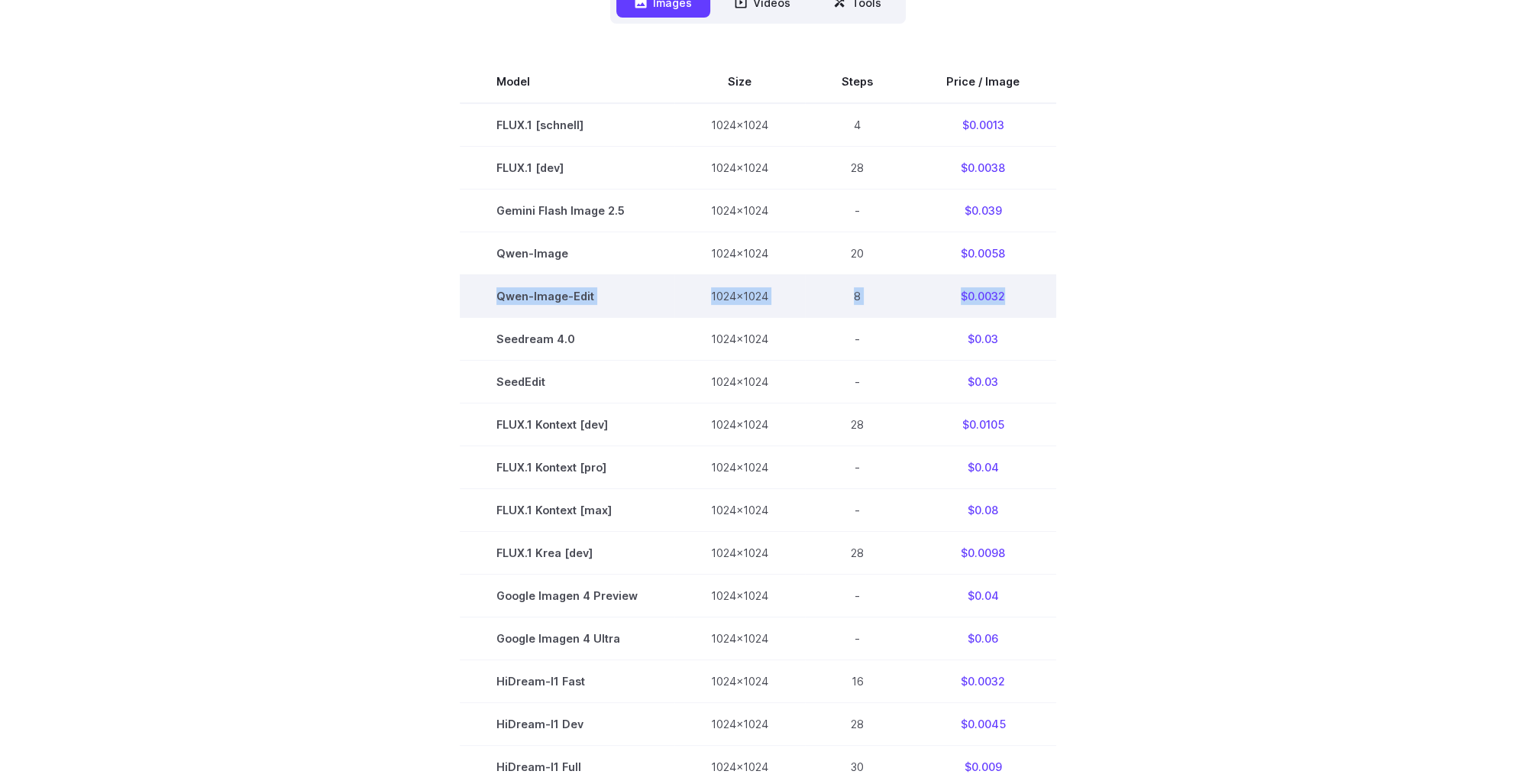
drag, startPoint x: 1014, startPoint y: 297, endPoint x: 490, endPoint y: 302, distance: 524.7
click at [490, 302] on tr "Qwen-Image-Edit 1024x1024 8 $0.0032" at bounding box center [758, 295] width 596 height 43
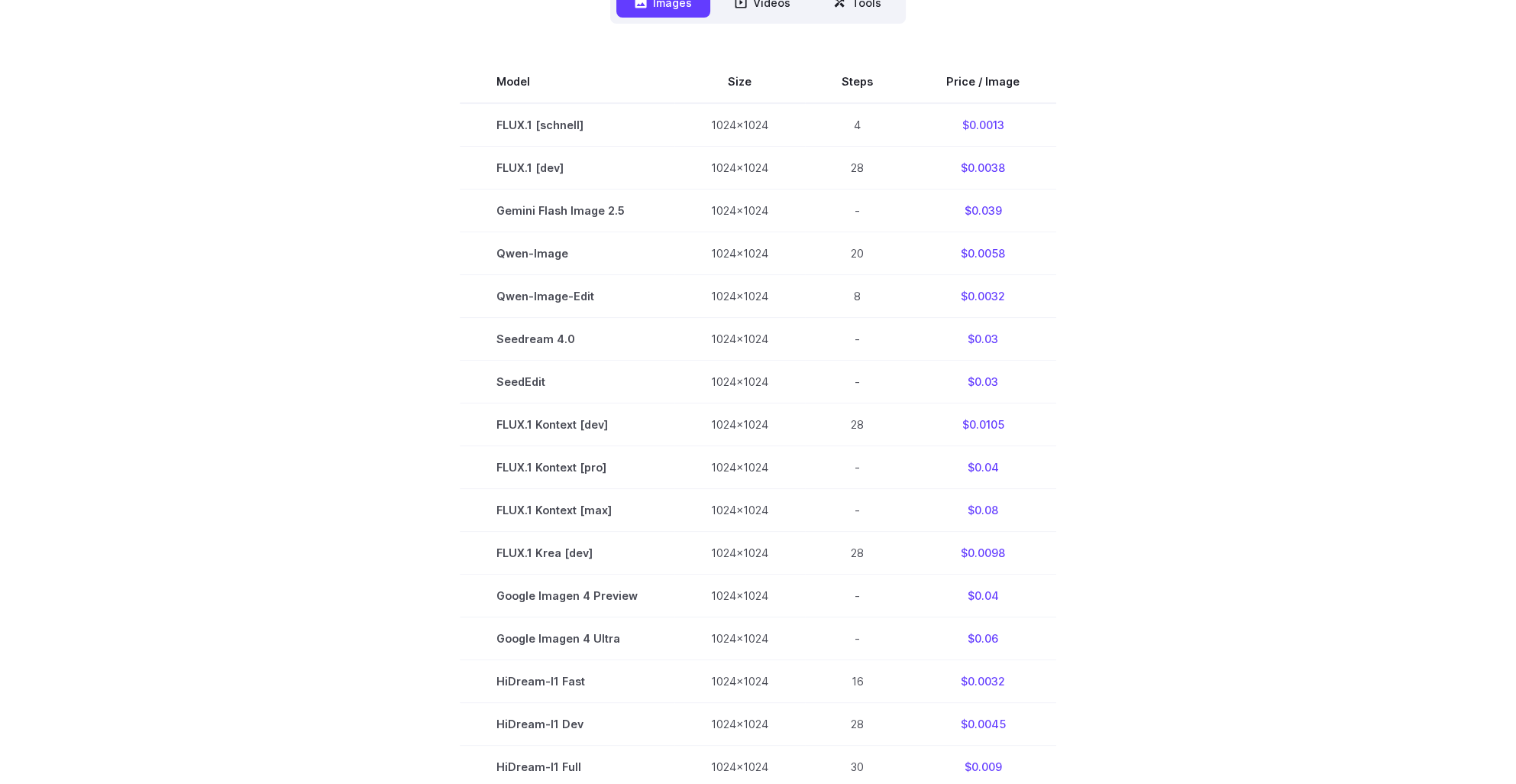
click at [1209, 331] on section "Model Size Steps Price / Image FLUX.1 [schnell] 1024x1024 4 $0.0013 FLUX.1 [dev…" at bounding box center [758, 509] width 1063 height 899
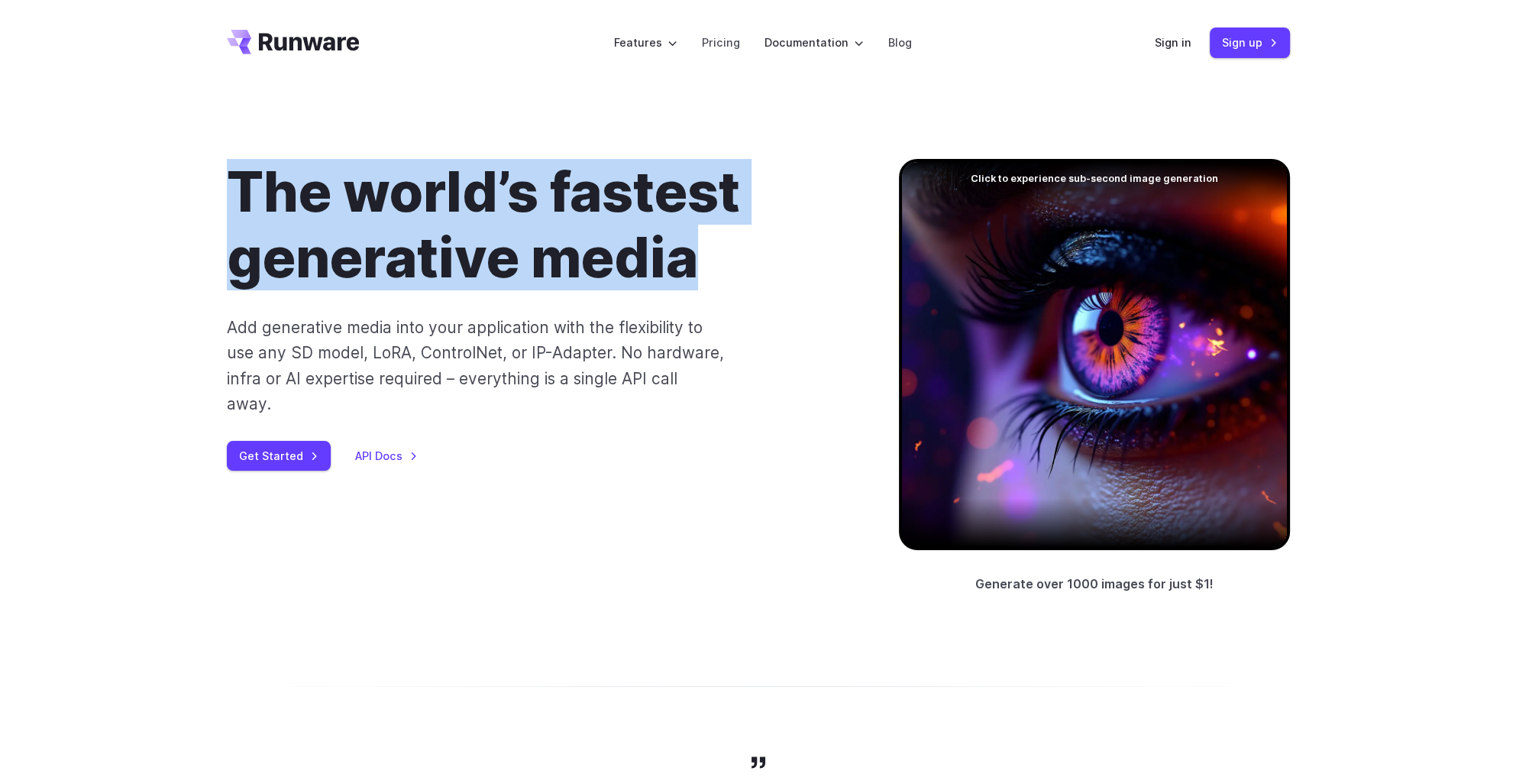
drag, startPoint x: 225, startPoint y: 183, endPoint x: 728, endPoint y: 281, distance: 511.9
click at [728, 281] on div "The world’s fastest generative media Add generative media into your application…" at bounding box center [758, 376] width 1100 height 435
click at [728, 281] on h1 "The world’s fastest generative media" at bounding box center [538, 224] width 623 height 131
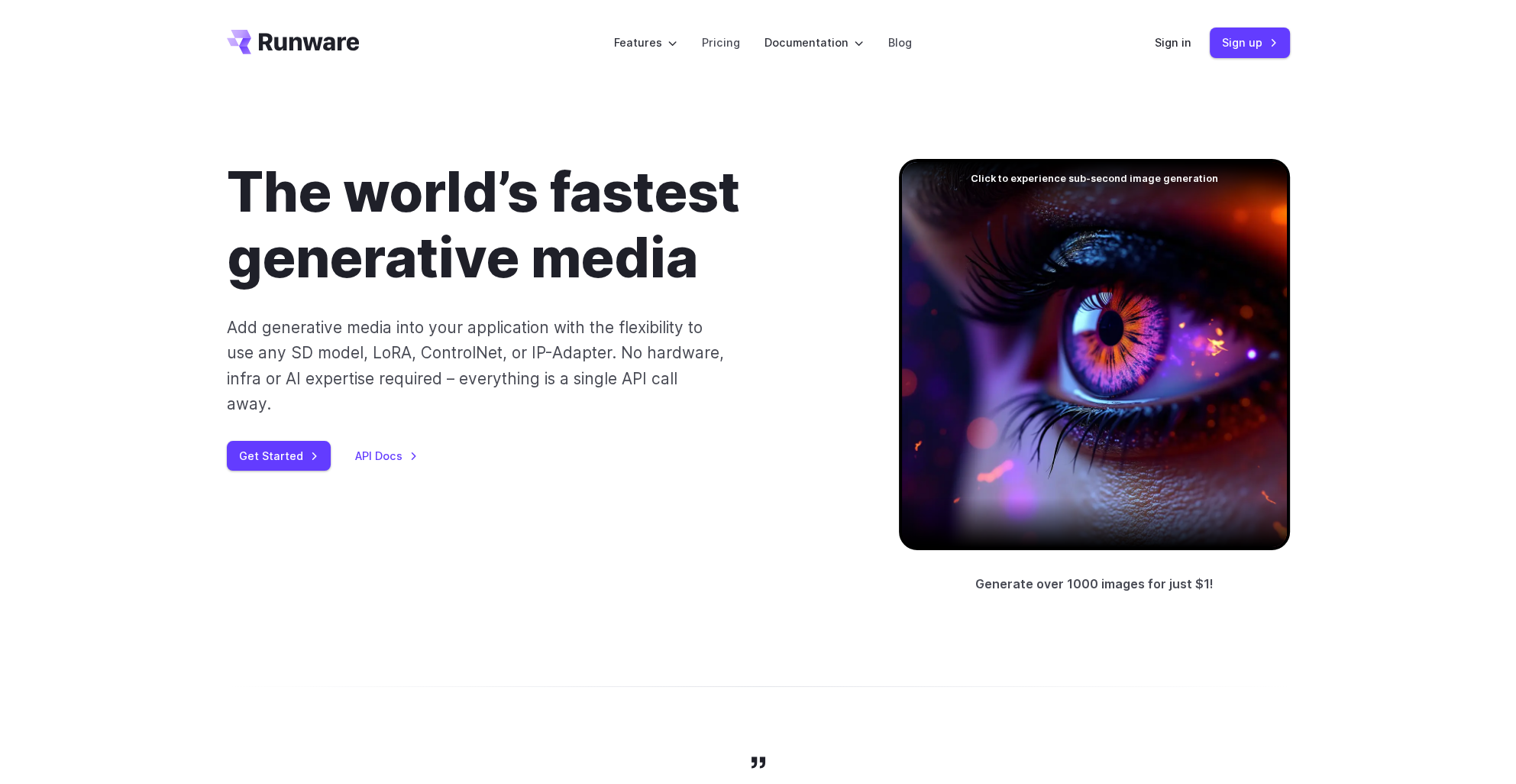
click at [700, 343] on p "Add generative media into your application with the flexibility to use any SD m…" at bounding box center [476, 366] width 499 height 102
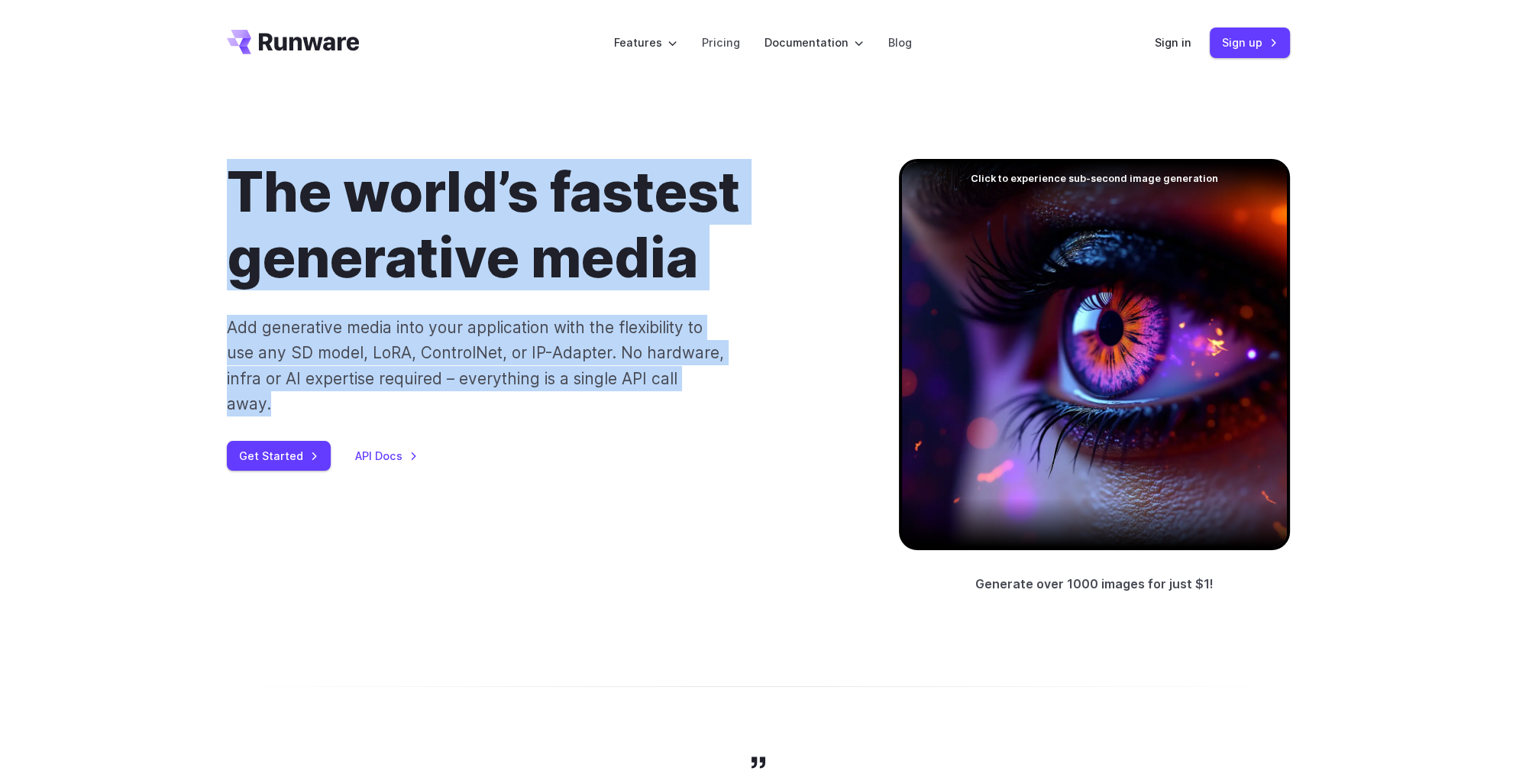
drag, startPoint x: 739, startPoint y: 385, endPoint x: 183, endPoint y: 189, distance: 589.6
click at [183, 189] on div "The world’s fastest generative media Add generative media into your application…" at bounding box center [758, 377] width 1516 height 582
click at [616, 295] on div "The world’s fastest generative media Add generative media into your application…" at bounding box center [538, 315] width 623 height 312
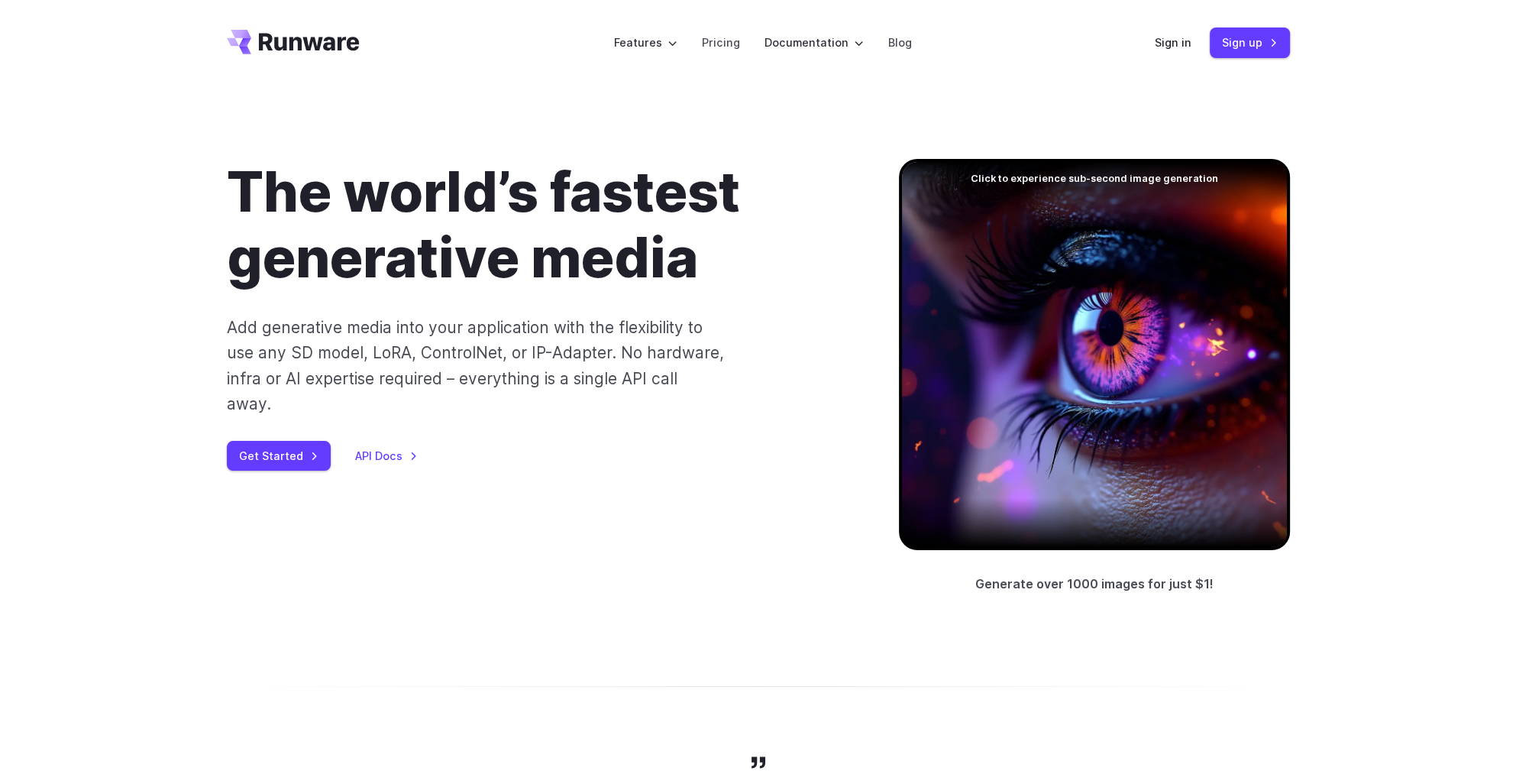
click at [679, 301] on div "The world’s fastest generative media Add generative media into your application…" at bounding box center [538, 315] width 623 height 312
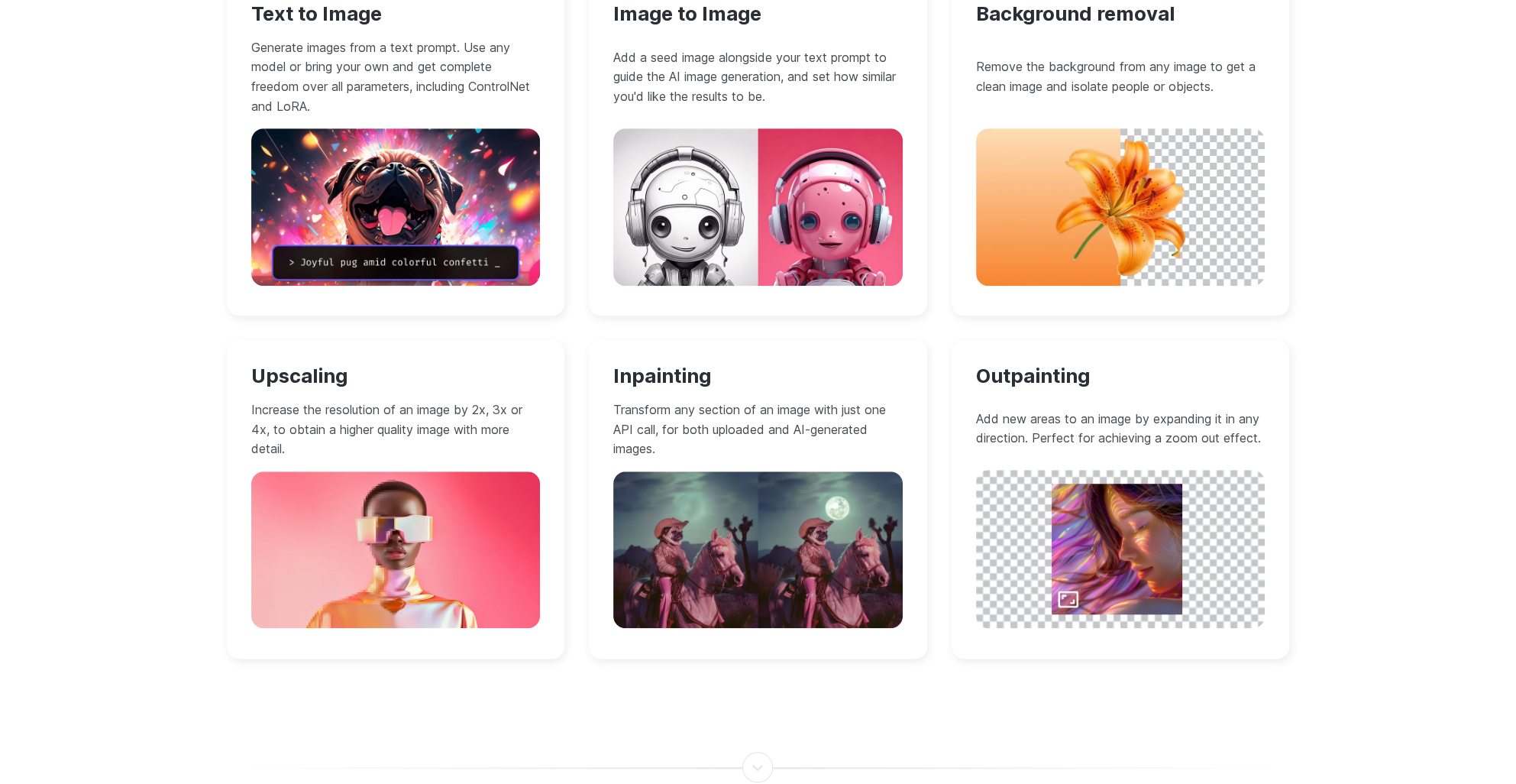
scroll to position [1298, 0]
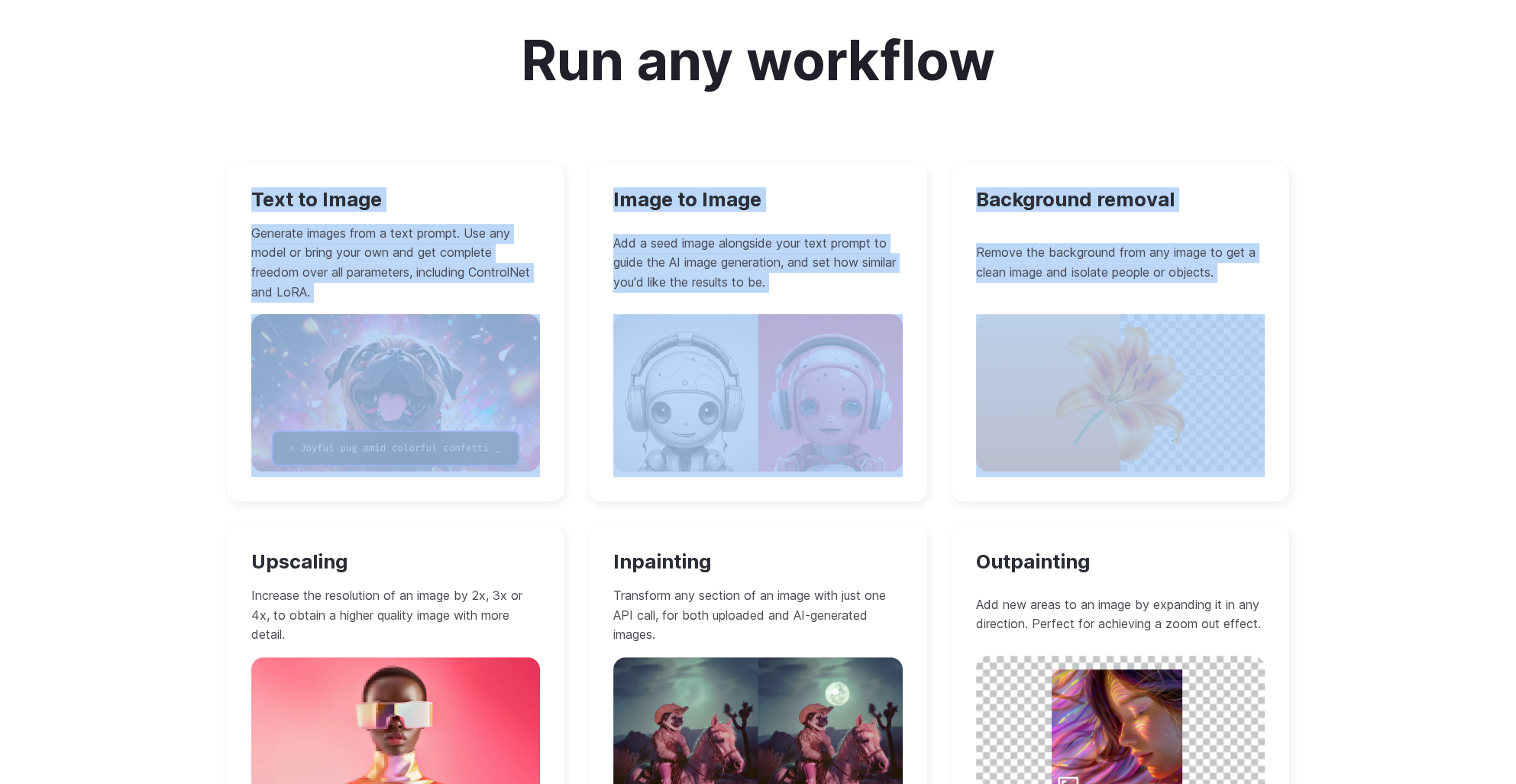
drag, startPoint x: 315, startPoint y: 203, endPoint x: 1375, endPoint y: 448, distance: 1087.8
click at [1375, 448] on div "Run any workflow Text to Image Generate images from a text prompt. Use any mode…" at bounding box center [758, 437] width 1516 height 960
drag, startPoint x: 1375, startPoint y: 448, endPoint x: 1271, endPoint y: 197, distance: 271.5
click at [1274, 192] on div "Background removal Remove the background from any image to get a clean image an…" at bounding box center [1121, 332] width 338 height 338
click at [1242, 275] on p "Remove the background from any image to get a clean image and isolate people or…" at bounding box center [1120, 262] width 289 height 39
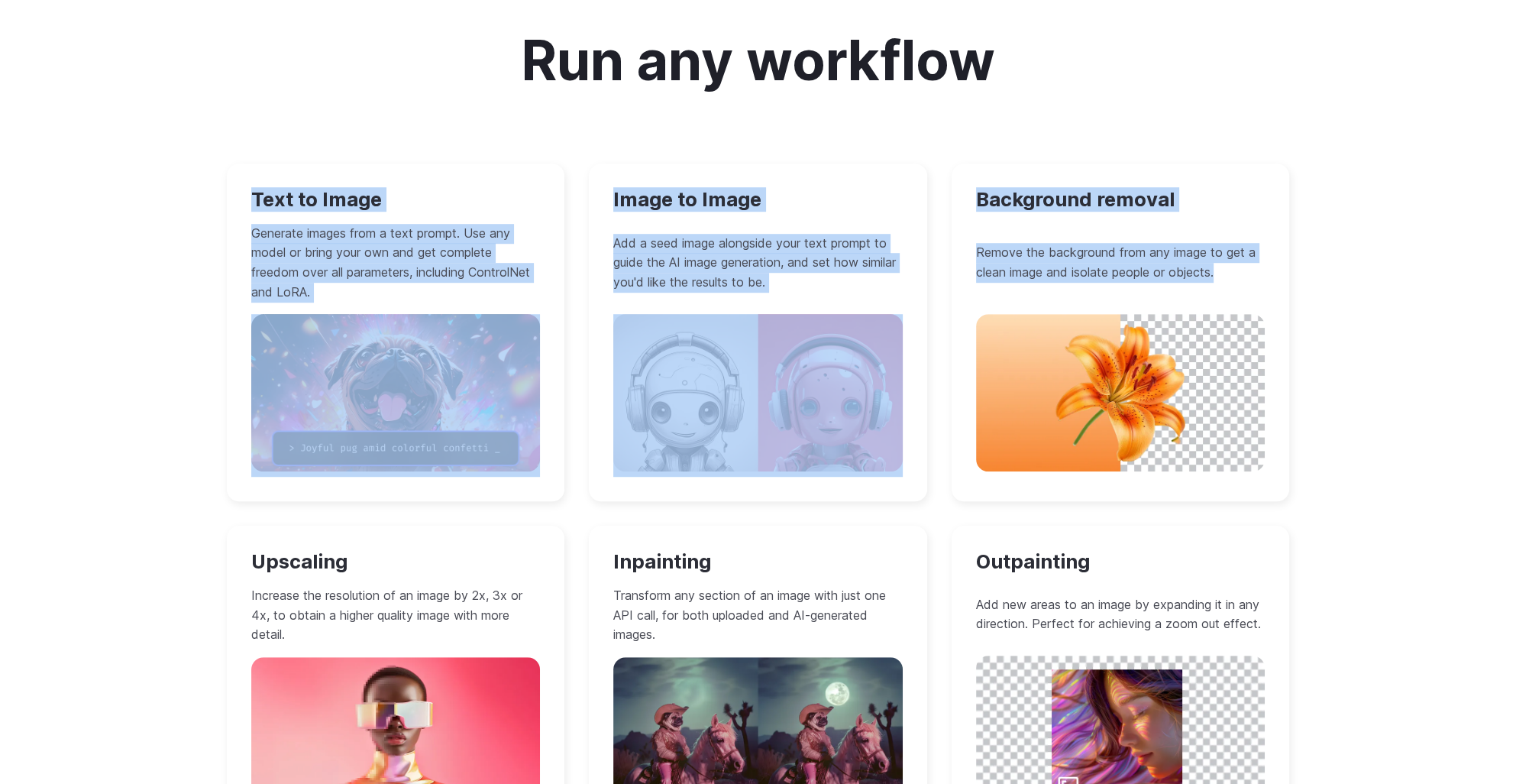
drag, startPoint x: 980, startPoint y: 257, endPoint x: 199, endPoint y: 186, distance: 784.4
click at [199, 186] on div "Run any workflow Text to Image Generate images from a text prompt. Use any mode…" at bounding box center [758, 437] width 1516 height 960
click at [68, 204] on div "Run any workflow Text to Image Generate images from a text prompt. Use any mode…" at bounding box center [758, 437] width 1516 height 960
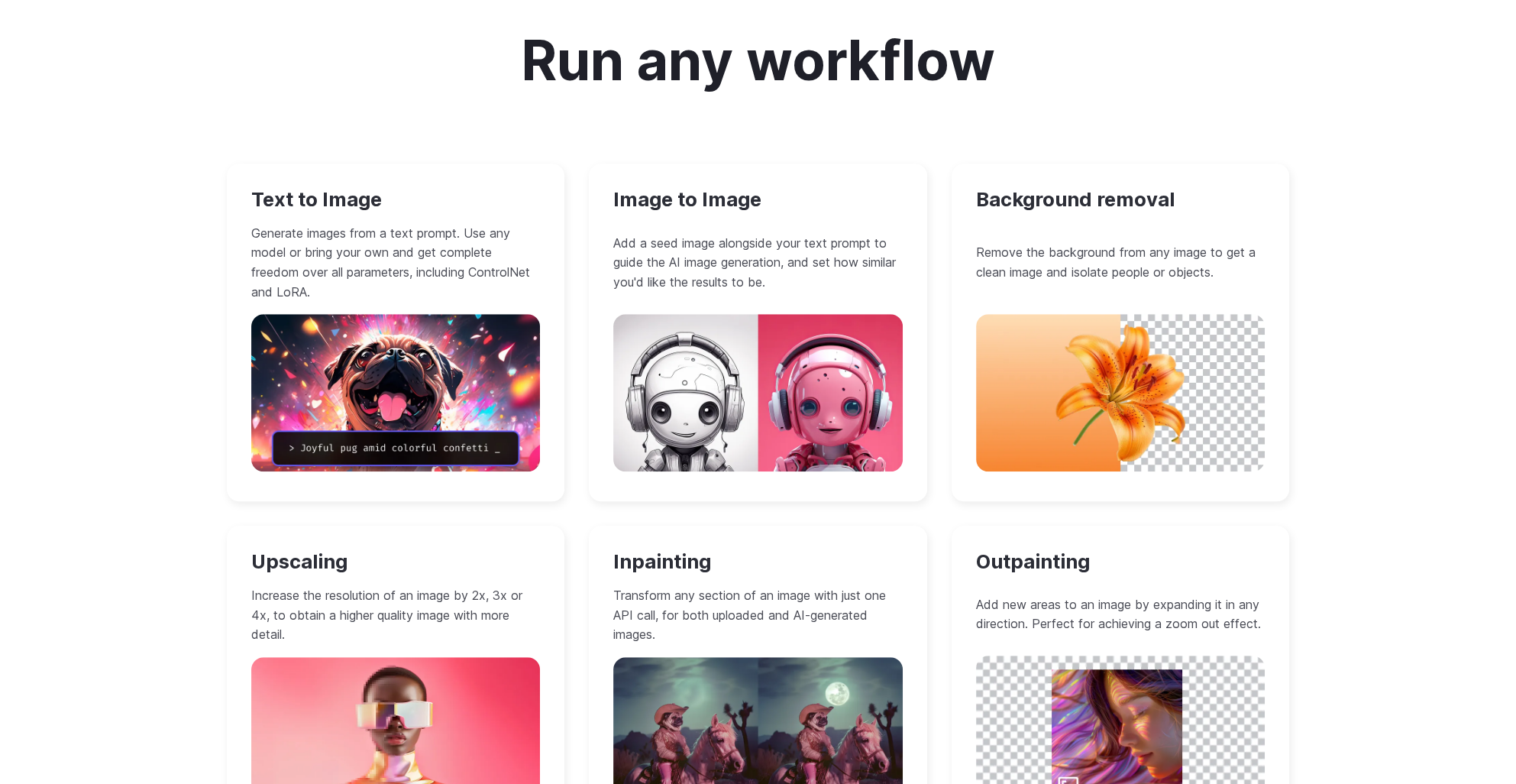
click at [292, 228] on p "Generate images from a text prompt. Use any model or bring your own and get com…" at bounding box center [395, 263] width 289 height 78
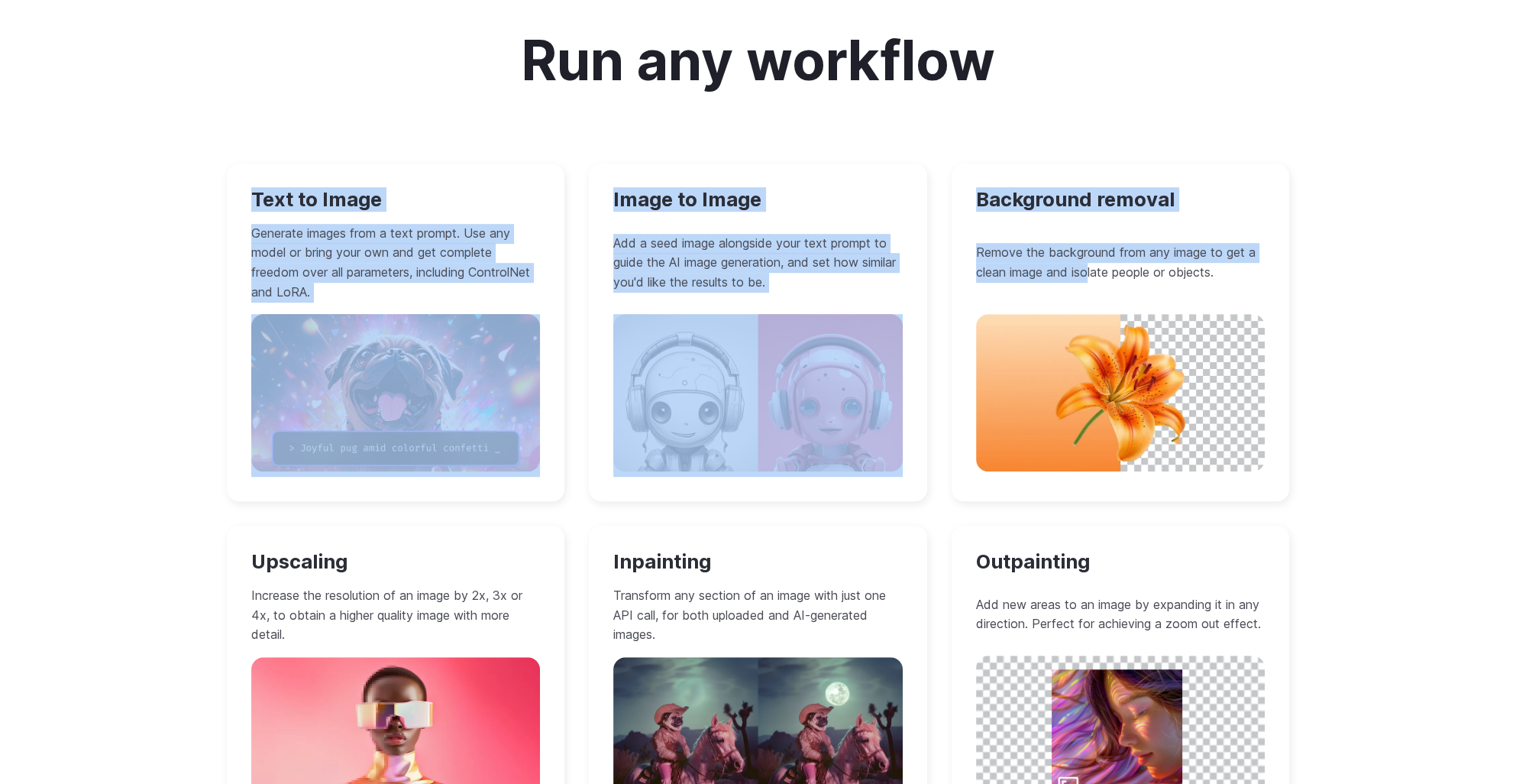
drag, startPoint x: 252, startPoint y: 200, endPoint x: 1120, endPoint y: 285, distance: 871.7
click at [1120, 285] on div "Text to Image Generate images from a text prompt. Use any model or bring your o…" at bounding box center [758, 503] width 1063 height 680
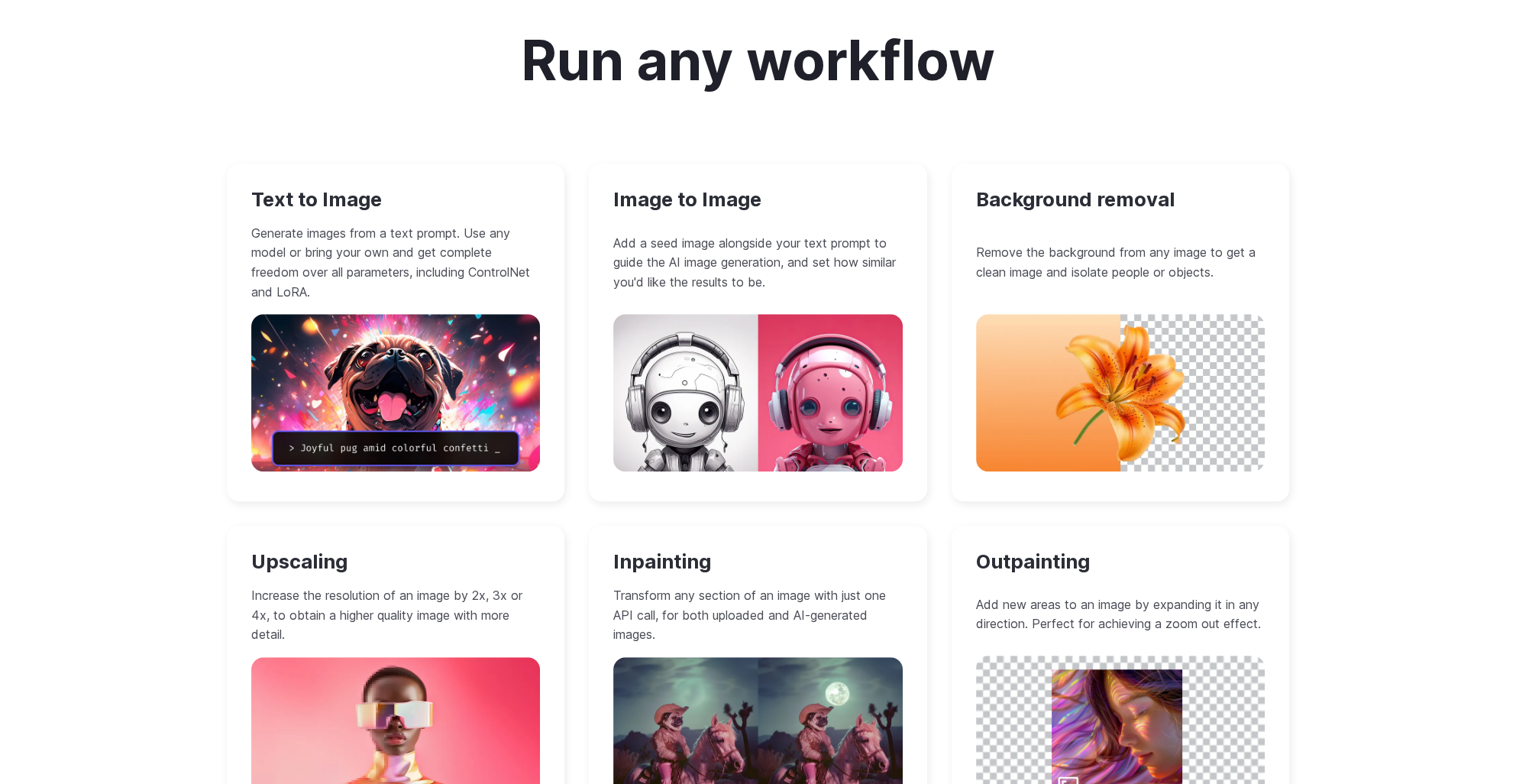
click at [1399, 322] on div "Run any workflow Text to Image Generate images from a text prompt. Use any mode…" at bounding box center [758, 437] width 1516 height 960
click at [1375, 359] on div "Run any workflow Text to Image Generate images from a text prompt. Use any mode…" at bounding box center [758, 437] width 1516 height 960
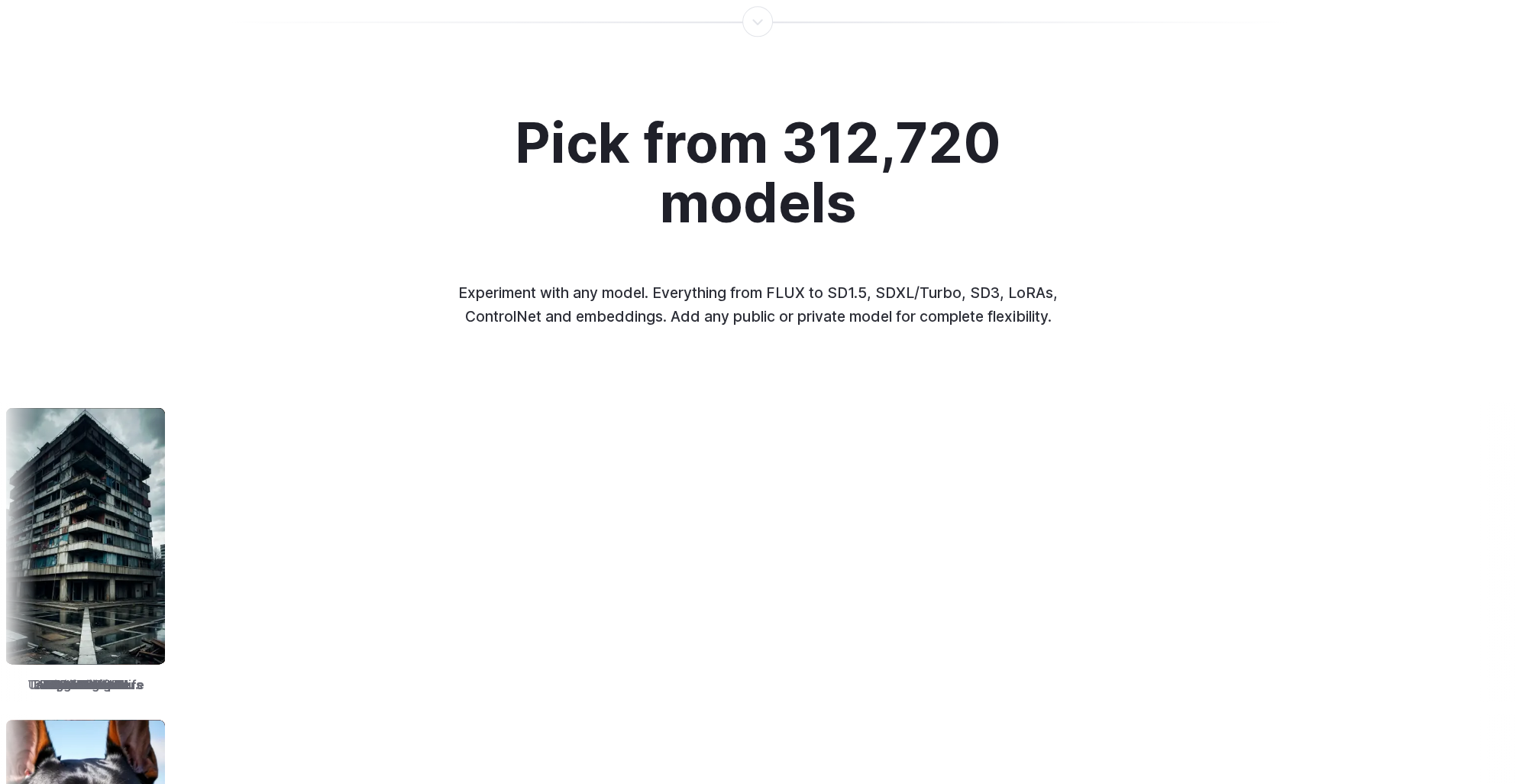
scroll to position [2215, 0]
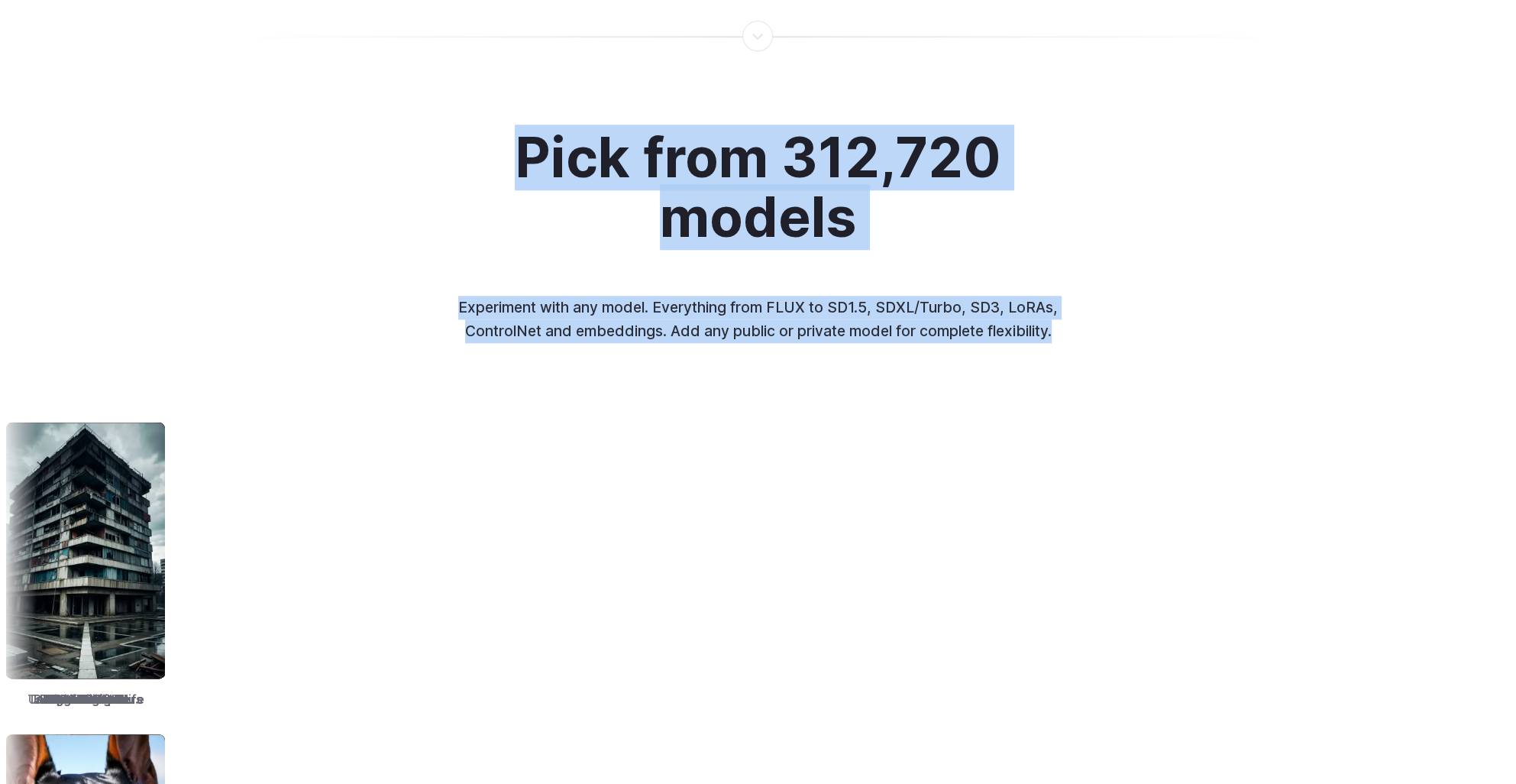
drag, startPoint x: 509, startPoint y: 155, endPoint x: 1132, endPoint y: 331, distance: 646.9
click at [1132, 331] on div "Pick from 312,720 models Experiment with any model. Everything from FLUX to SD1…" at bounding box center [758, 587] width 1516 height 919
drag, startPoint x: 1132, startPoint y: 331, endPoint x: 1016, endPoint y: 332, distance: 116.1
click at [1017, 332] on p "Experiment with any model. Everything from FLUX to SD1.5, SDXL/Turbo, SD3, LoRA…" at bounding box center [758, 319] width 635 height 47
click at [987, 334] on p "Experiment with any model. Everything from FLUX to SD1.5, SDXL/Turbo, SD3, LoRA…" at bounding box center [758, 319] width 635 height 47
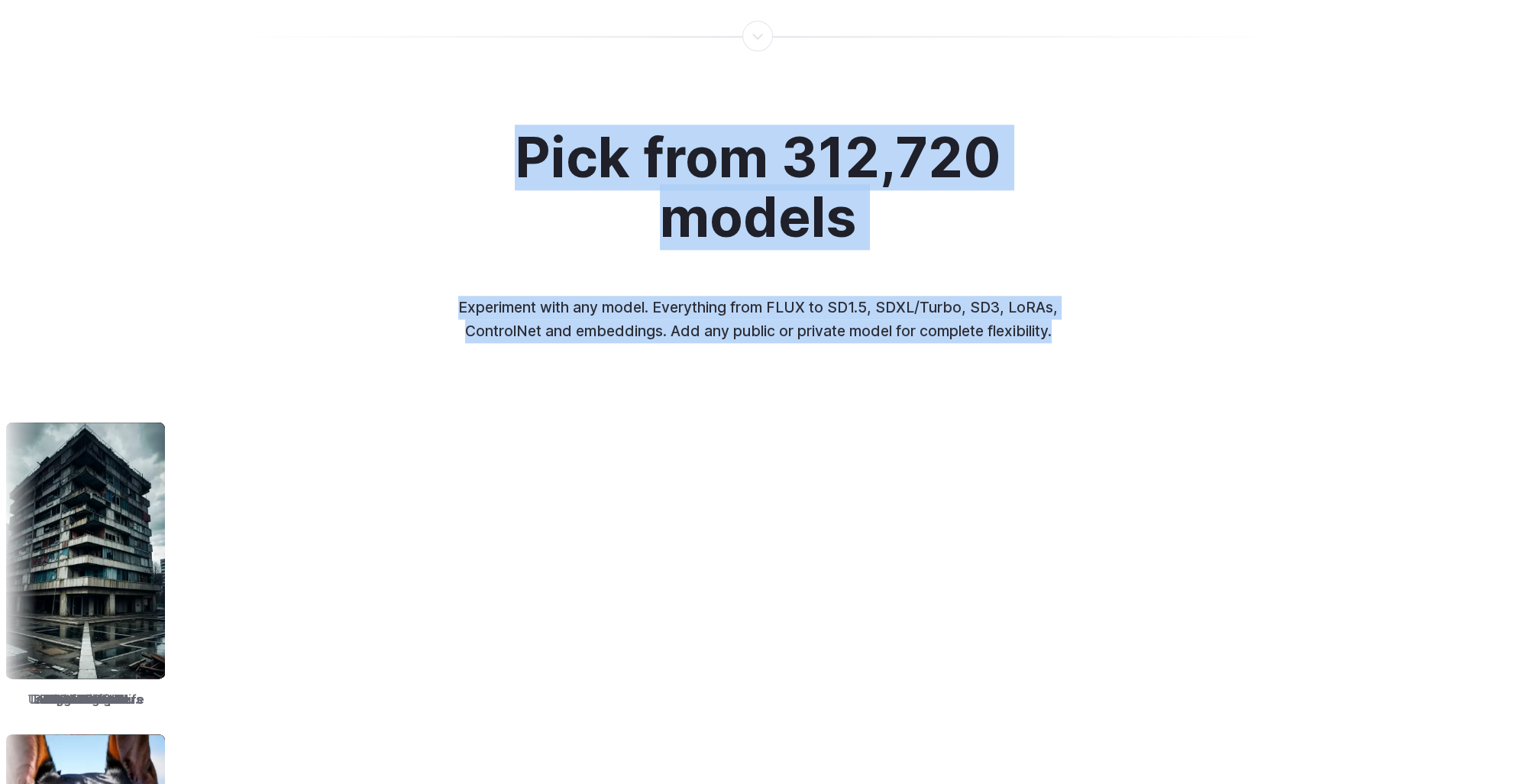
drag, startPoint x: 1088, startPoint y: 341, endPoint x: 506, endPoint y: 162, distance: 608.7
click at [506, 162] on div "Pick from 312,720 models Experiment with any model. Everything from FLUX to SD1…" at bounding box center [758, 235] width 721 height 215
click at [506, 162] on h2 "Pick from 312,720 models" at bounding box center [758, 187] width 557 height 119
click at [444, 170] on div "Pick from 312,720 models Experiment with any model. Everything from FLUX to SD1…" at bounding box center [758, 235] width 721 height 215
drag, startPoint x: 486, startPoint y: 152, endPoint x: 1113, endPoint y: 347, distance: 656.5
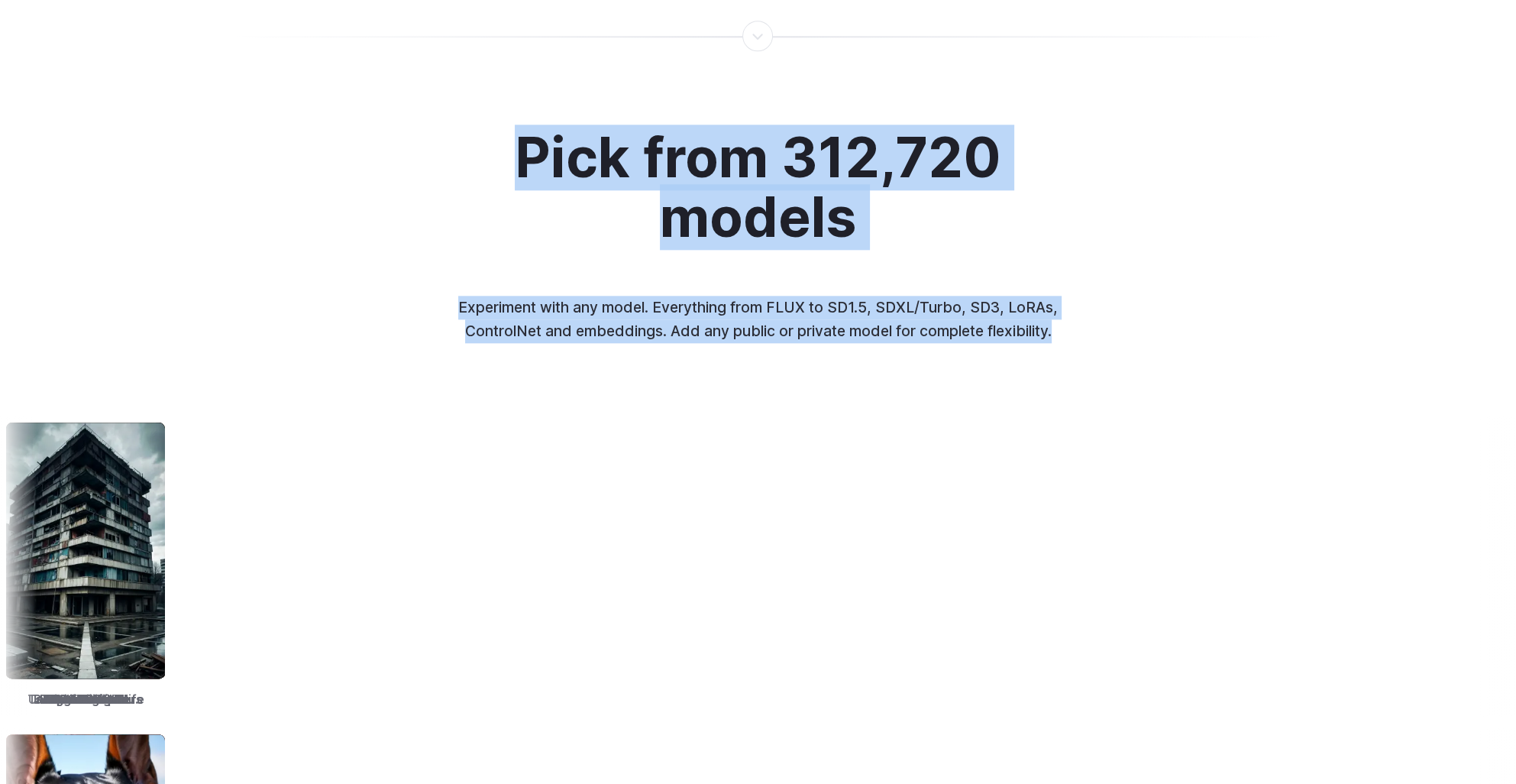
click at [1113, 347] on div "Pick from 312,720 models Experiment with any model. Everything from FLUX to SD1…" at bounding box center [758, 587] width 1516 height 919
drag, startPoint x: 1113, startPoint y: 347, endPoint x: 938, endPoint y: 321, distance: 176.8
click at [938, 321] on p "Experiment with any model. Everything from FLUX to SD1.5, SDXL/Turbo, SD3, LoRA…" at bounding box center [758, 319] width 635 height 47
click at [1090, 341] on div "Pick from 312,720 models Experiment with any model. Everything from FLUX to SD1…" at bounding box center [758, 235] width 721 height 215
click at [1094, 338] on div "Pick from 312,720 models Experiment with any model. Everything from FLUX to SD1…" at bounding box center [758, 235] width 721 height 215
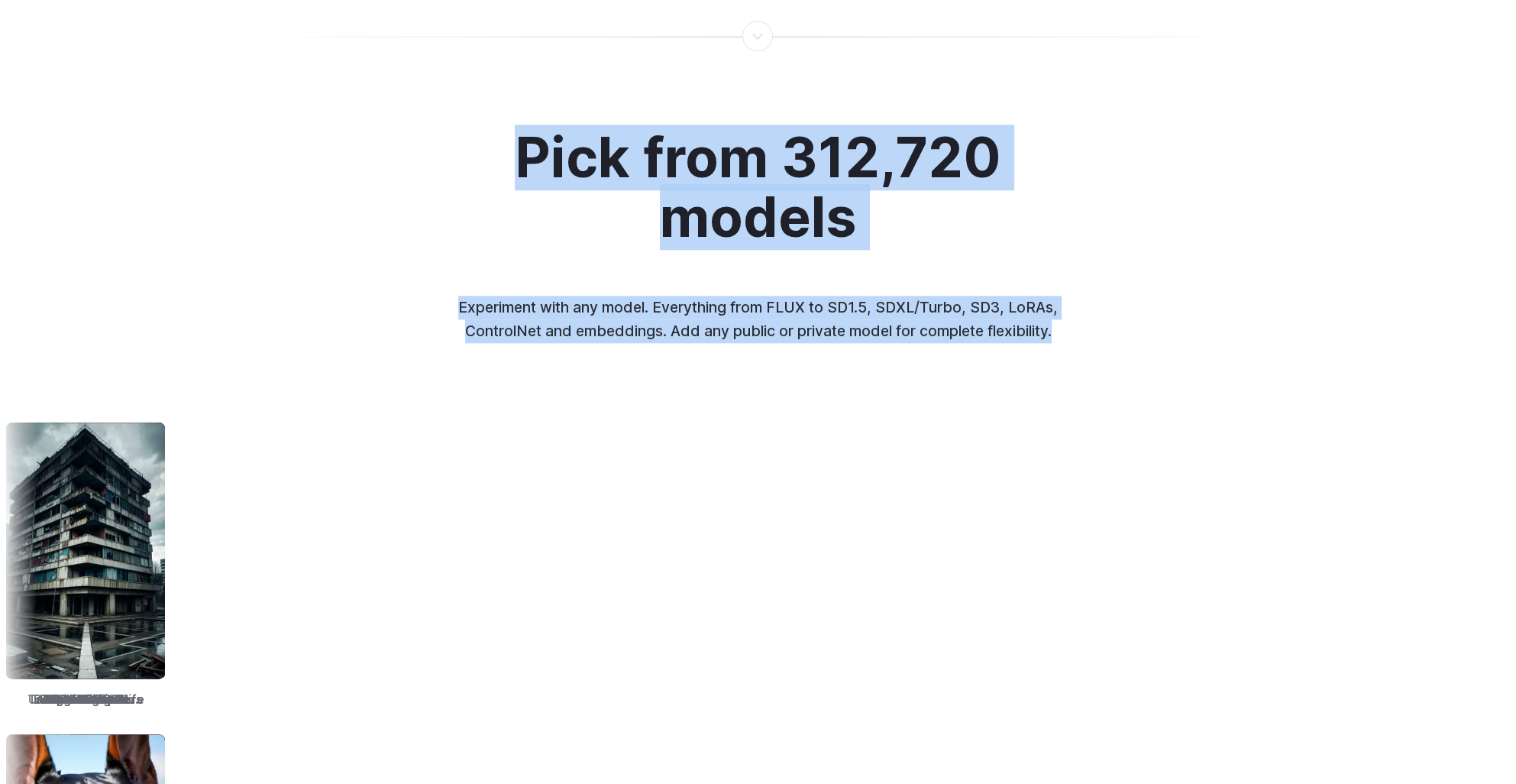
drag, startPoint x: 905, startPoint y: 300, endPoint x: 485, endPoint y: 148, distance: 446.7
click at [485, 148] on div "Pick from 312,720 models Experiment with any model. Everything from FLUX to SD1…" at bounding box center [758, 587] width 1516 height 919
click at [485, 148] on h2 "Pick from 312,720 models" at bounding box center [758, 187] width 557 height 119
click at [426, 170] on div "Pick from 312,720 models Experiment with any model. Everything from FLUX to SD1…" at bounding box center [758, 235] width 721 height 215
drag, startPoint x: 609, startPoint y: 188, endPoint x: 1095, endPoint y: 334, distance: 507.9
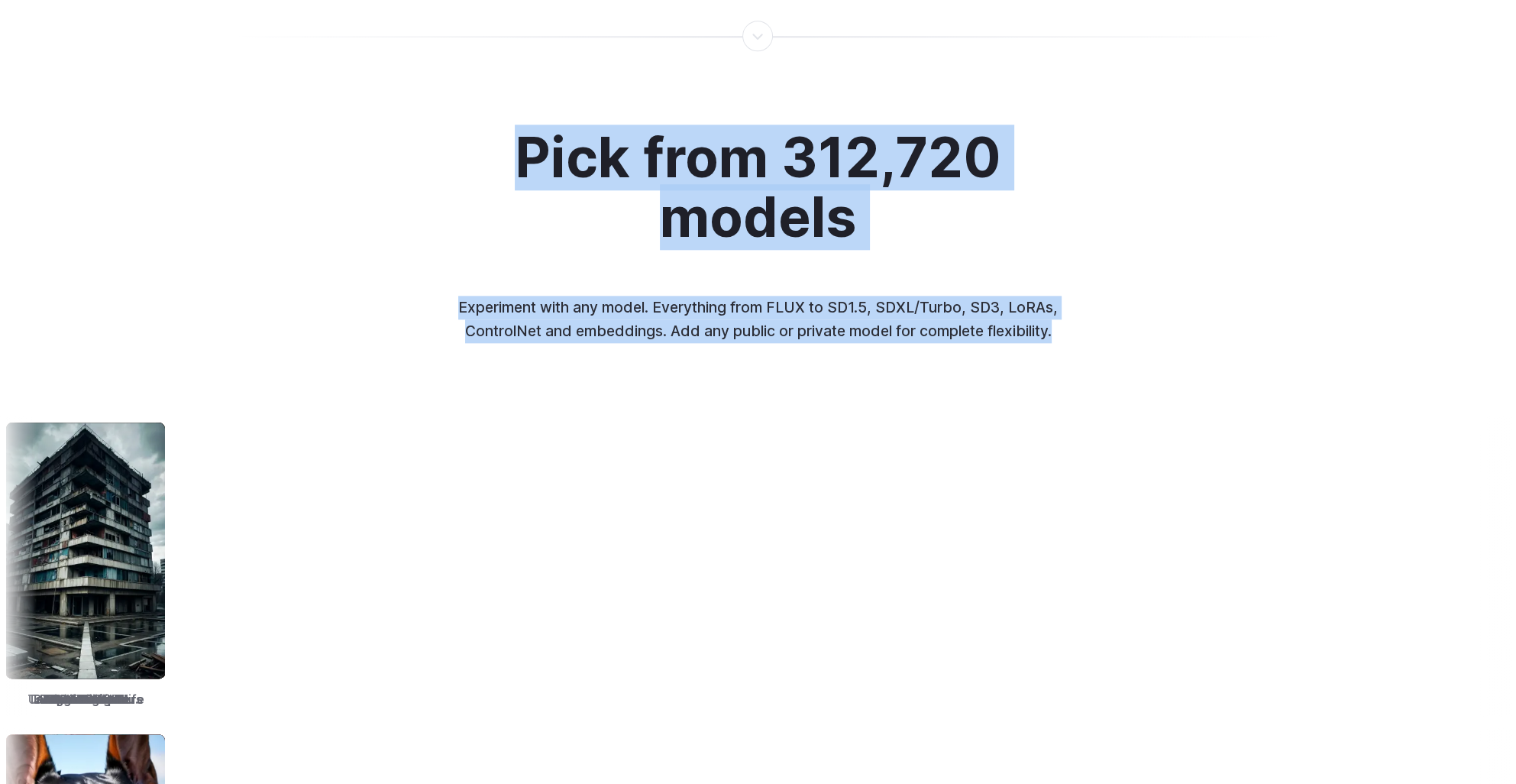
click at [1095, 334] on div "Pick from 312,720 models Experiment with any model. Everything from FLUX to SD1…" at bounding box center [758, 235] width 721 height 215
drag, startPoint x: 1095, startPoint y: 334, endPoint x: 963, endPoint y: 338, distance: 132.2
click at [961, 338] on p "Experiment with any model. Everything from FLUX to SD1.5, SDXL/Turbo, SD3, LoRA…" at bounding box center [758, 319] width 635 height 47
click at [1104, 347] on div "Pick from 312,720 models Experiment with any model. Everything from FLUX to SD1…" at bounding box center [758, 587] width 1516 height 919
drag, startPoint x: 1078, startPoint y: 341, endPoint x: 492, endPoint y: 141, distance: 619.7
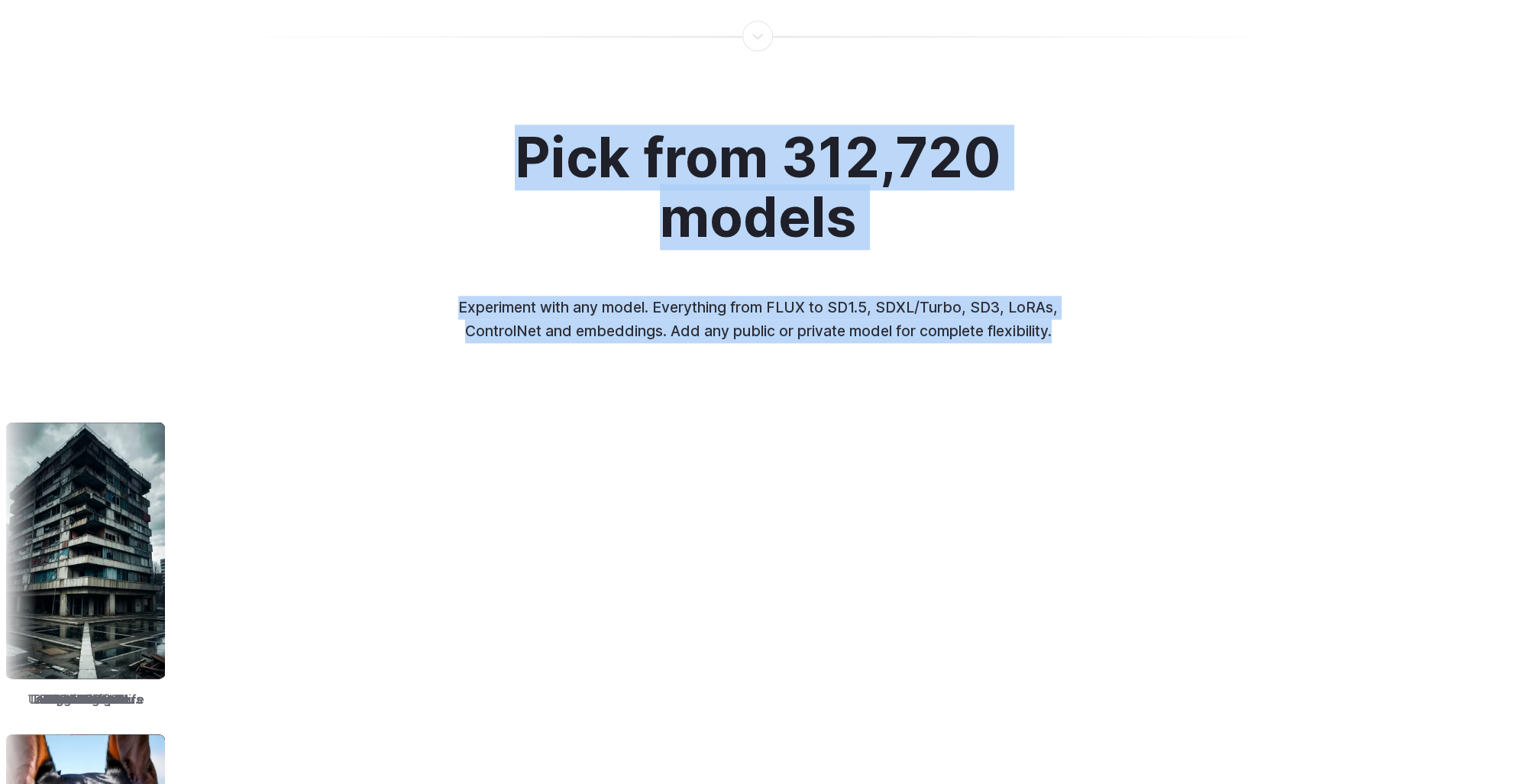
click at [492, 141] on div "Pick from 312,720 models Experiment with any model. Everything from FLUX to SD1…" at bounding box center [758, 235] width 721 height 215
click at [492, 141] on h2 "Pick from 312,720 models" at bounding box center [758, 187] width 557 height 119
click at [446, 152] on div "Pick from 312,720 models Experiment with any model. Everything from FLUX to SD1…" at bounding box center [758, 235] width 721 height 215
drag, startPoint x: 483, startPoint y: 145, endPoint x: 1127, endPoint y: 346, distance: 674.4
click at [1127, 346] on div "Pick from 312,720 models Experiment with any model. Everything from FLUX to SD1…" at bounding box center [758, 587] width 1516 height 919
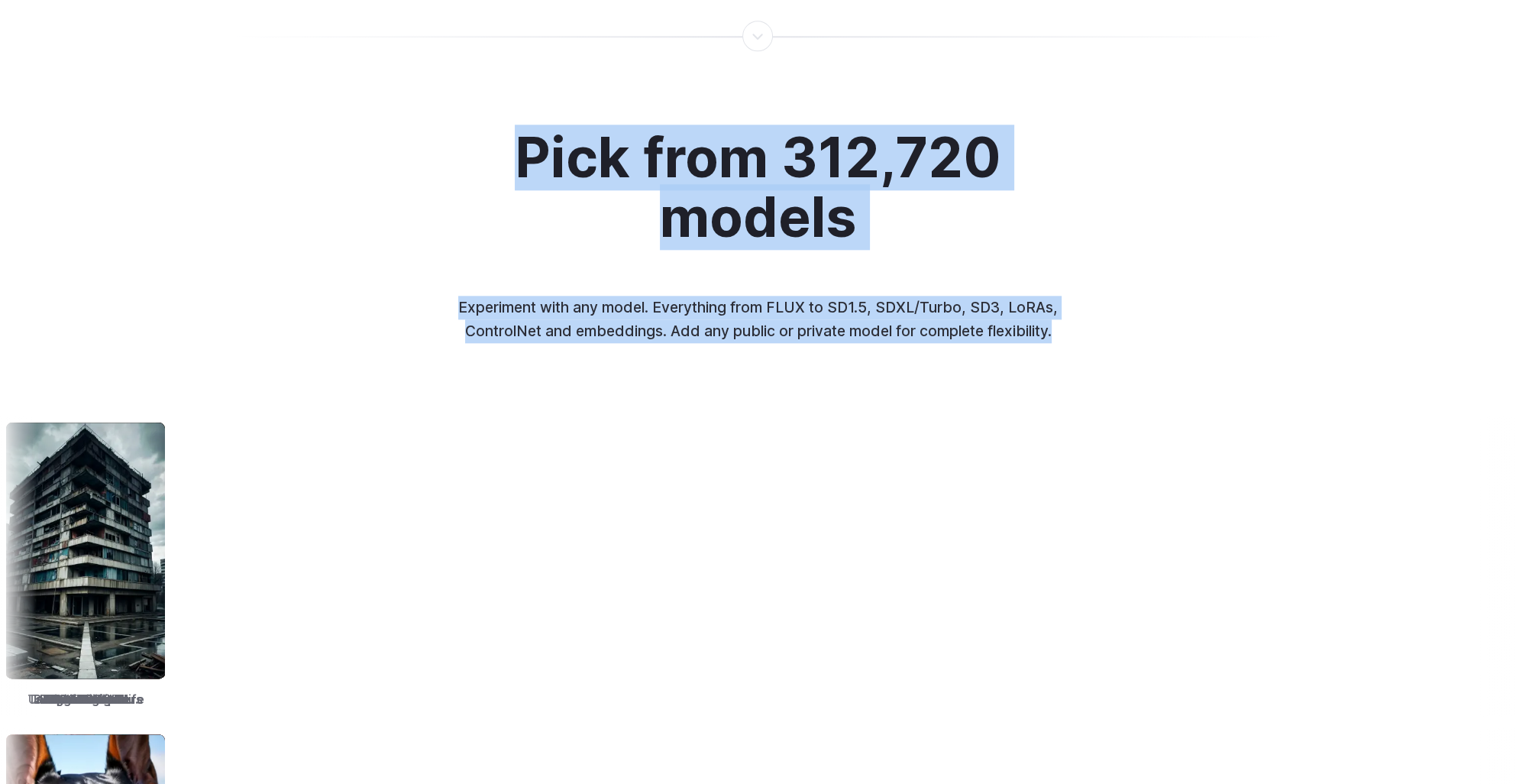
drag, startPoint x: 1127, startPoint y: 346, endPoint x: 957, endPoint y: 334, distance: 170.7
click at [947, 333] on p "Experiment with any model. Everything from FLUX to SD1.5, SDXL/Turbo, SD3, LoRA…" at bounding box center [758, 319] width 635 height 47
click at [1104, 346] on div "Pick from 312,720 models Experiment with any model. Everything from FLUX to SD1…" at bounding box center [758, 587] width 1516 height 919
drag, startPoint x: 949, startPoint y: 315, endPoint x: 441, endPoint y: 170, distance: 528.4
click at [441, 170] on div "Pick from 312,720 models Experiment with any model. Everything from FLUX to SD1…" at bounding box center [758, 587] width 1516 height 919
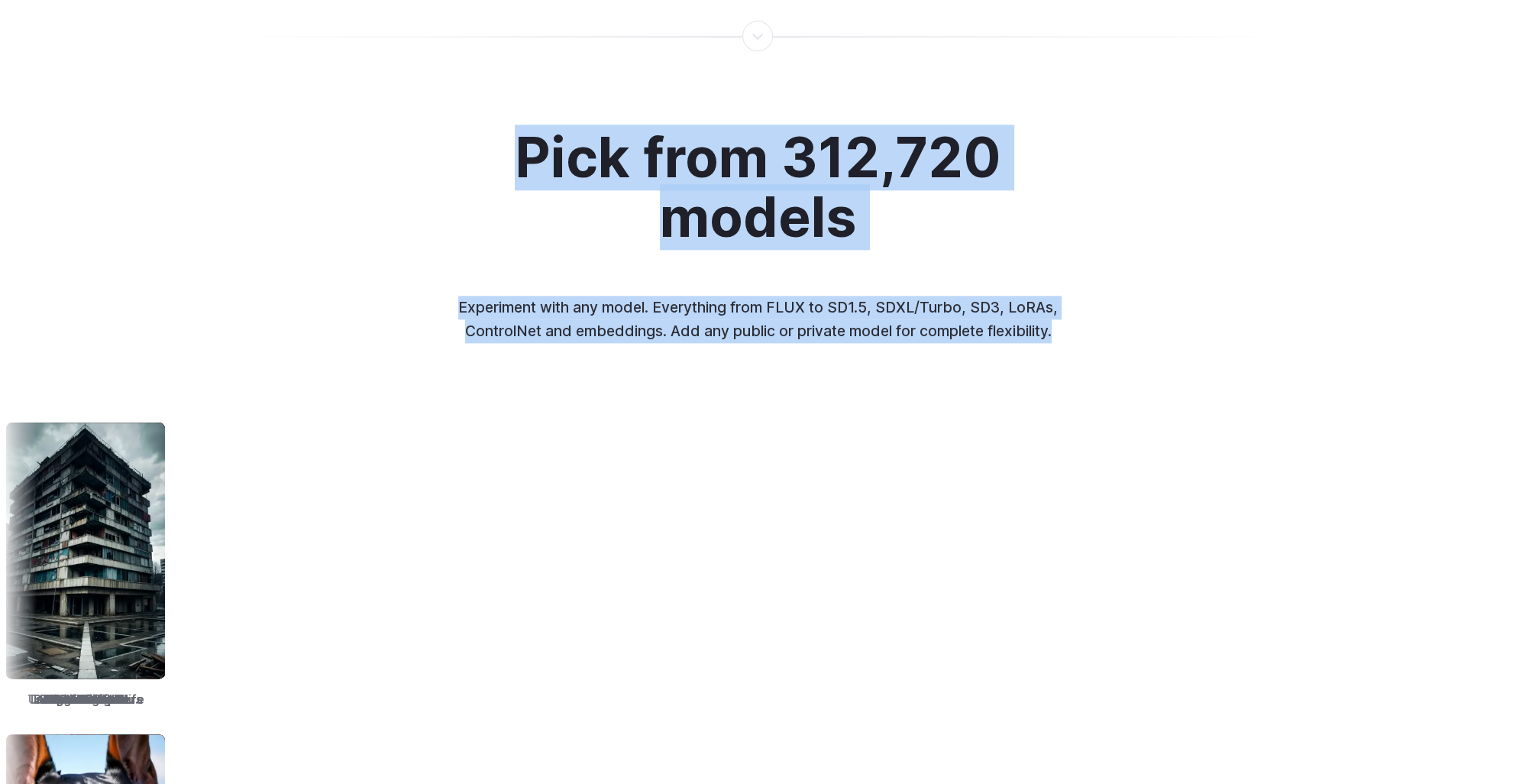
click at [441, 170] on div "Pick from 312,720 models Experiment with any model. Everything from FLUX to SD1…" at bounding box center [758, 235] width 721 height 215
click at [382, 169] on div "Pick from 312,720 models Experiment with any model. Everything from FLUX to SD1…" at bounding box center [758, 587] width 1516 height 919
drag, startPoint x: 565, startPoint y: 192, endPoint x: 1114, endPoint y: 339, distance: 568.3
click at [1114, 339] on div "Pick from 312,720 models Experiment with any model. Everything from FLUX to SD1…" at bounding box center [758, 235] width 721 height 215
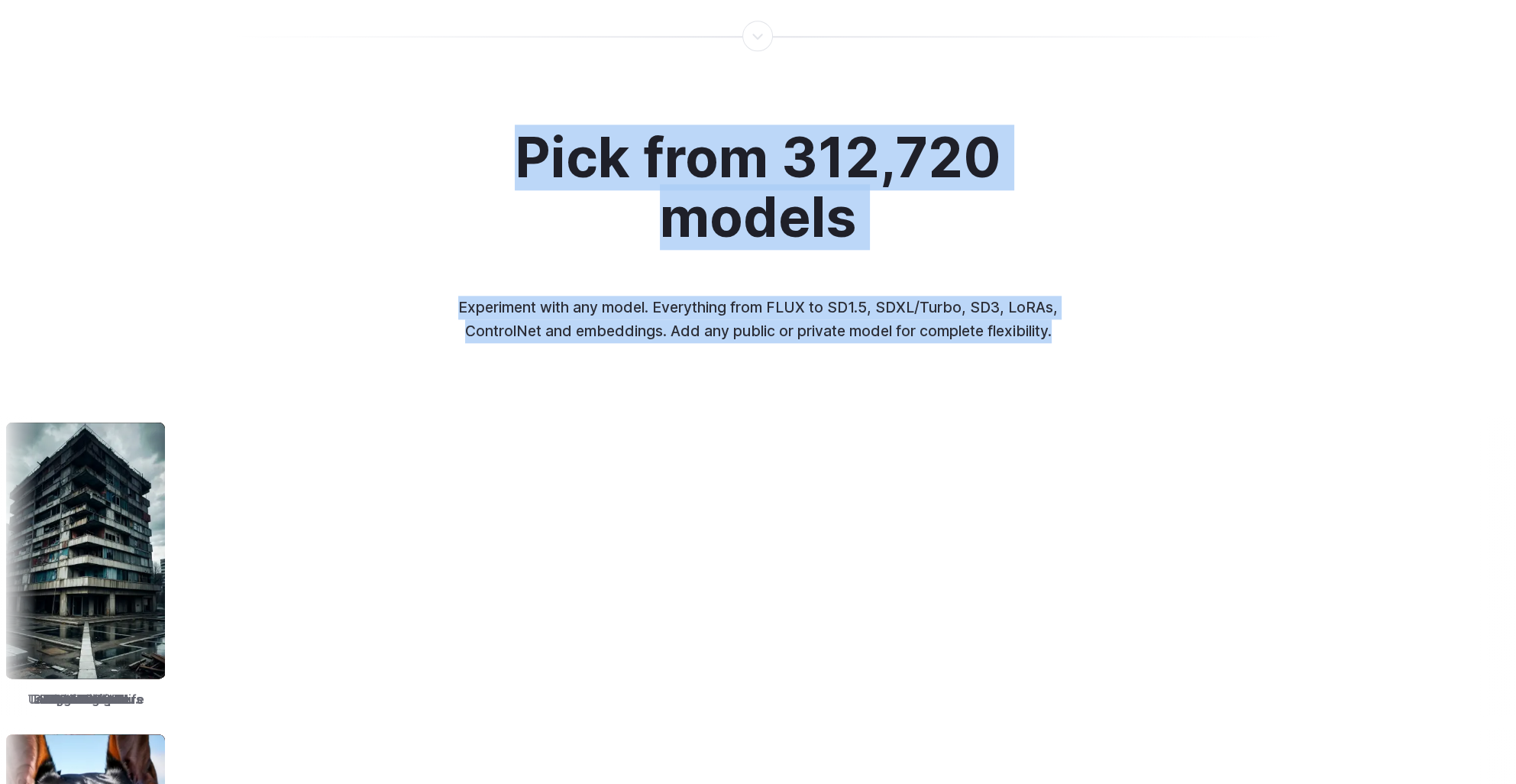
click at [1039, 337] on p "Experiment with any model. Everything from FLUX to SD1.5, SDXL/Turbo, SD3, LoRA…" at bounding box center [758, 319] width 635 height 47
drag, startPoint x: 1097, startPoint y: 339, endPoint x: 431, endPoint y: 147, distance: 693.2
click at [431, 147] on div "Pick from 312,720 models Experiment with any model. Everything from FLUX to SD1…" at bounding box center [758, 587] width 1516 height 919
click at [431, 147] on div "Pick from 312,720 models Experiment with any model. Everything from FLUX to SD1…" at bounding box center [758, 235] width 721 height 215
click at [387, 160] on div "Pick from 312,720 models Experiment with any model. Everything from FLUX to SD1…" at bounding box center [758, 587] width 1516 height 919
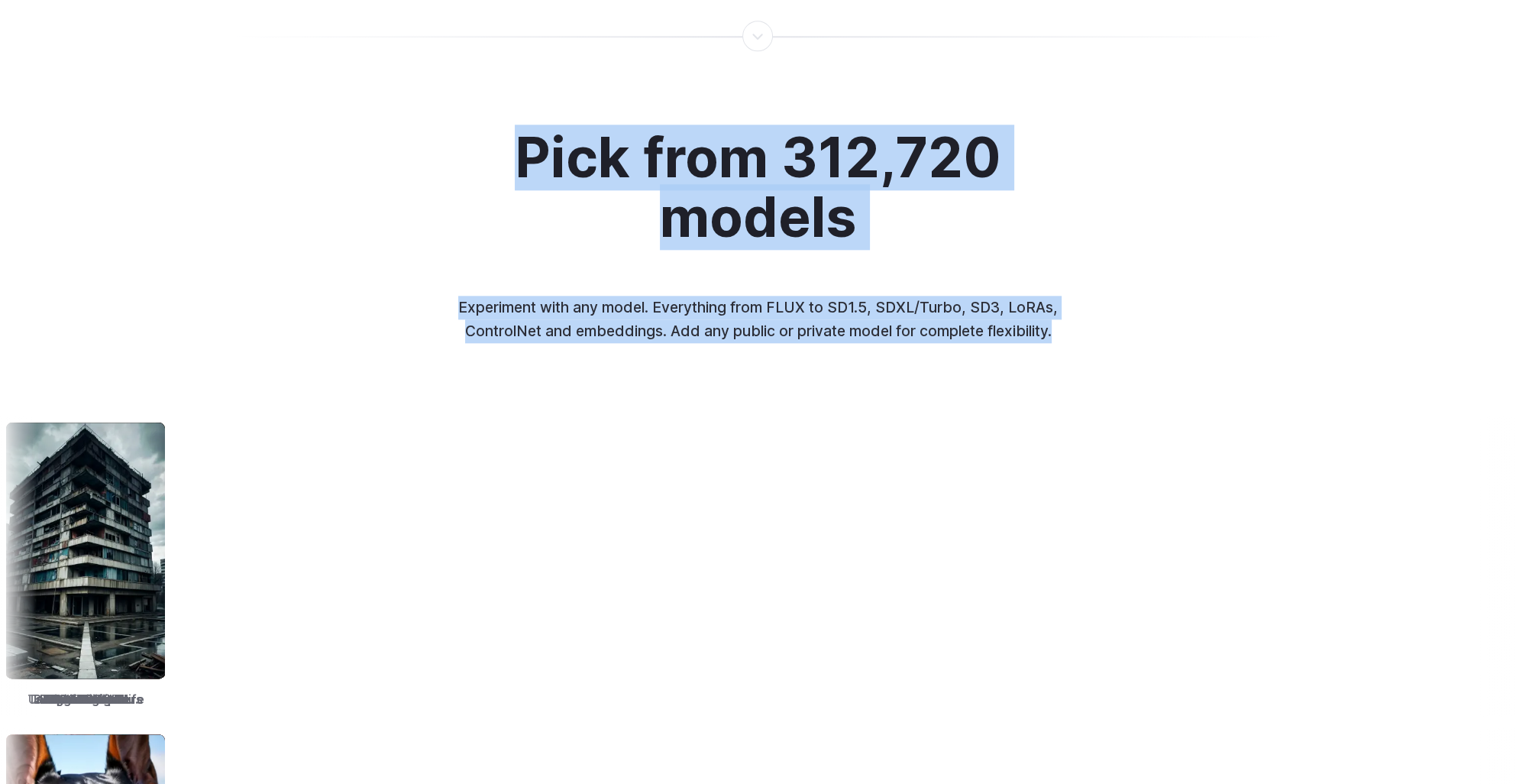
drag, startPoint x: 644, startPoint y: 204, endPoint x: 1171, endPoint y: 325, distance: 541.5
click at [1171, 325] on div "Pick from 312,720 models Experiment with any model. Everything from FLUX to SD1…" at bounding box center [758, 587] width 1516 height 919
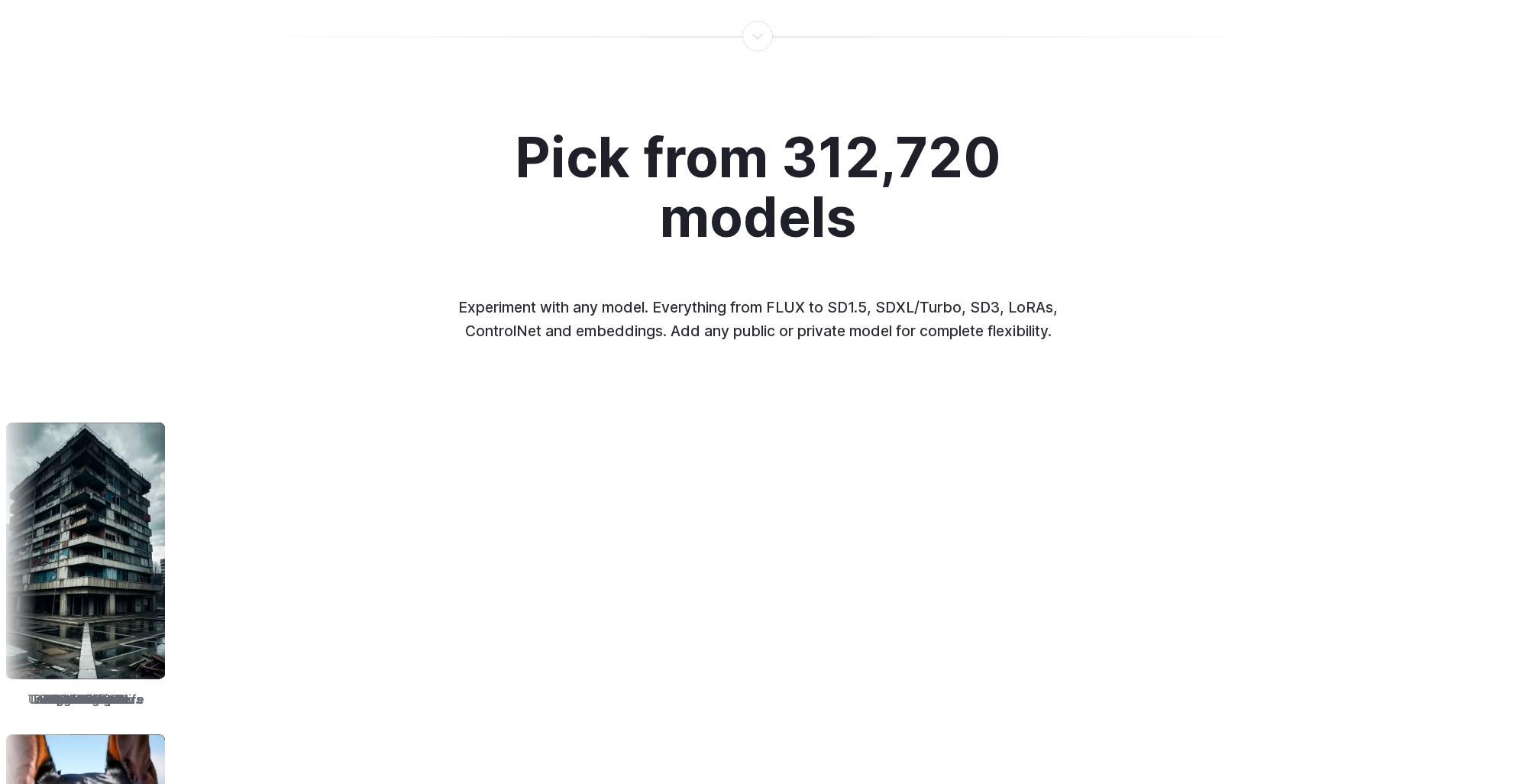
drag, startPoint x: 1171, startPoint y: 325, endPoint x: 1384, endPoint y: 327, distance: 212.3
click at [1384, 327] on div "Pick from 312,720 models Experiment with any model. Everything from FLUX to SD1…" at bounding box center [758, 587] width 1516 height 919
click at [1396, 332] on div "Pick from 312,720 models Experiment with any model. Everything from FLUX to SD1…" at bounding box center [758, 587] width 1516 height 919
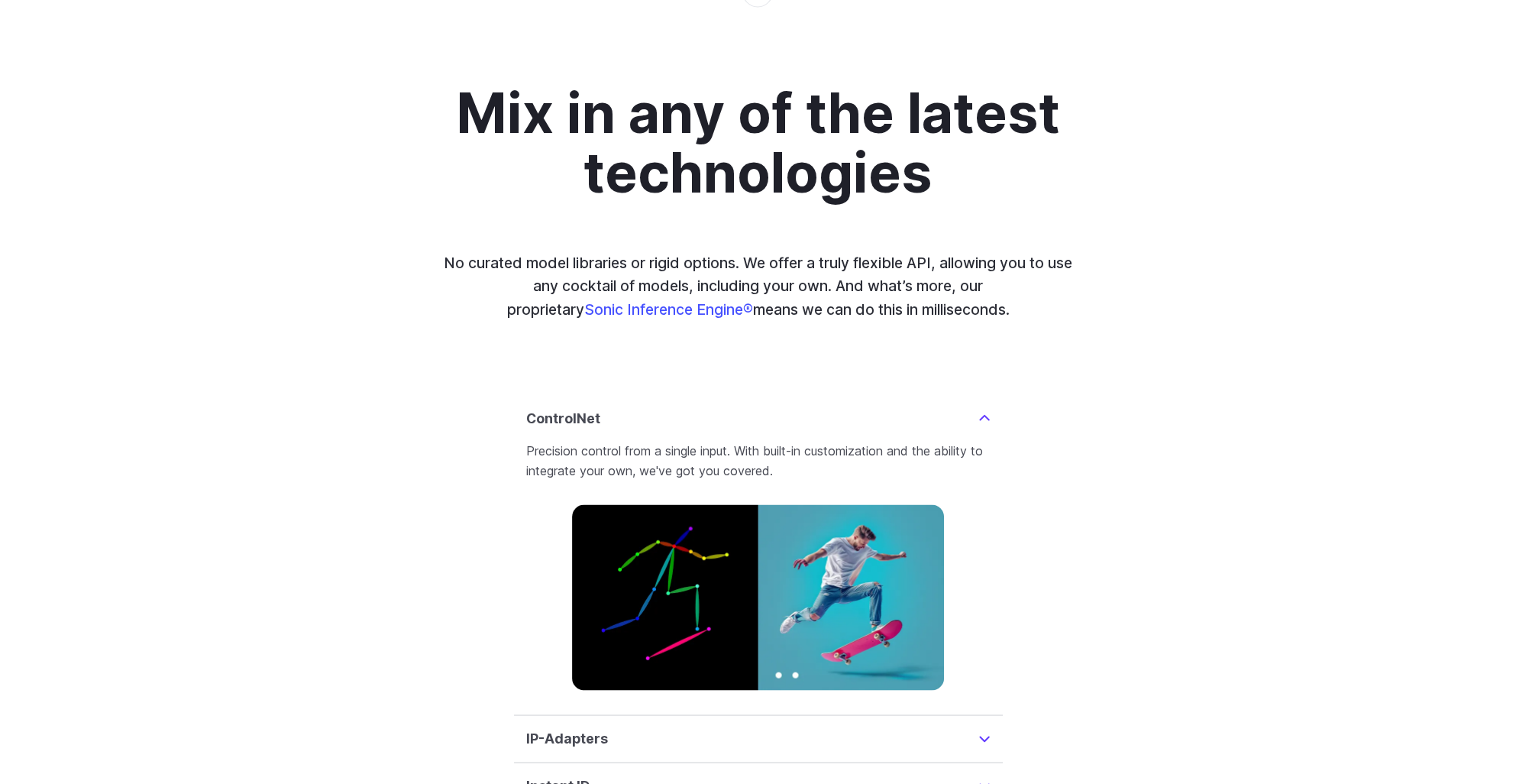
scroll to position [3284, 0]
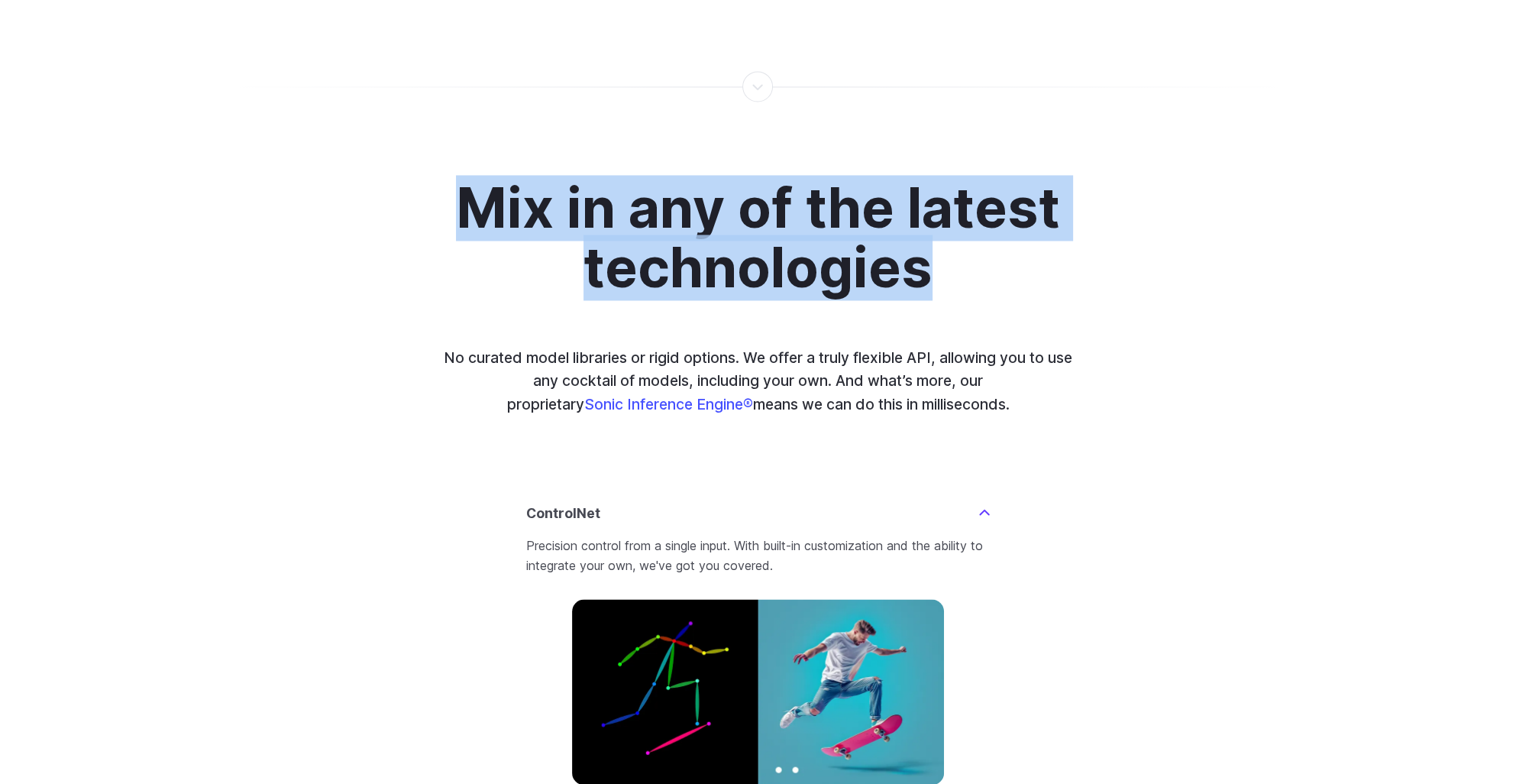
drag, startPoint x: 522, startPoint y: 194, endPoint x: 1360, endPoint y: 416, distance: 866.7
click at [1360, 416] on div "Mix in any of the latest technologies No curated model libraries or rigid optio…" at bounding box center [758, 634] width 1516 height 1058
click at [982, 283] on div "Mix in any of the latest technologies No curated model libraries or rigid optio…" at bounding box center [758, 634] width 1063 height 912
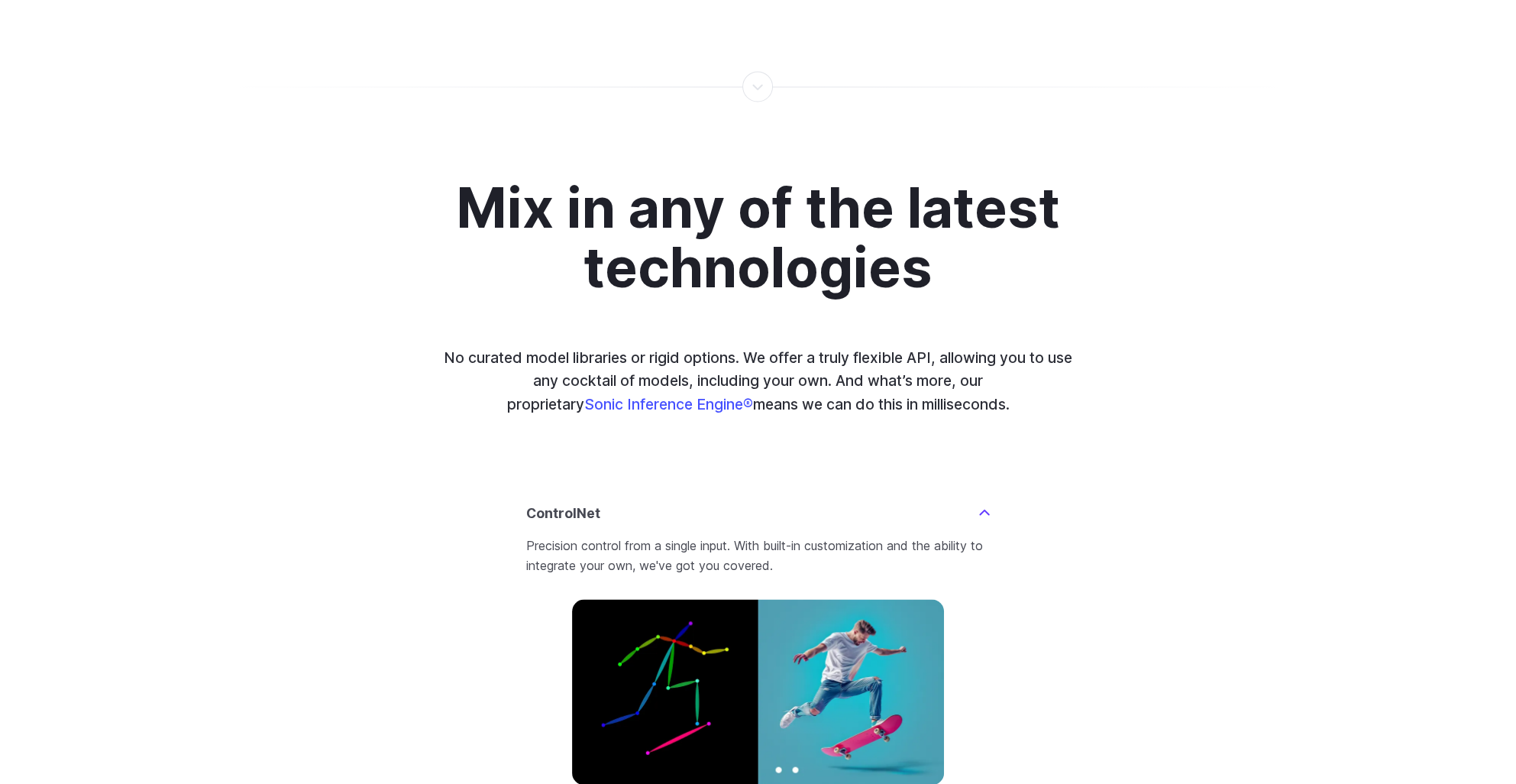
click at [1032, 276] on div "Mix in any of the latest technologies No curated model libraries or rigid optio…" at bounding box center [758, 634] width 1063 height 912
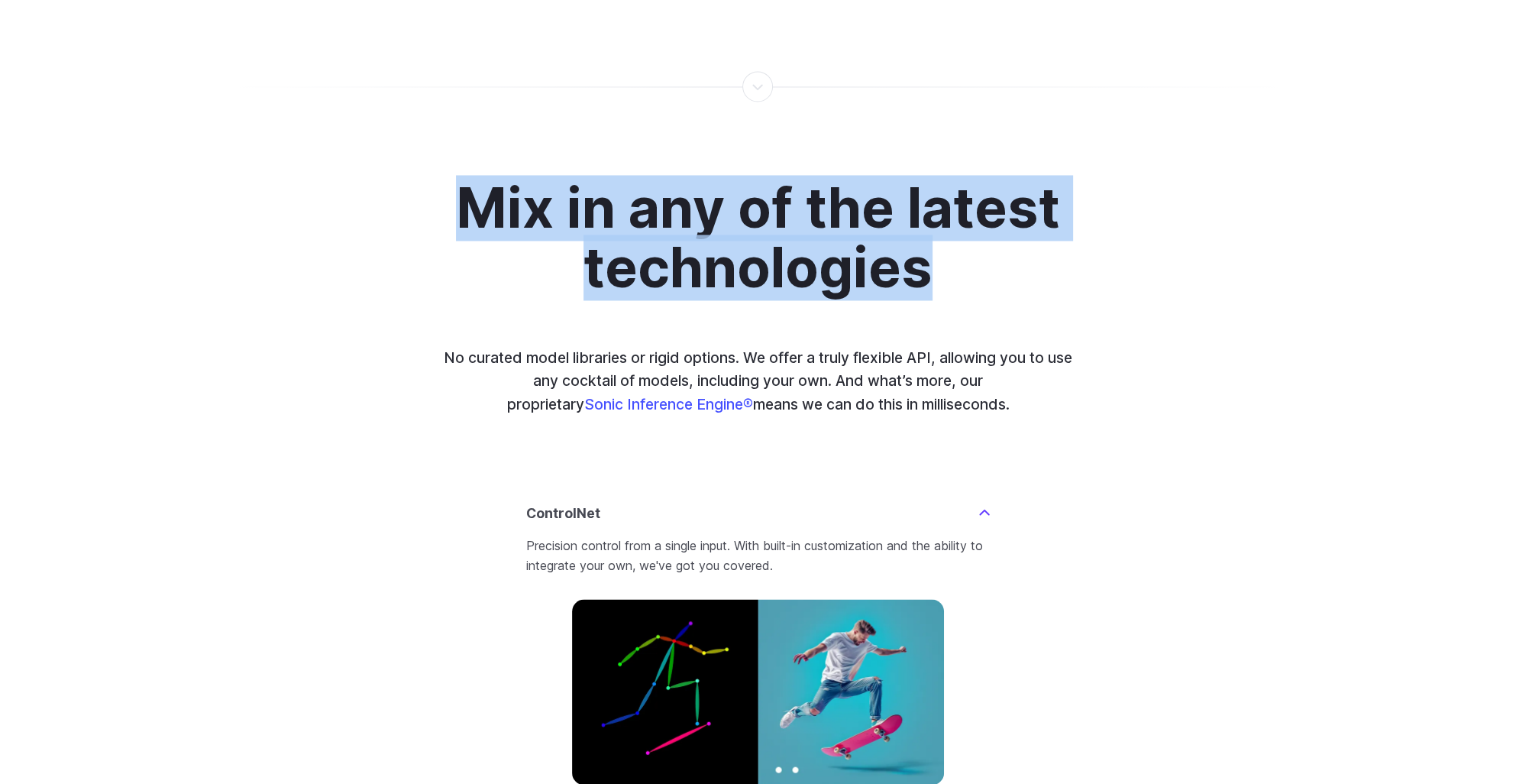
drag, startPoint x: 822, startPoint y: 253, endPoint x: 384, endPoint y: 181, distance: 443.4
click at [384, 181] on h2 "Mix in any of the latest technologies" at bounding box center [758, 237] width 851 height 119
drag, startPoint x: 384, startPoint y: 181, endPoint x: 1172, endPoint y: 335, distance: 803.1
click at [1172, 335] on div "Mix in any of the latest technologies No curated model libraries or rigid optio…" at bounding box center [758, 634] width 1063 height 912
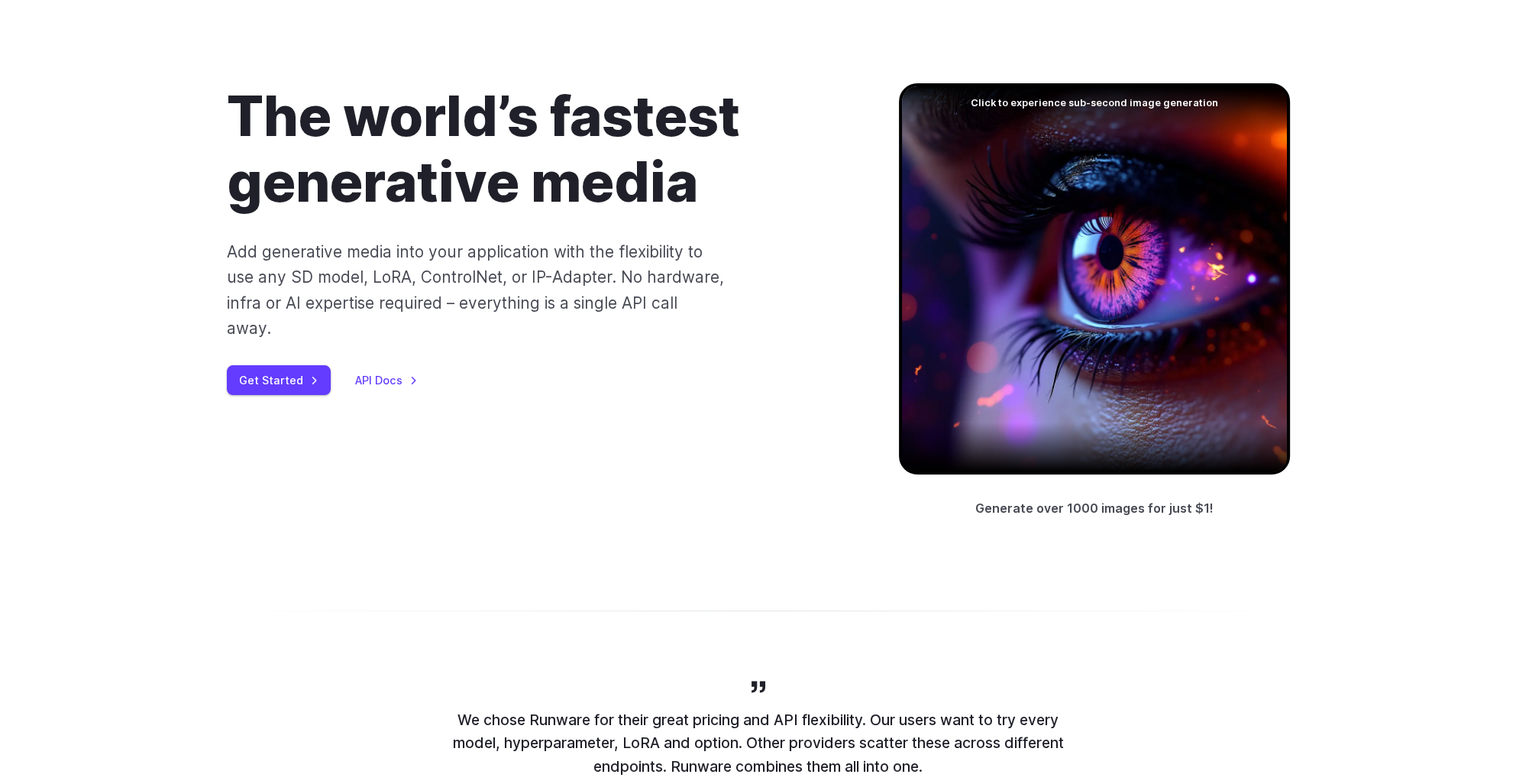
scroll to position [73, 0]
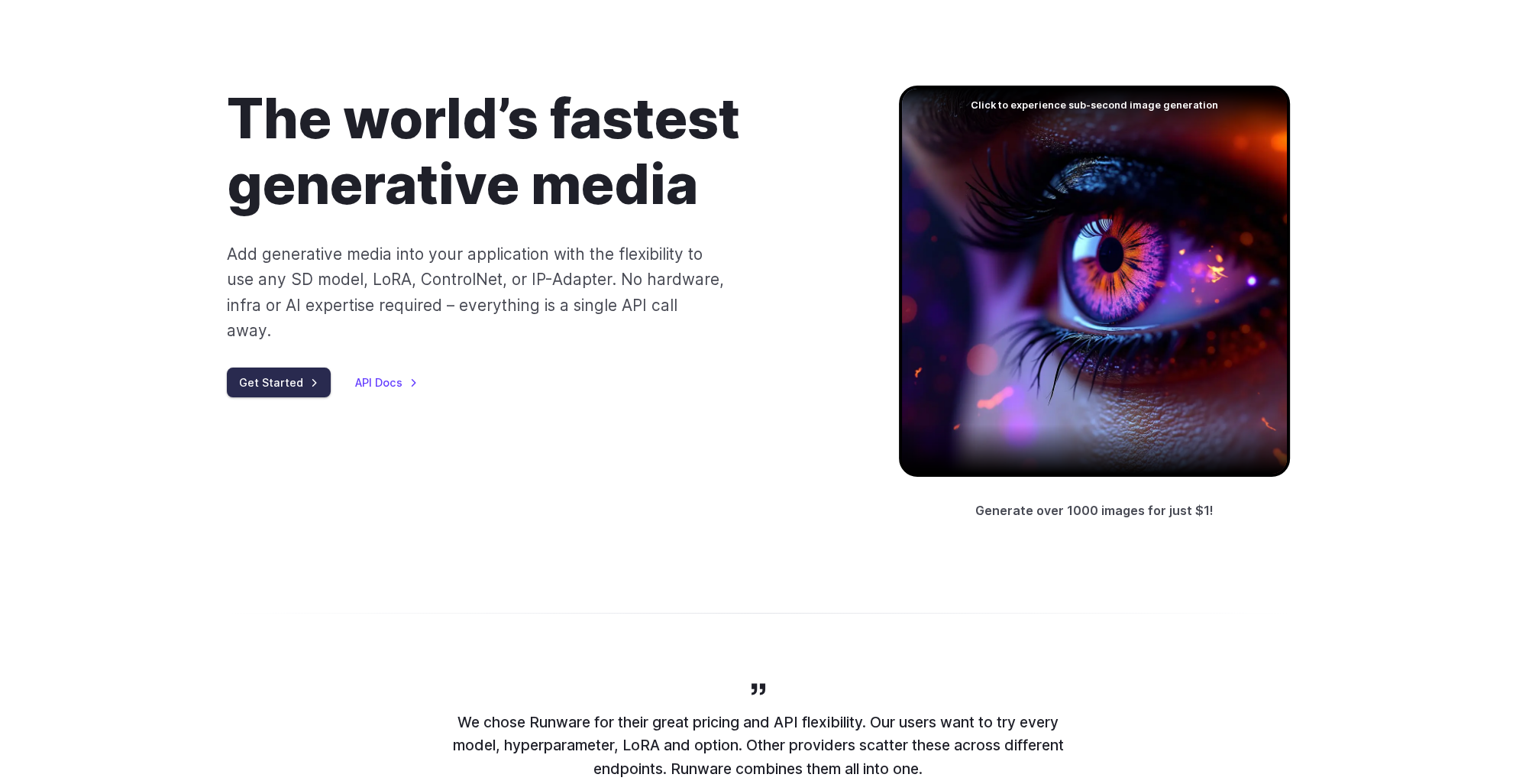
click at [284, 367] on link "Get Started" at bounding box center [279, 382] width 104 height 30
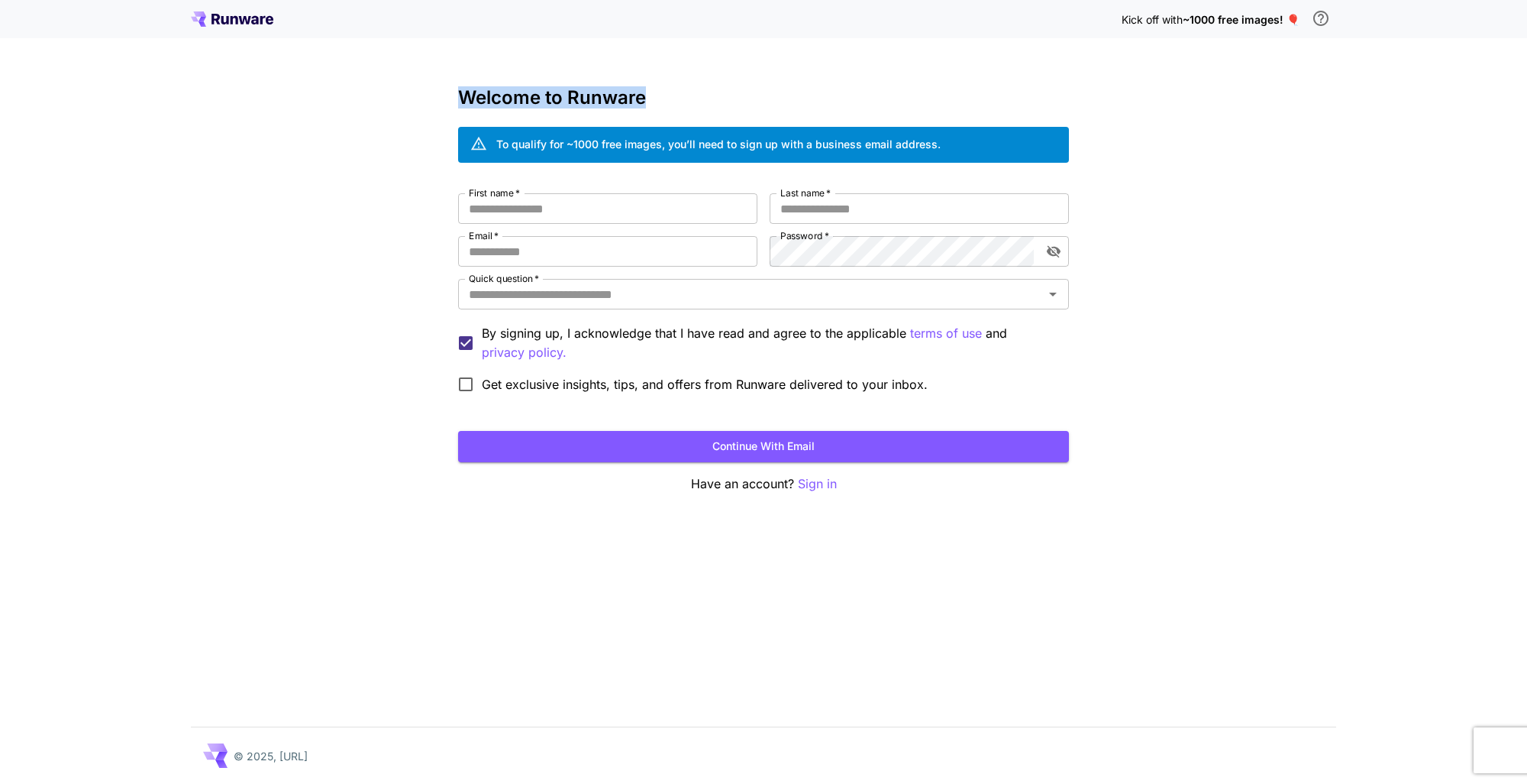
drag, startPoint x: 471, startPoint y: 105, endPoint x: 652, endPoint y: 105, distance: 181.0
click at [652, 105] on div "Kick off with ~1000 free images! 🎈 Welcome to Runware To qualify for ~1000 free…" at bounding box center [763, 392] width 1527 height 784
drag, startPoint x: 652, startPoint y: 105, endPoint x: 540, endPoint y: 104, distance: 112.3
click at [540, 104] on h3 "Welcome to Runware" at bounding box center [763, 97] width 611 height 21
drag, startPoint x: 690, startPoint y: 139, endPoint x: 961, endPoint y: 147, distance: 270.4
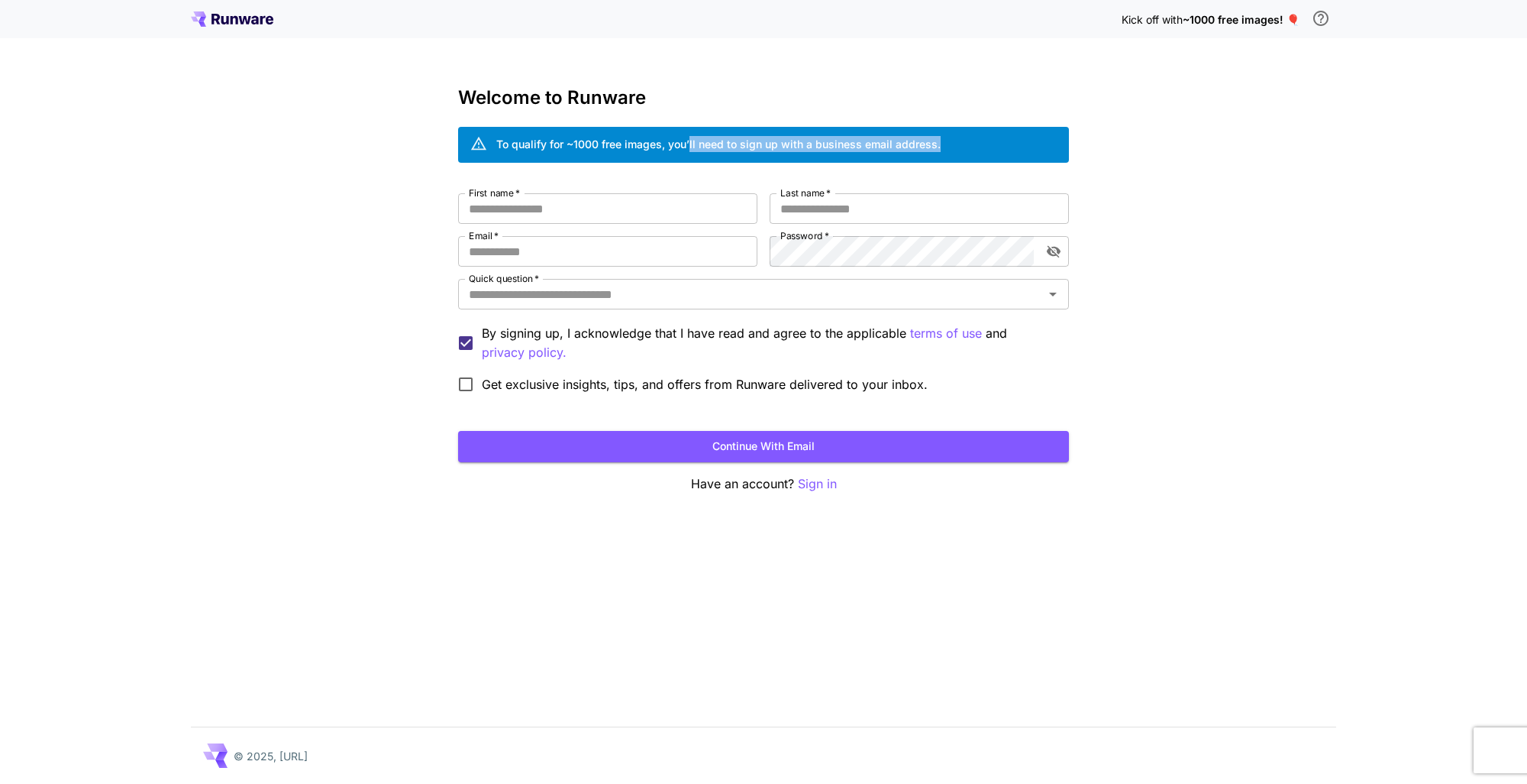
click at [961, 147] on div "To qualify for ~1000 free images, you’ll need to sign up with a business email …" at bounding box center [763, 145] width 611 height 36
drag, startPoint x: 961, startPoint y: 147, endPoint x: 1244, endPoint y: 174, distance: 284.7
click at [1244, 174] on div "Kick off with ~1000 free images! 🎈 Welcome to Runware To qualify for ~1000 free…" at bounding box center [763, 392] width 1527 height 784
drag, startPoint x: 1007, startPoint y: 73, endPoint x: 1056, endPoint y: 66, distance: 49.4
click at [1011, 73] on div "Kick off with ~1000 free images! 🎈 Welcome to Runware To qualify for ~1000 free…" at bounding box center [763, 392] width 1527 height 784
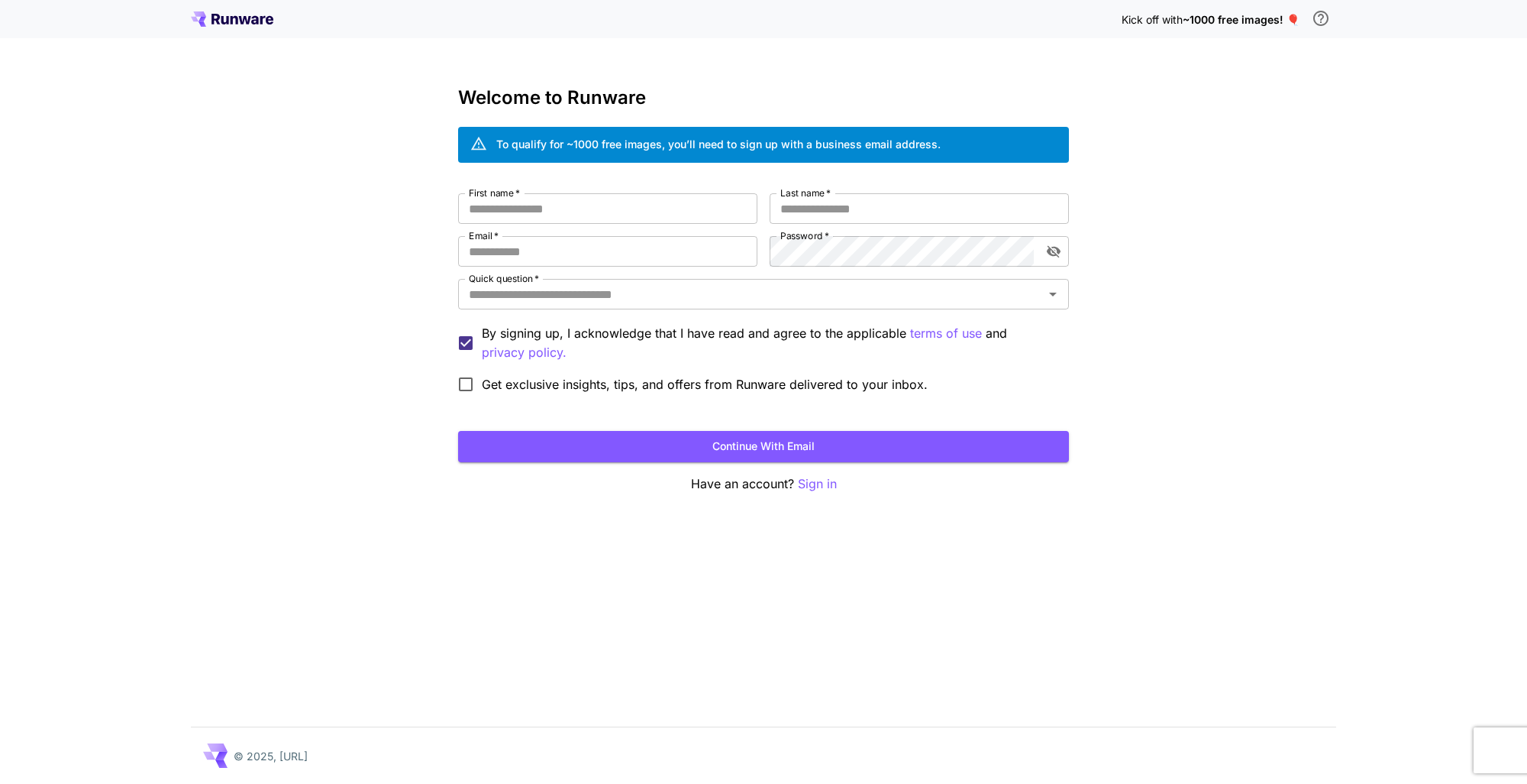
click at [657, 66] on div "Kick off with ~1000 free images! 🎈 Welcome to Runware To qualify for ~1000 free…" at bounding box center [763, 392] width 1527 height 784
click at [1322, 280] on div "Kick off with ~1000 free images! 🎈 Welcome to Runware To qualify for ~1000 free…" at bounding box center [763, 392] width 1527 height 784
click at [759, 451] on button "Continue with email" at bounding box center [763, 446] width 611 height 31
click at [336, 206] on div "Kick off with ~1000 free images! 🎈 Welcome to Runware To qualify for ~1000 free…" at bounding box center [763, 392] width 1527 height 784
click at [600, 204] on input "First name   *" at bounding box center [607, 208] width 299 height 31
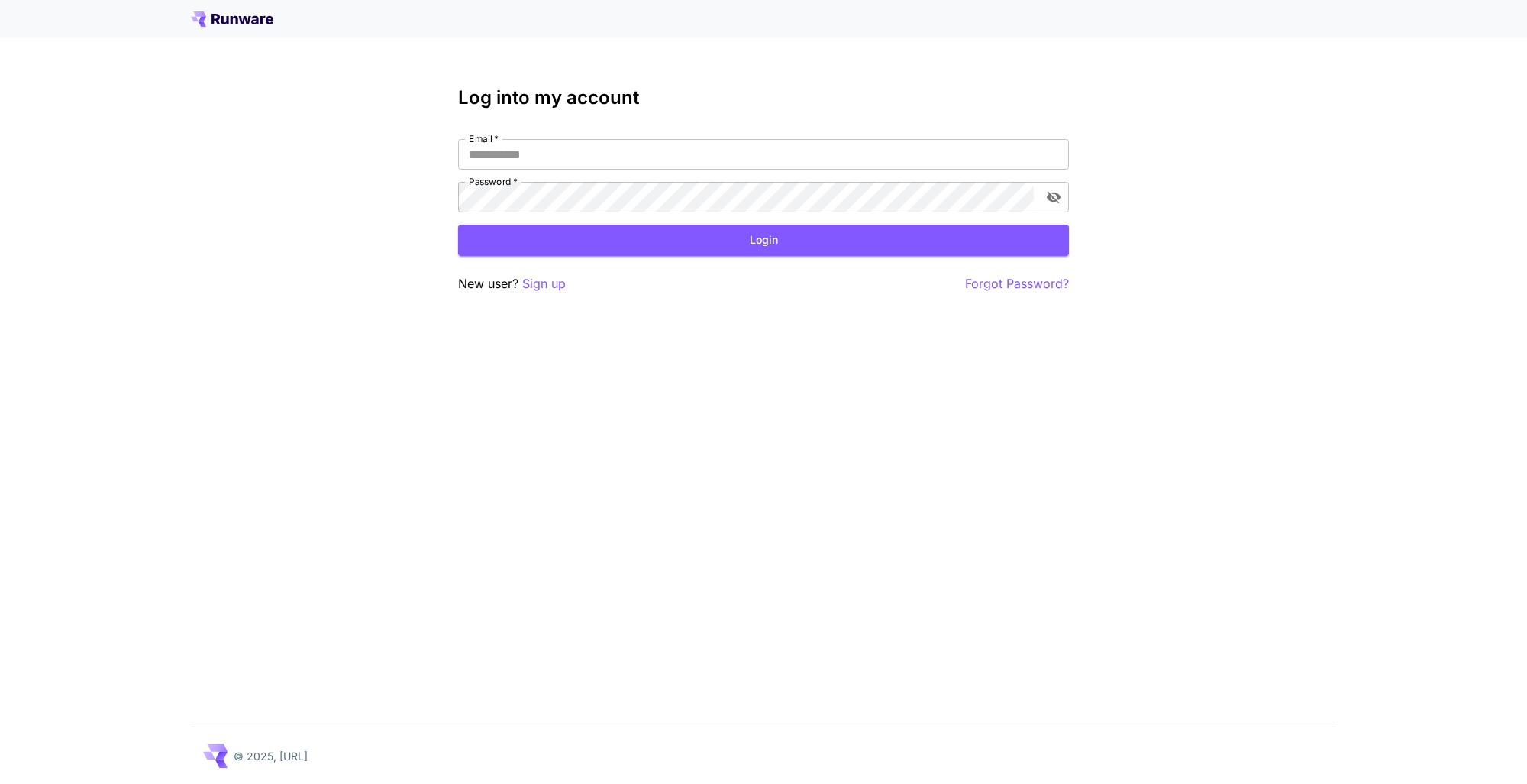
click at [551, 286] on p "Sign up" at bounding box center [544, 283] width 44 height 19
